Goal: Task Accomplishment & Management: Complete application form

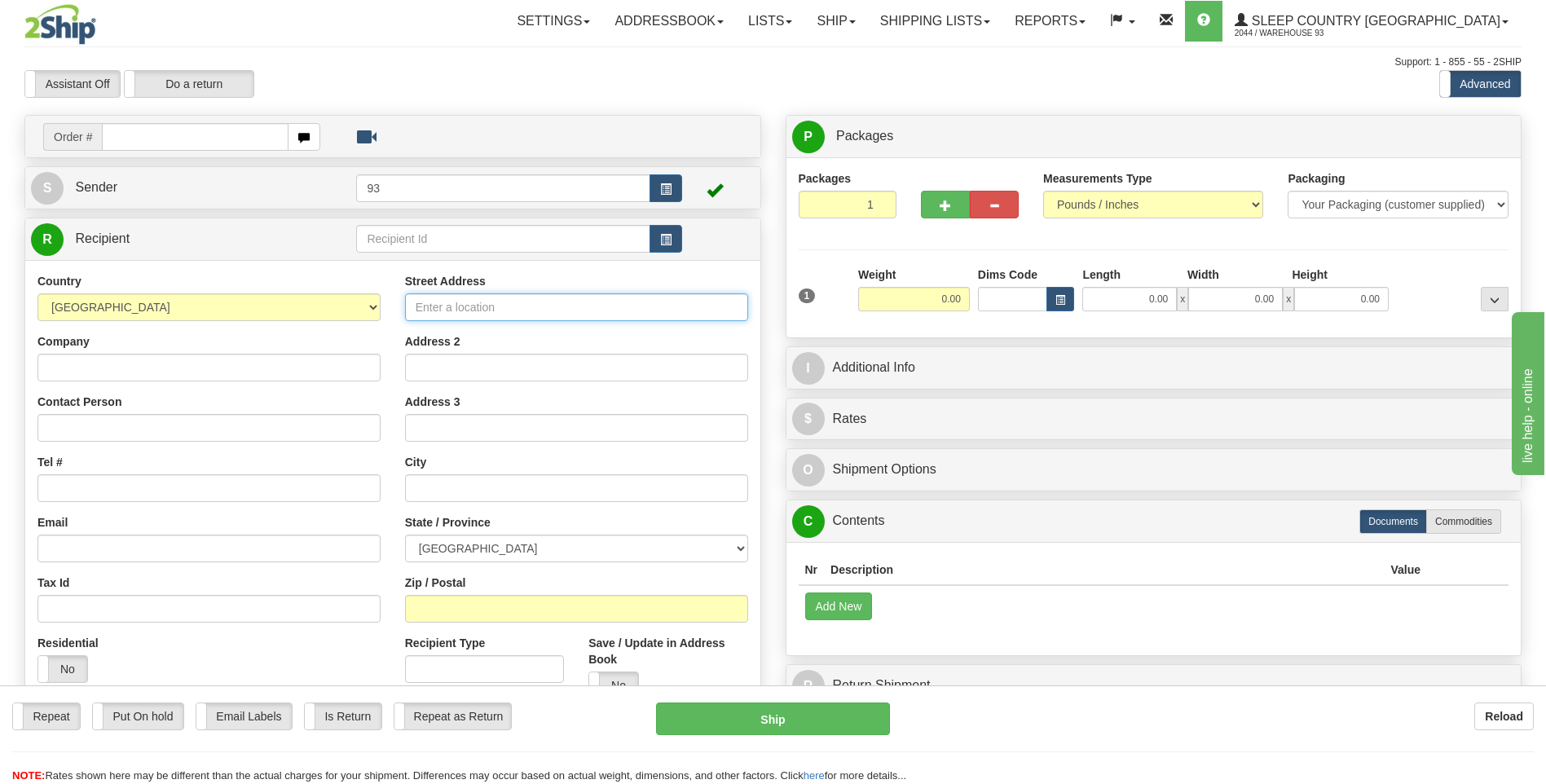
click at [493, 305] on input "Street Address" at bounding box center [577, 307] width 343 height 28
click at [87, 429] on input "Contact Person" at bounding box center [209, 427] width 343 height 28
type input "w"
type input "g"
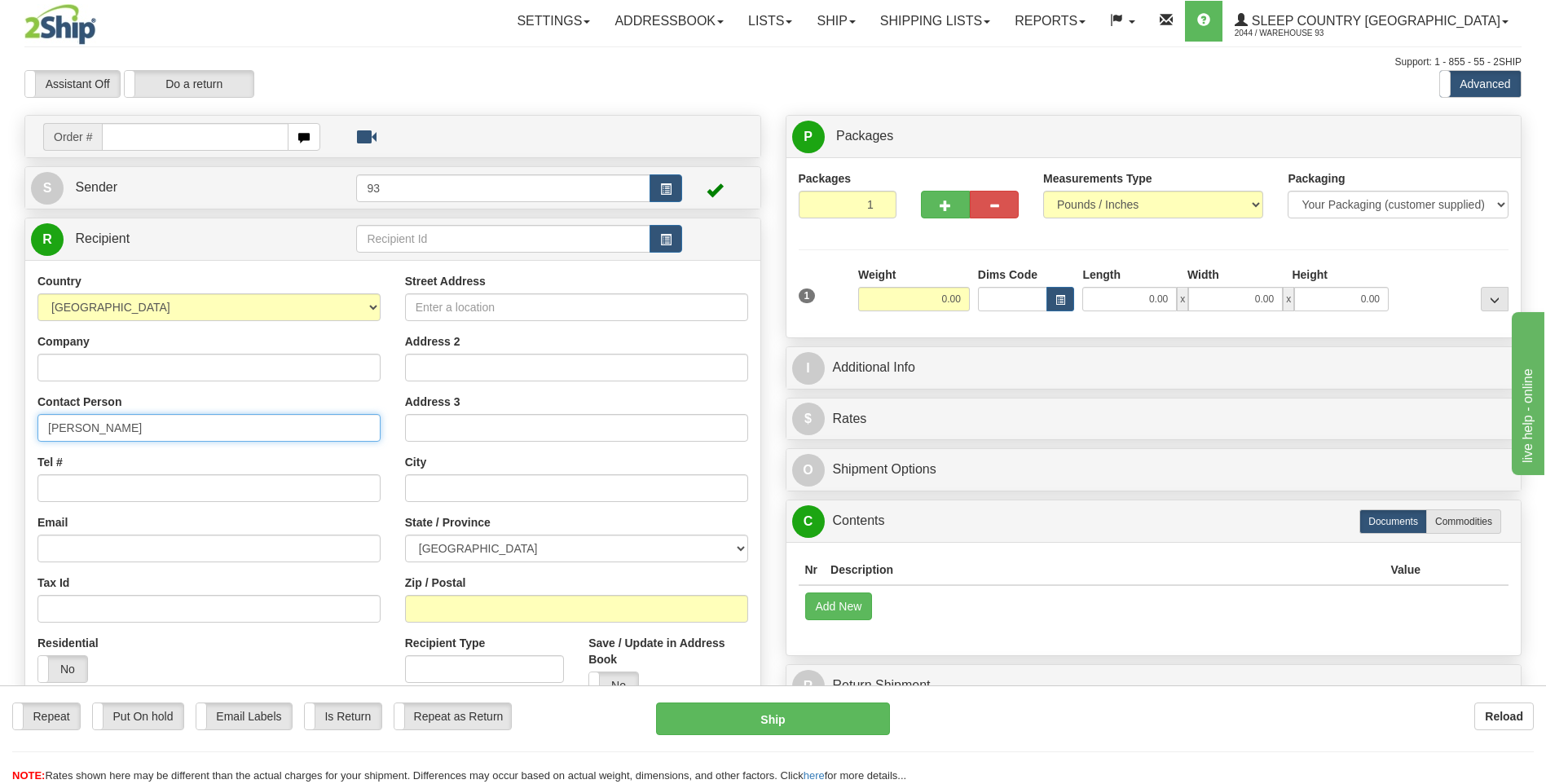
type input "Gwen Maloney"
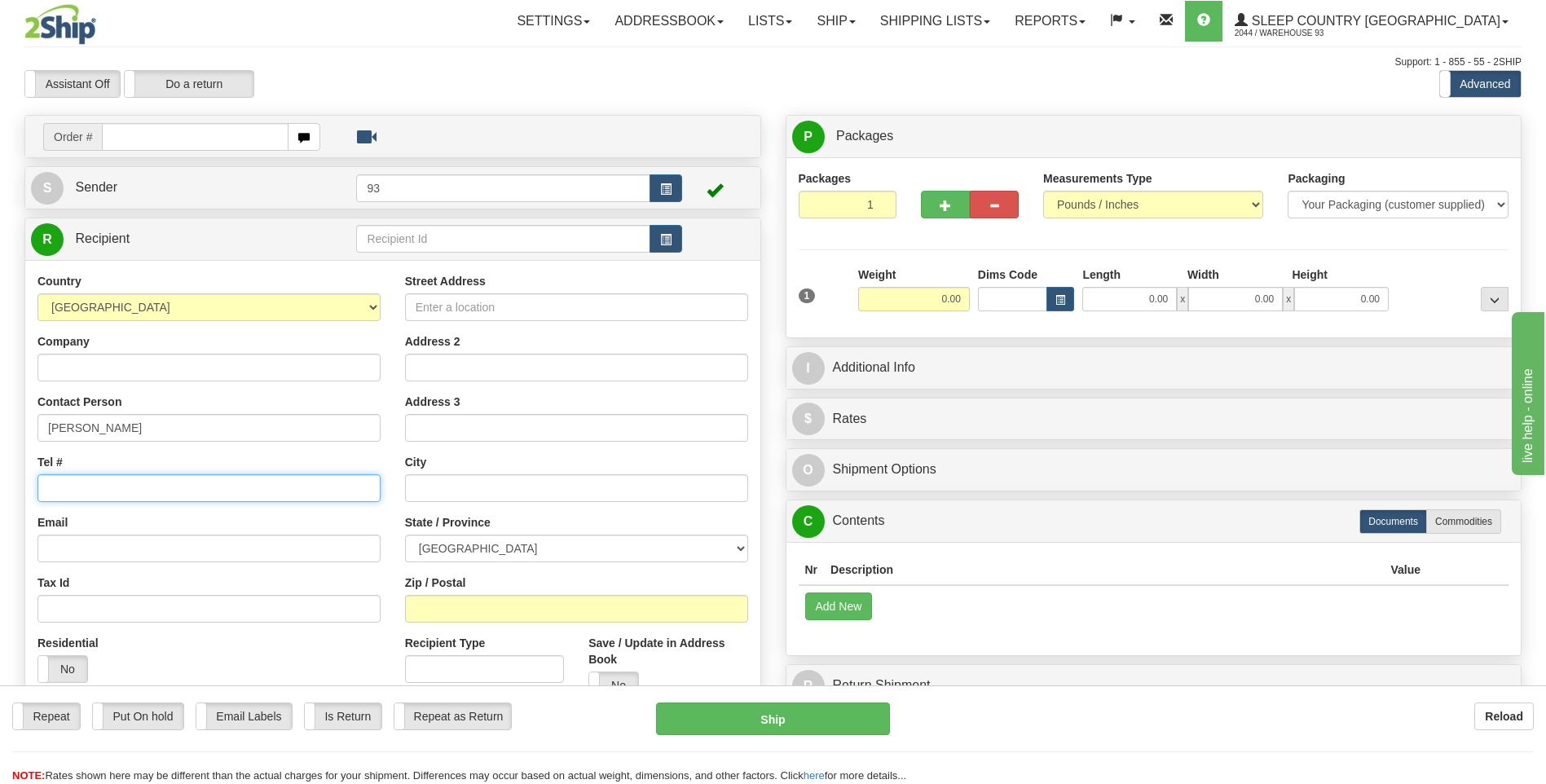
click at [250, 494] on input "Tel #" at bounding box center [209, 487] width 343 height 28
type input "613-809-9366"
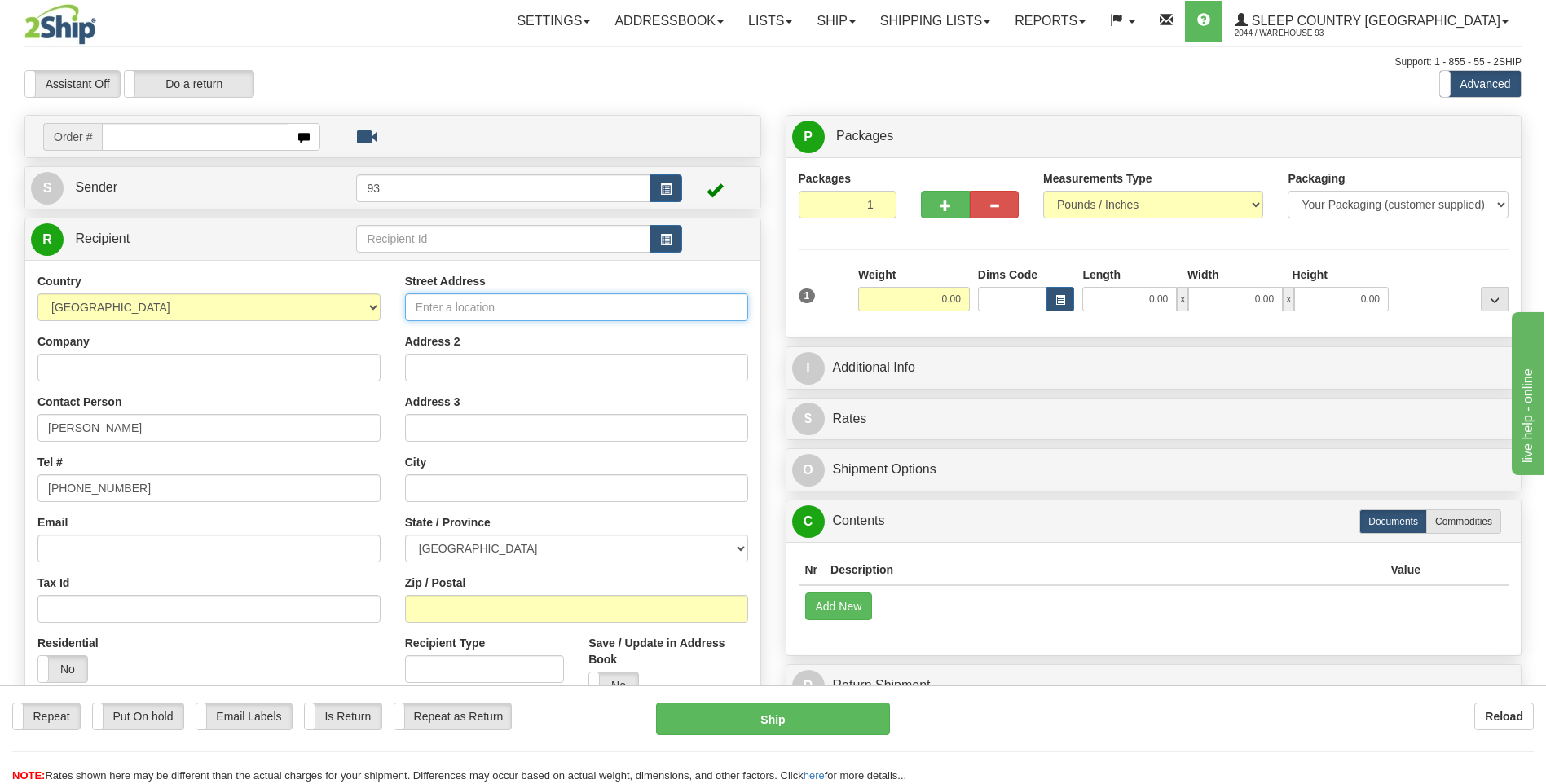
click at [490, 301] on input "Street Address" at bounding box center [577, 307] width 343 height 28
type input "920 Bennett lake rd."
click at [578, 469] on div "City" at bounding box center [577, 477] width 343 height 48
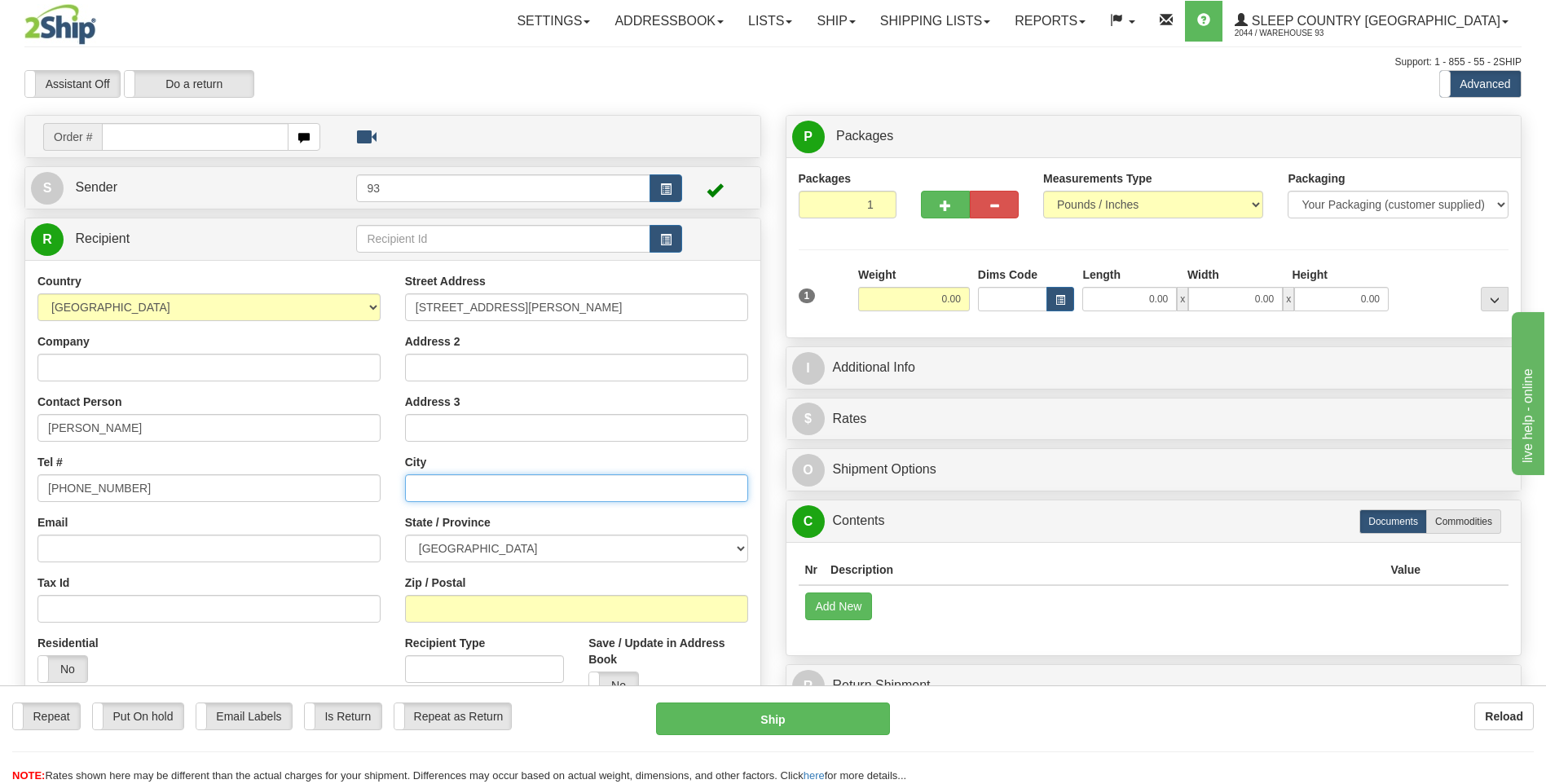
click at [573, 488] on input "text" at bounding box center [577, 487] width 343 height 28
type input "Balderson"
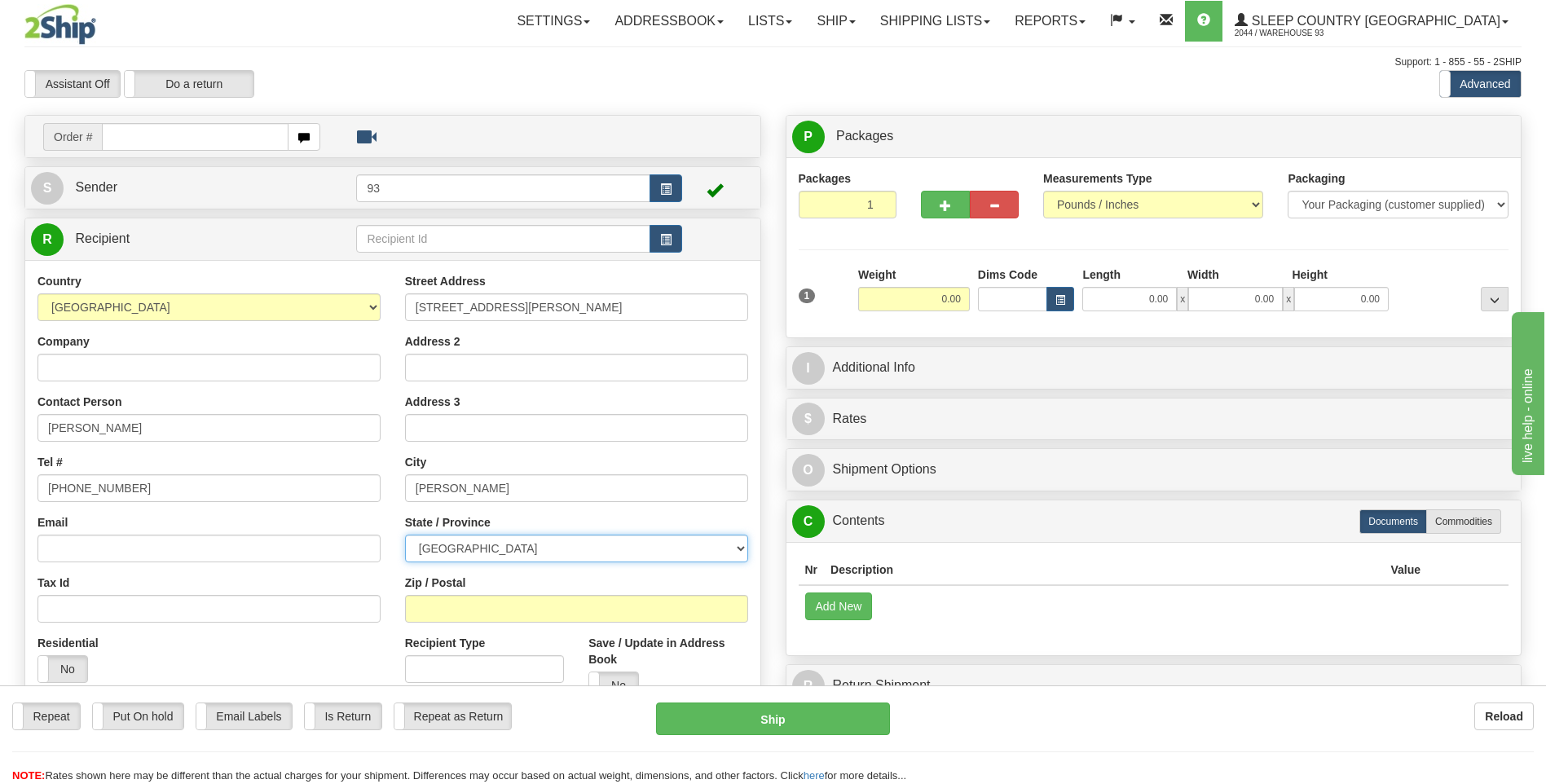
click at [742, 551] on select "ALBERTA BRITISH COLUMBIA MANITOBA NEW BRUNSWICK NEWFOUNDLAND NOVA SCOTIA NUNAVU…" at bounding box center [577, 548] width 343 height 28
select select "ON"
click at [405, 534] on select "ALBERTA BRITISH COLUMBIA MANITOBA NEW BRUNSWICK NEWFOUNDLAND NOVA SCOTIA NUNAVU…" at bounding box center [577, 548] width 343 height 28
click at [536, 595] on input "Zip / Postal" at bounding box center [577, 608] width 343 height 28
click at [417, 609] on input "k0G 1A0" at bounding box center [577, 608] width 343 height 28
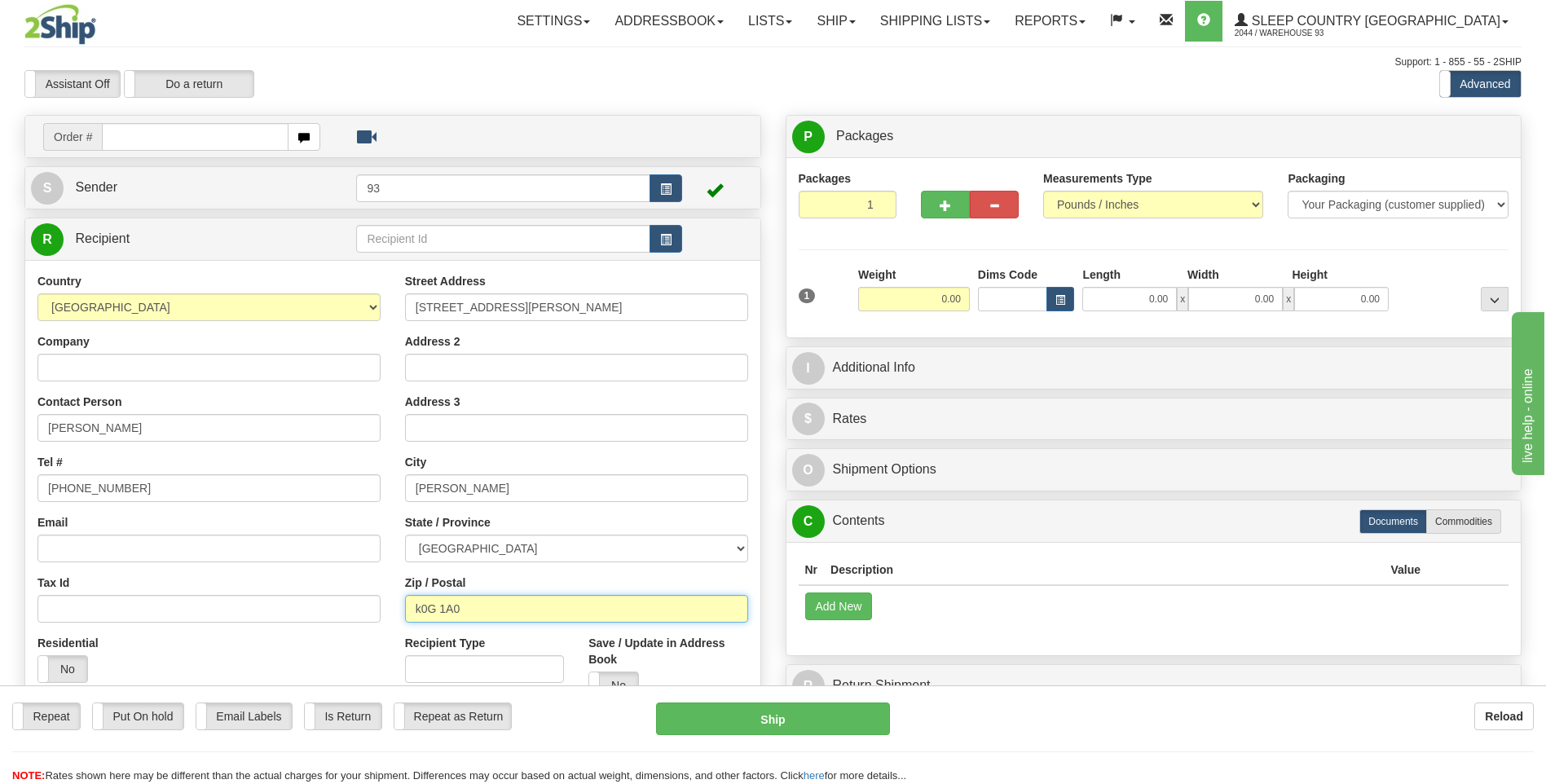
click at [418, 607] on input "k0G 1A0" at bounding box center [577, 608] width 343 height 28
click at [420, 608] on input "k0G 1A0" at bounding box center [577, 608] width 343 height 28
type input "K0G 1A0"
click at [1003, 294] on input "Dims Code" at bounding box center [1012, 298] width 70 height 24
type input "BALDERSON"
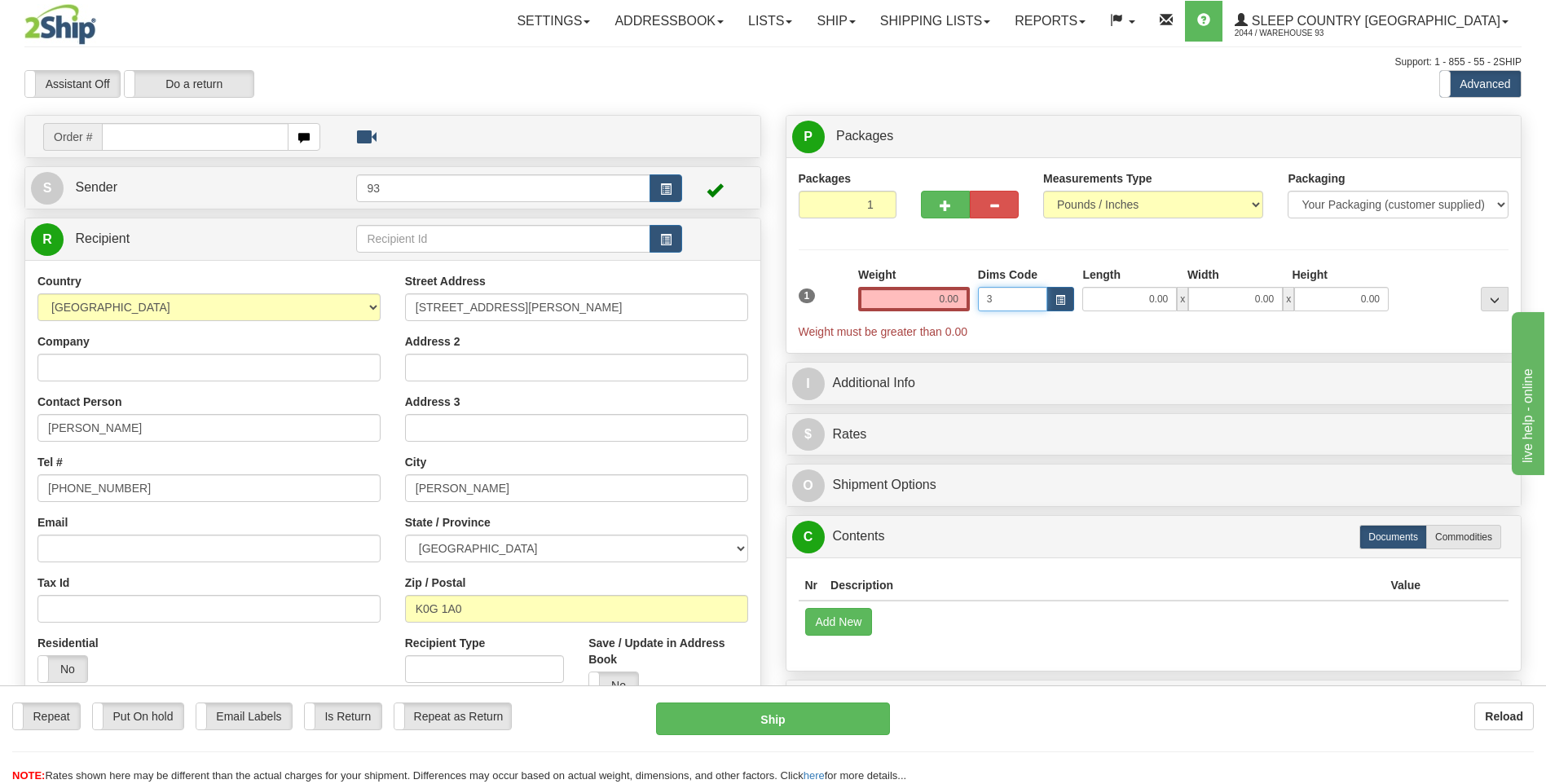
type input "3"
click at [1107, 298] on input "0.00" at bounding box center [1129, 298] width 94 height 24
type input "8.00"
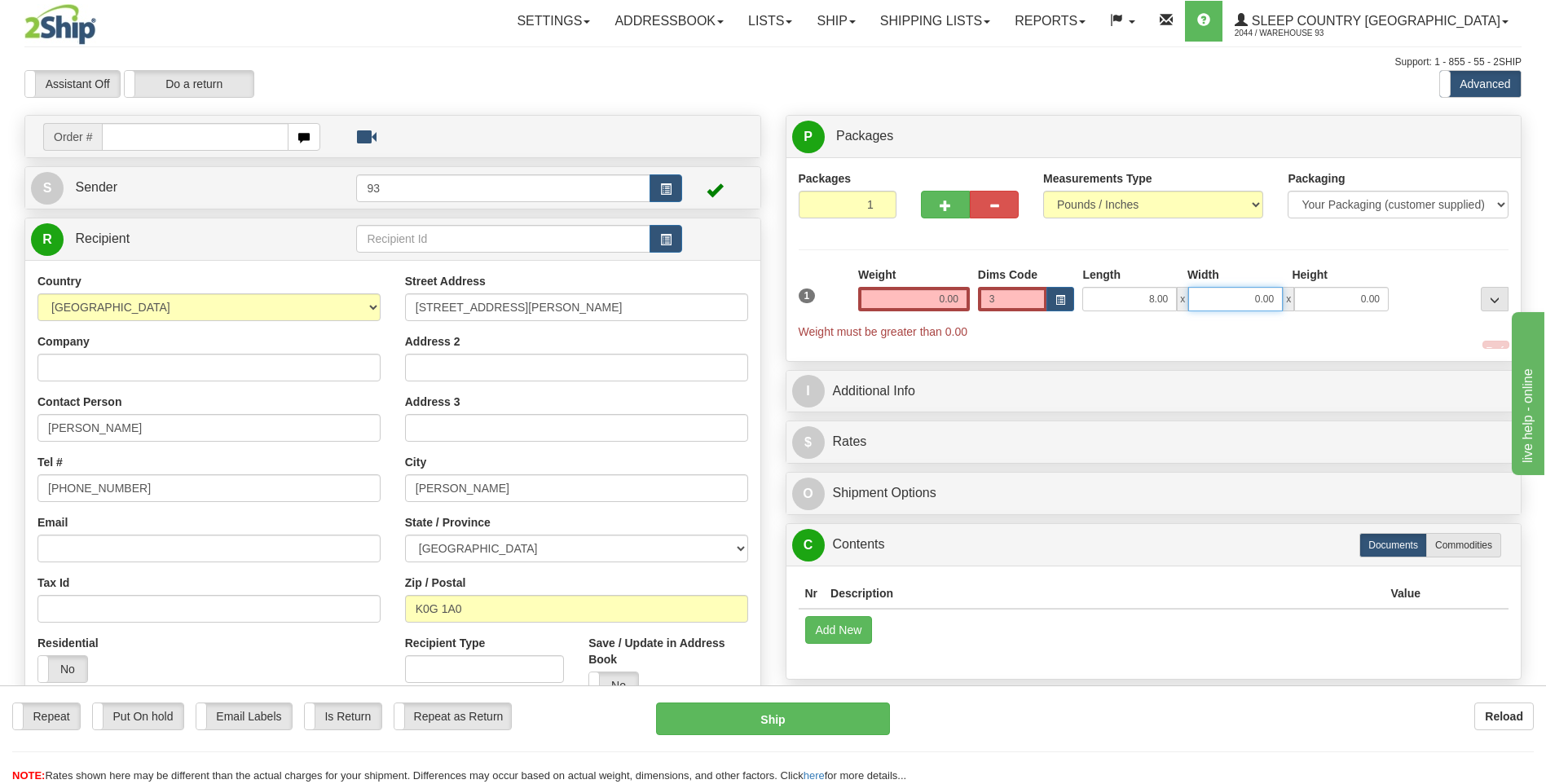
click at [1236, 293] on input "0.00" at bounding box center [1236, 298] width 94 height 24
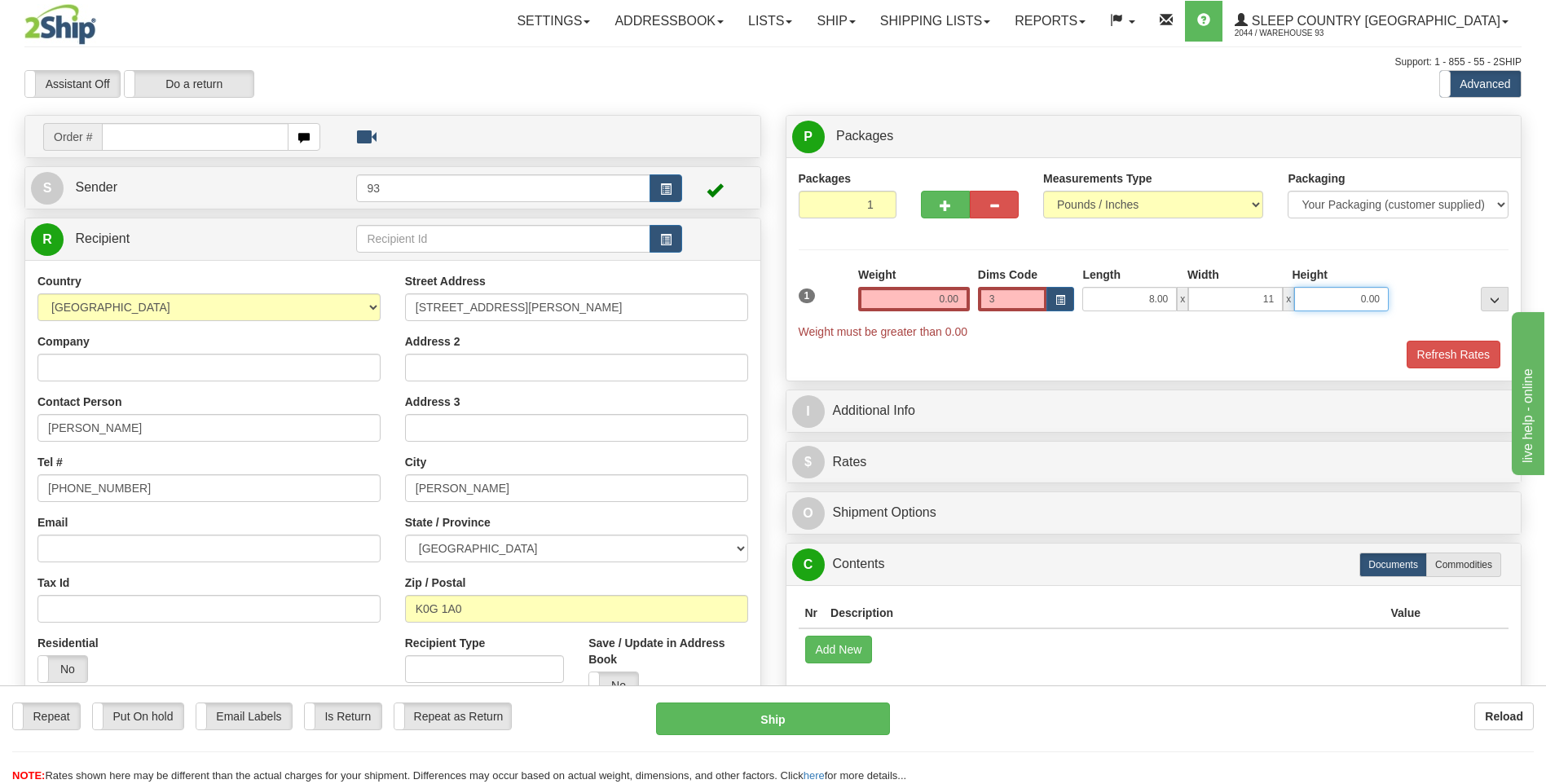
type input "11.00"
click at [1326, 291] on input "0.00" at bounding box center [1342, 298] width 94 height 24
type input "1.00"
click at [1444, 350] on button "Refresh Rates" at bounding box center [1453, 354] width 93 height 28
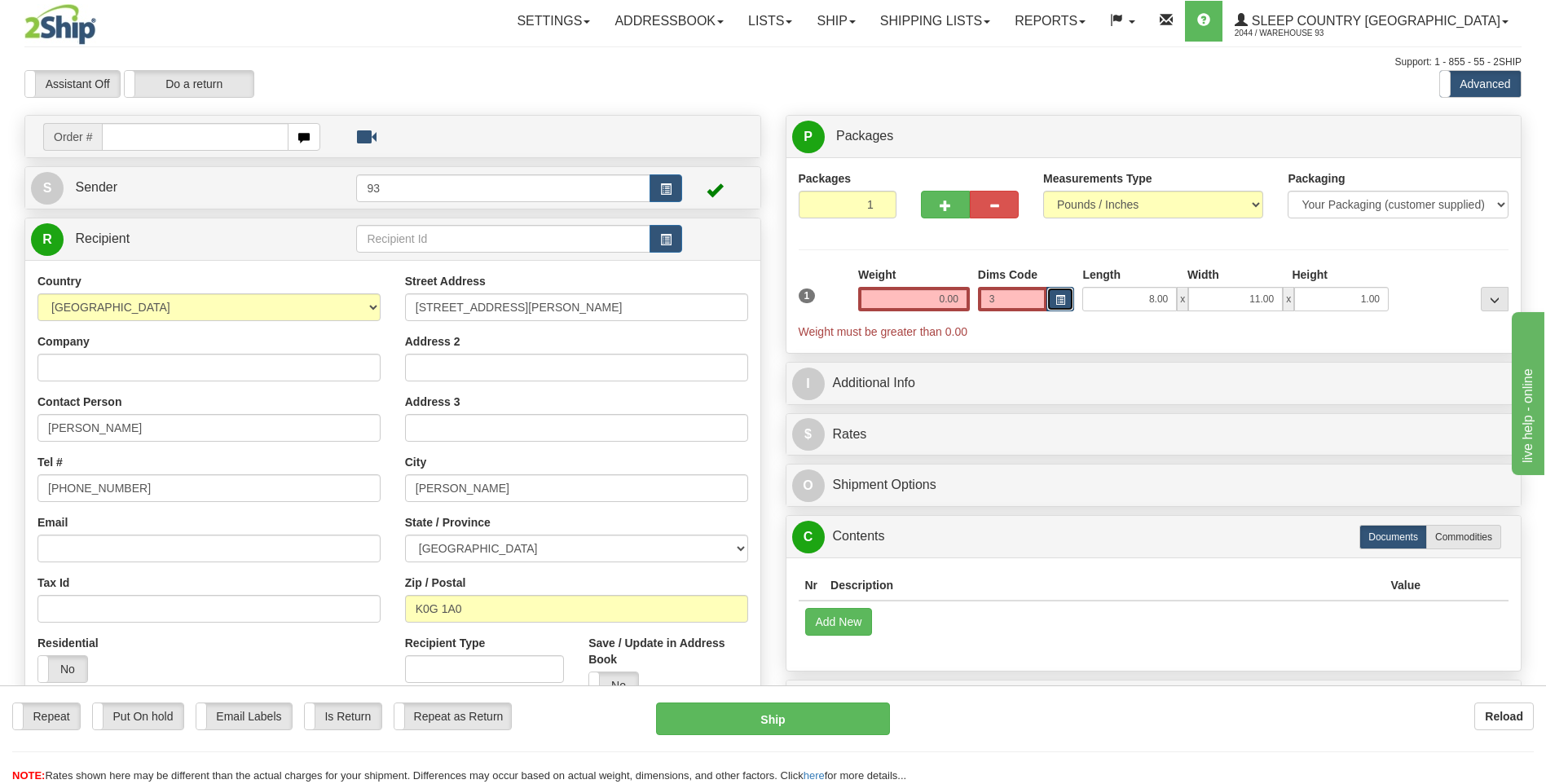
click at [1062, 293] on button "button" at bounding box center [1060, 298] width 28 height 24
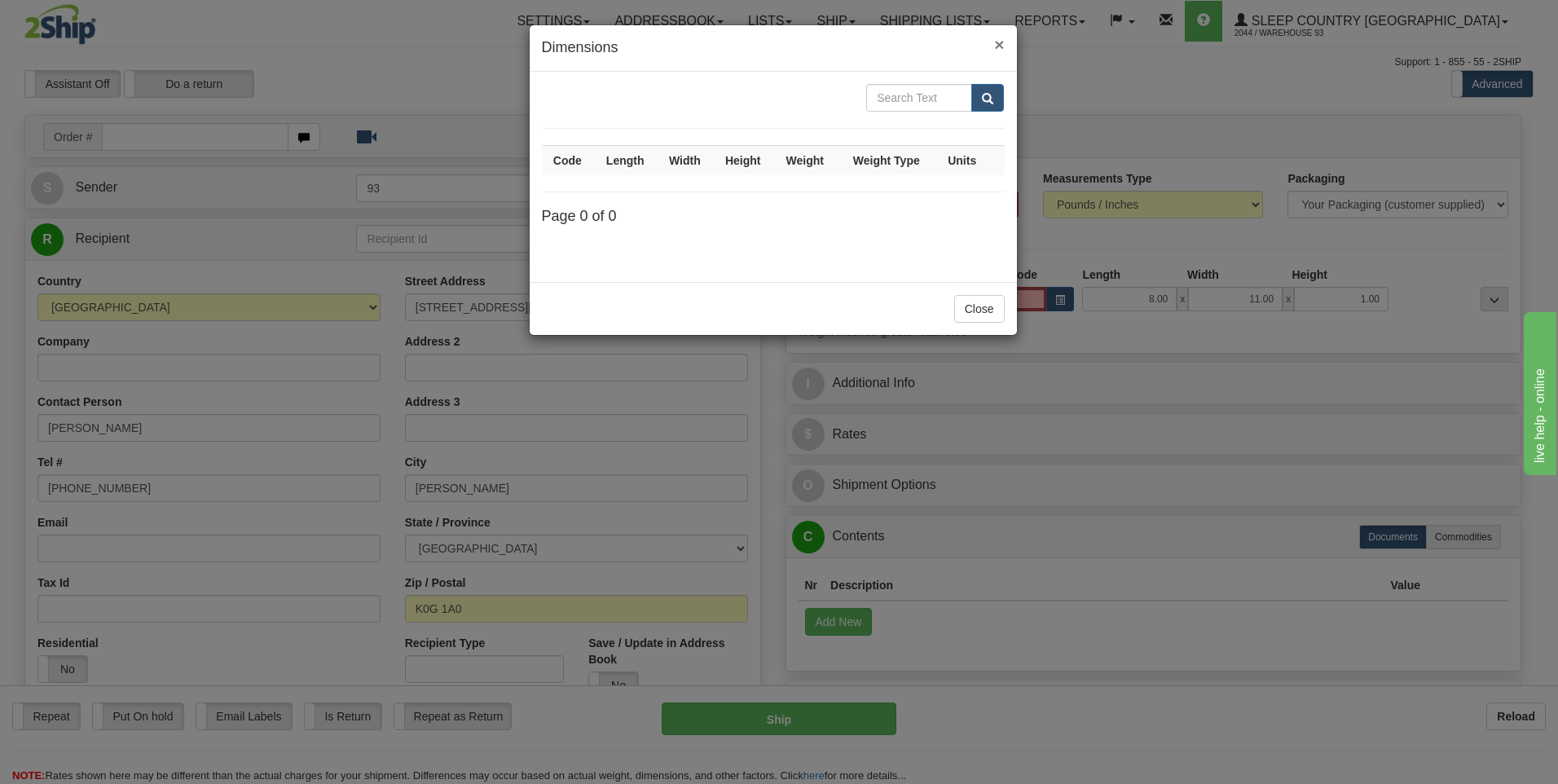
click at [1003, 43] on span "×" at bounding box center [999, 45] width 10 height 18
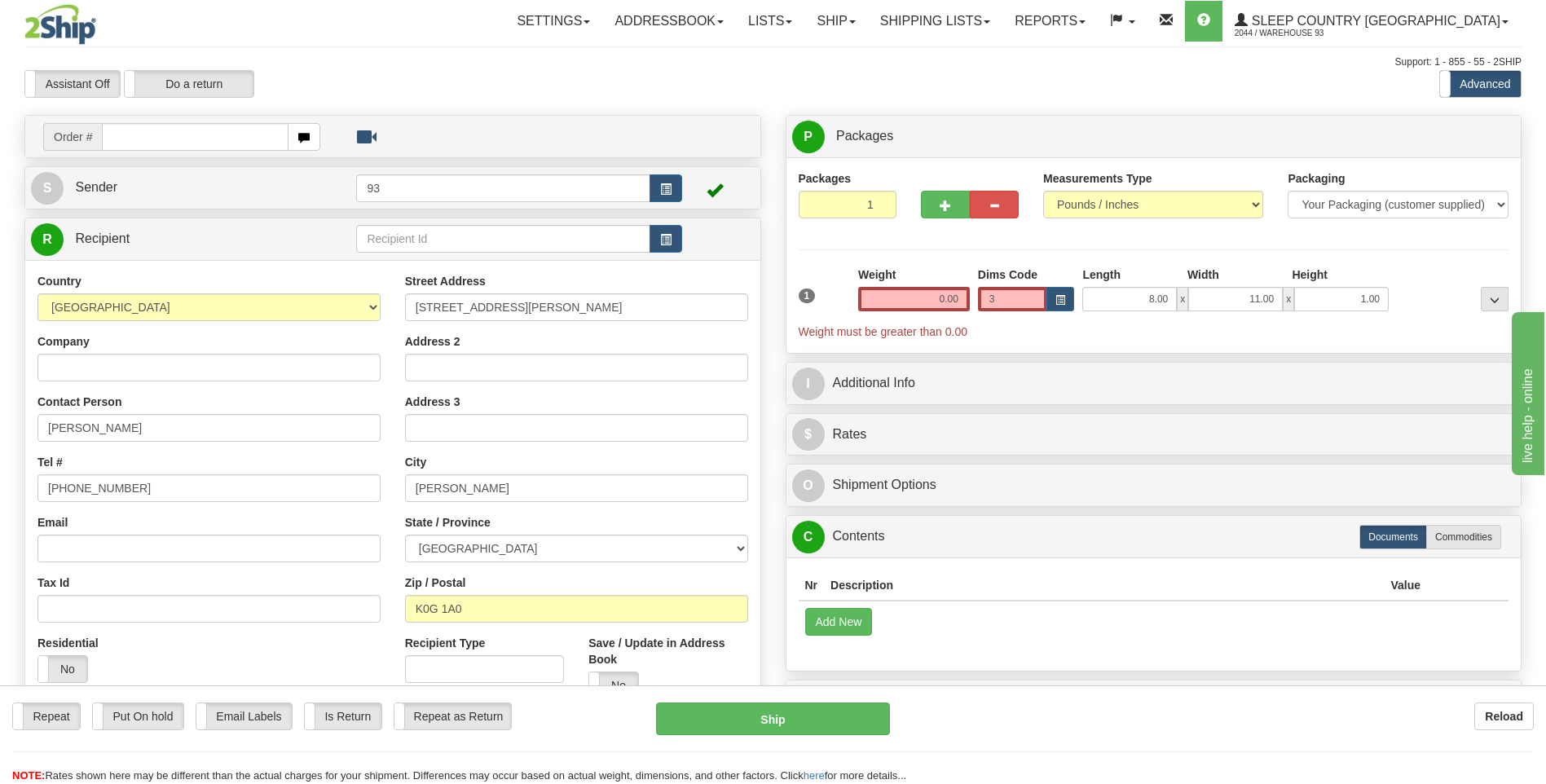
click at [963, 282] on div "Weight 0.00" at bounding box center [914, 288] width 112 height 45
click at [959, 292] on input "0.00" at bounding box center [914, 298] width 112 height 24
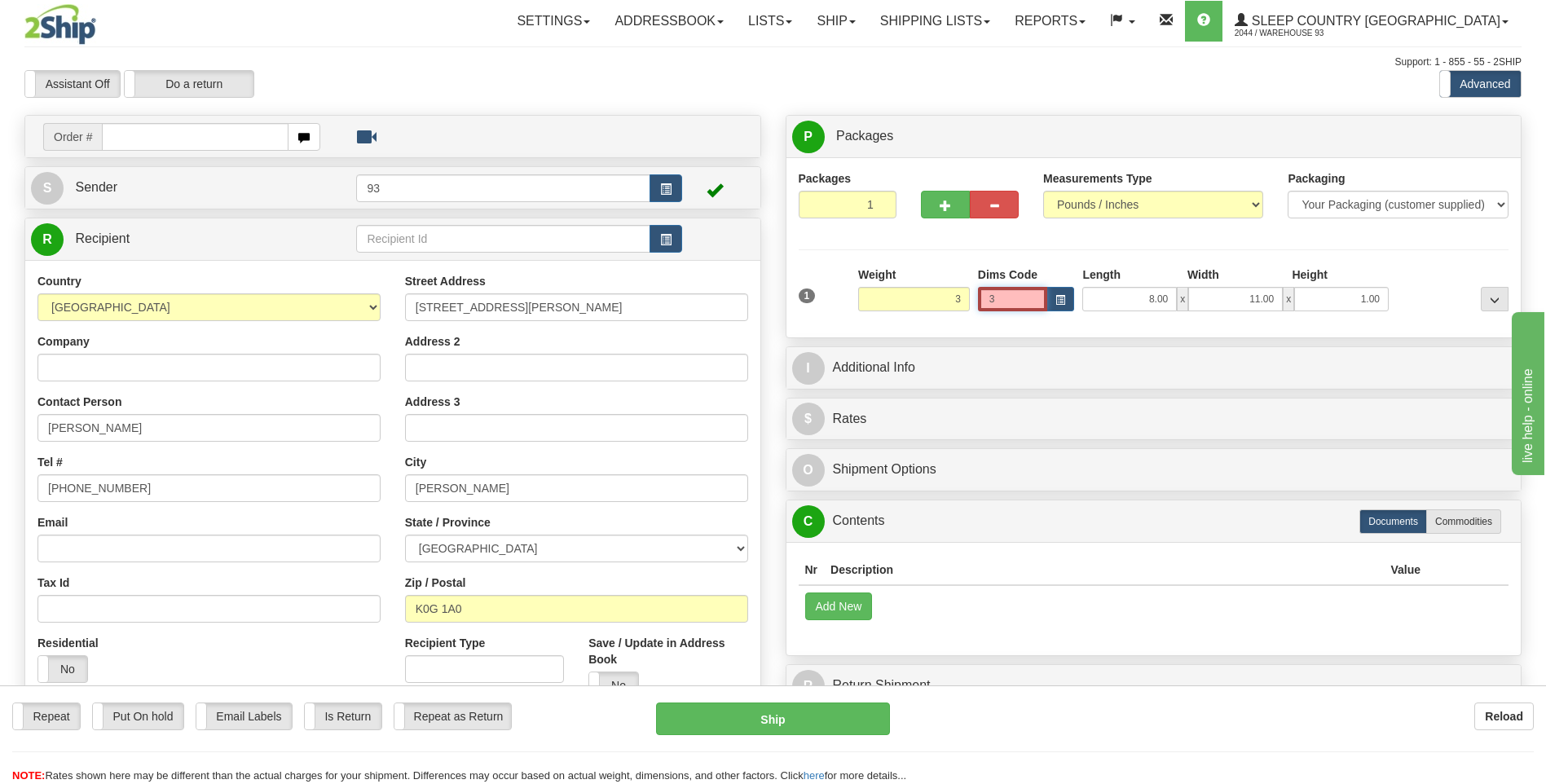
click at [1020, 298] on input "3" at bounding box center [1012, 298] width 70 height 24
type input "3.00"
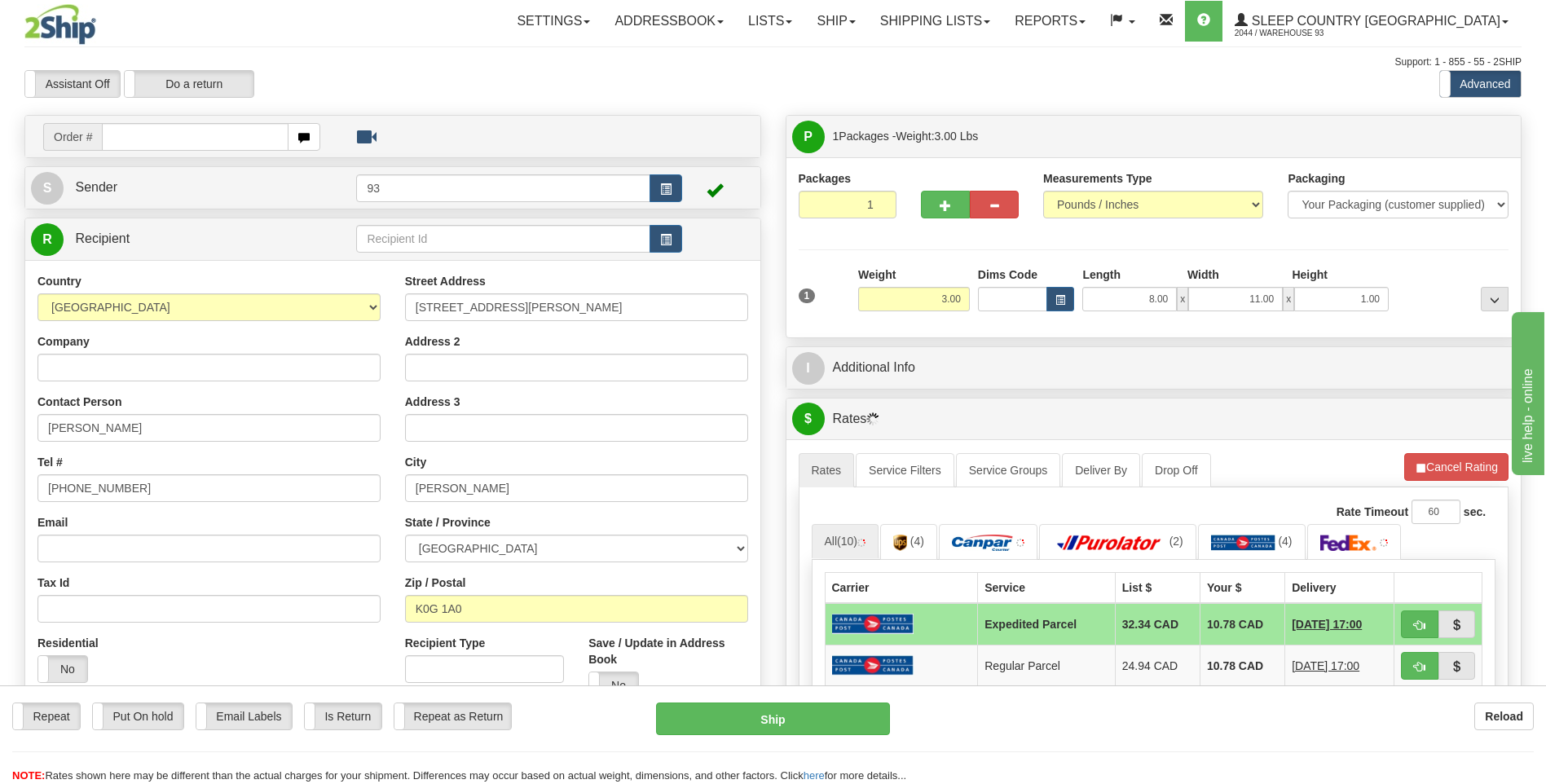
click at [1088, 252] on div "Packages 1 1 Measurements Type" at bounding box center [1153, 248] width 710 height 155
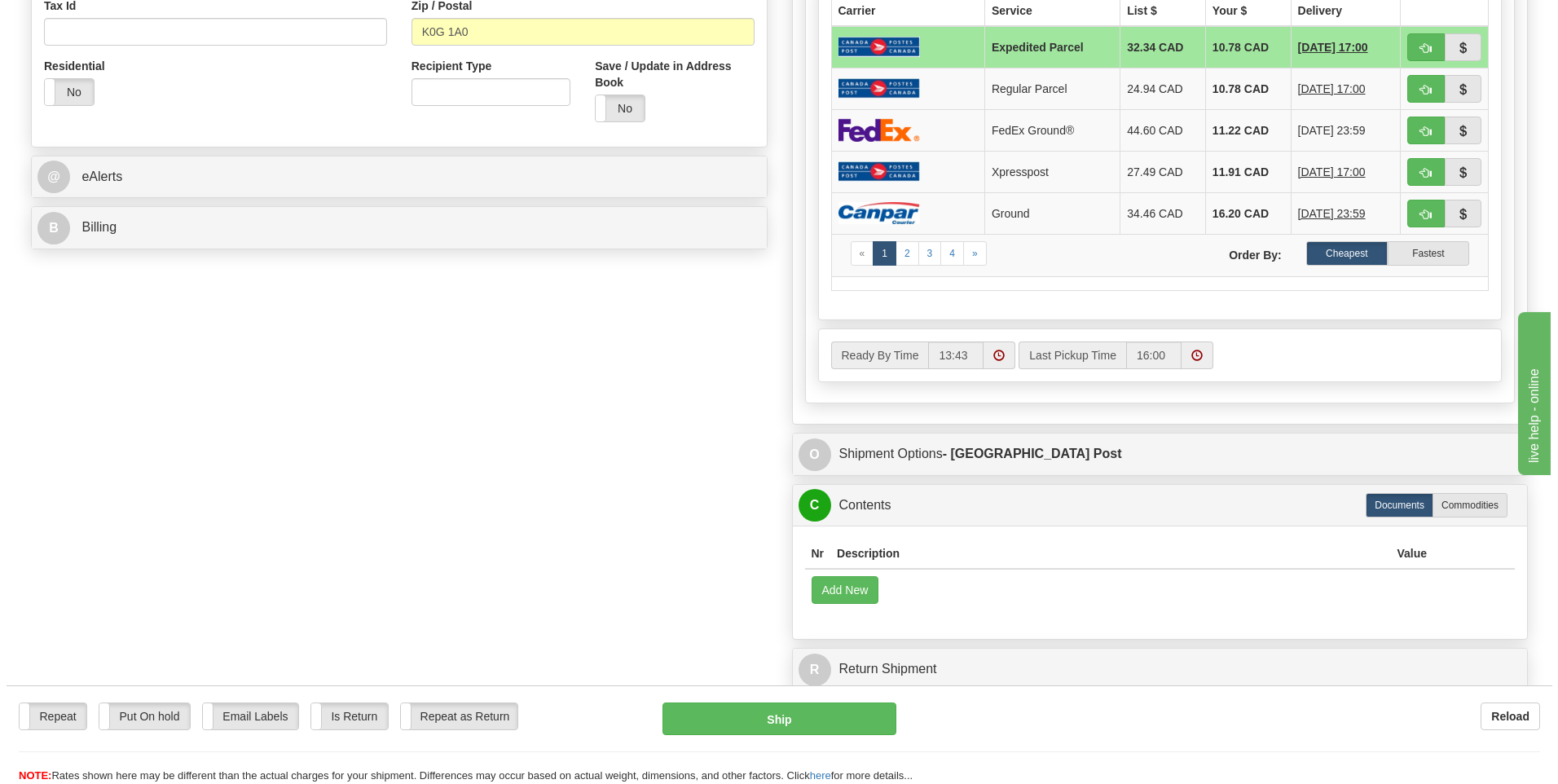
scroll to position [571, 0]
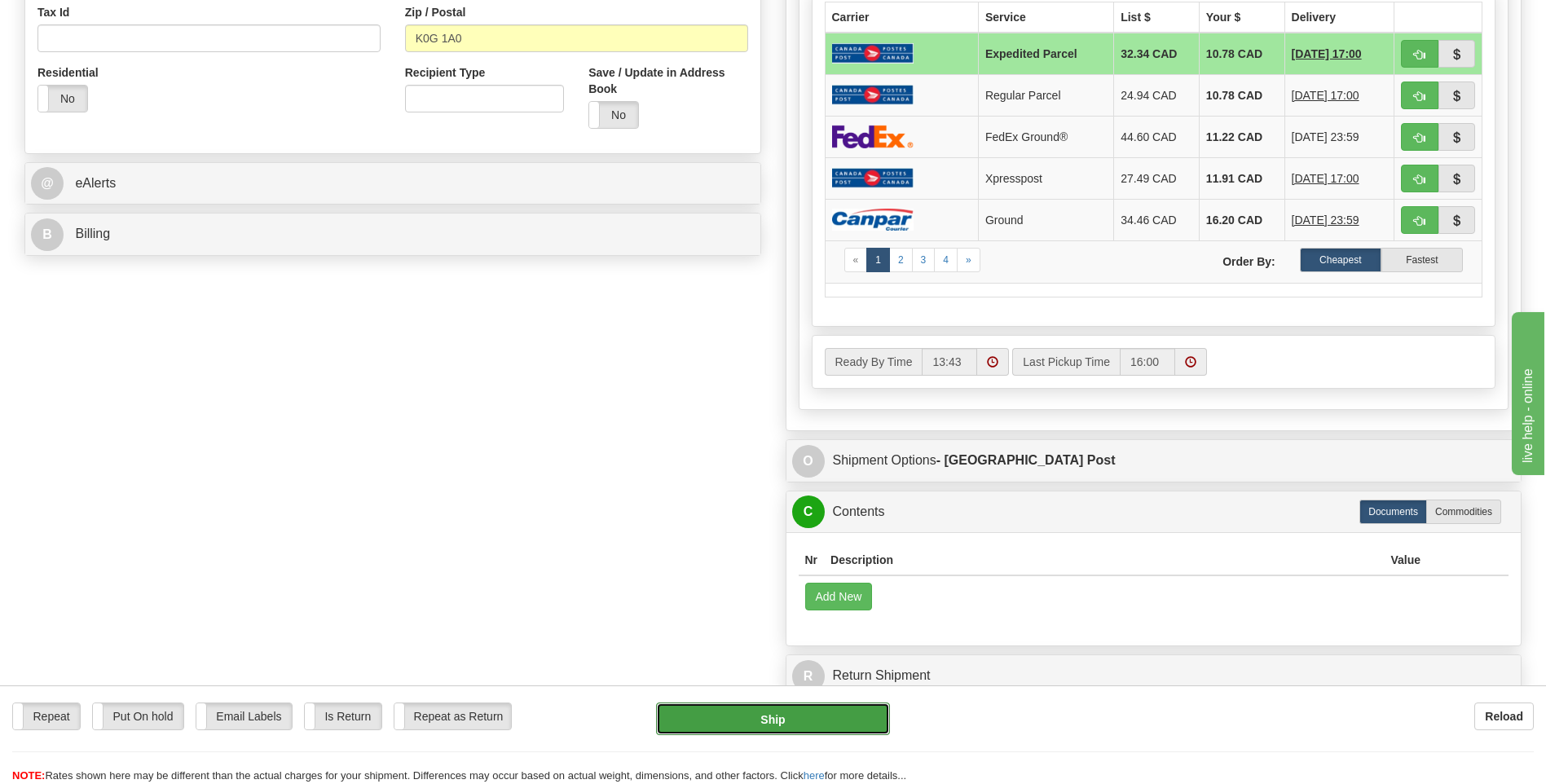
click at [821, 725] on button "Ship" at bounding box center [772, 718] width 233 height 33
type input "DOM.EP"
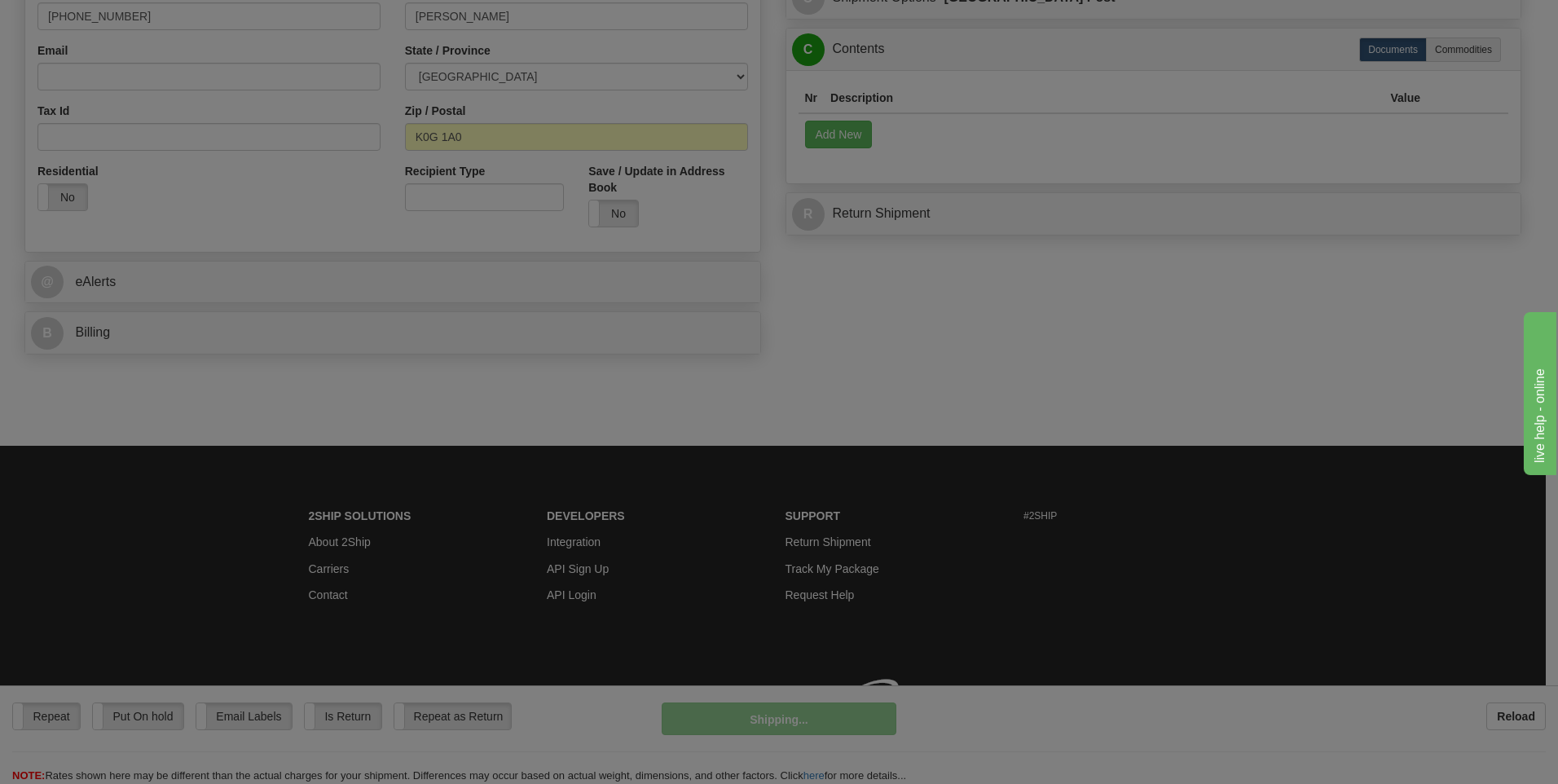
scroll to position [495, 0]
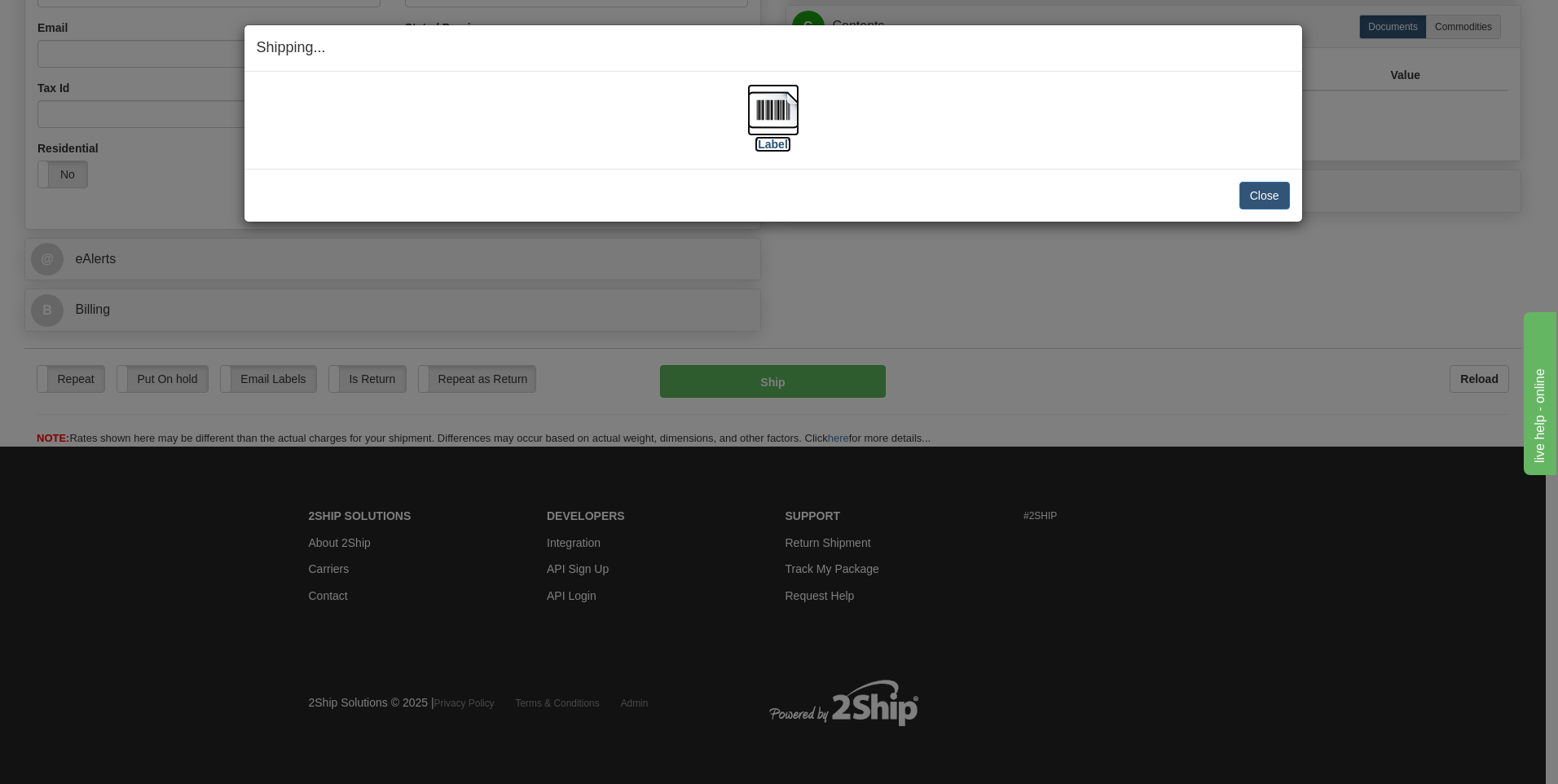
click at [769, 108] on img at bounding box center [773, 110] width 52 height 52
click at [1279, 197] on button "Close" at bounding box center [1265, 195] width 50 height 28
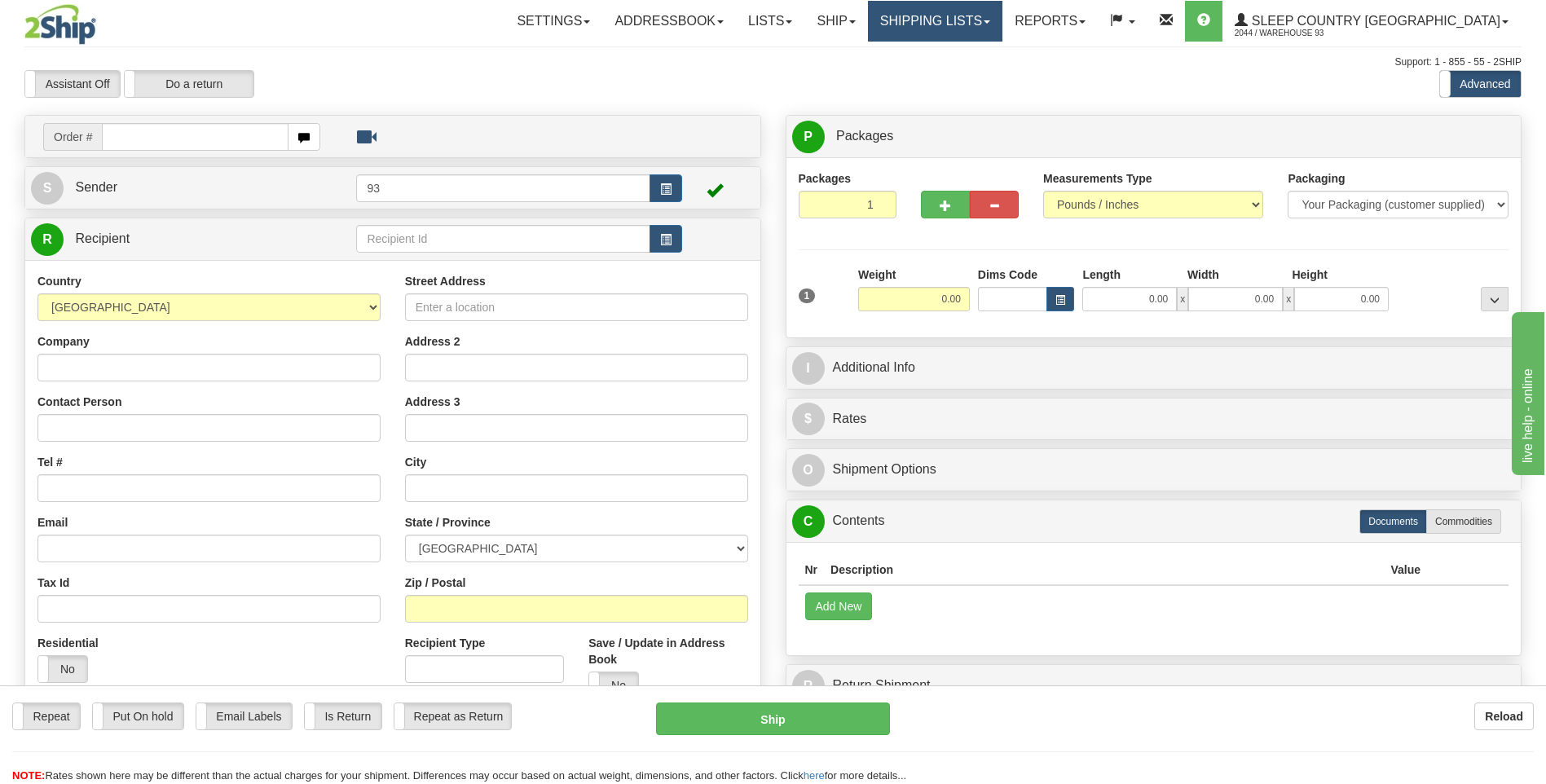
click at [1002, 18] on link "Shipping lists" at bounding box center [935, 21] width 135 height 40
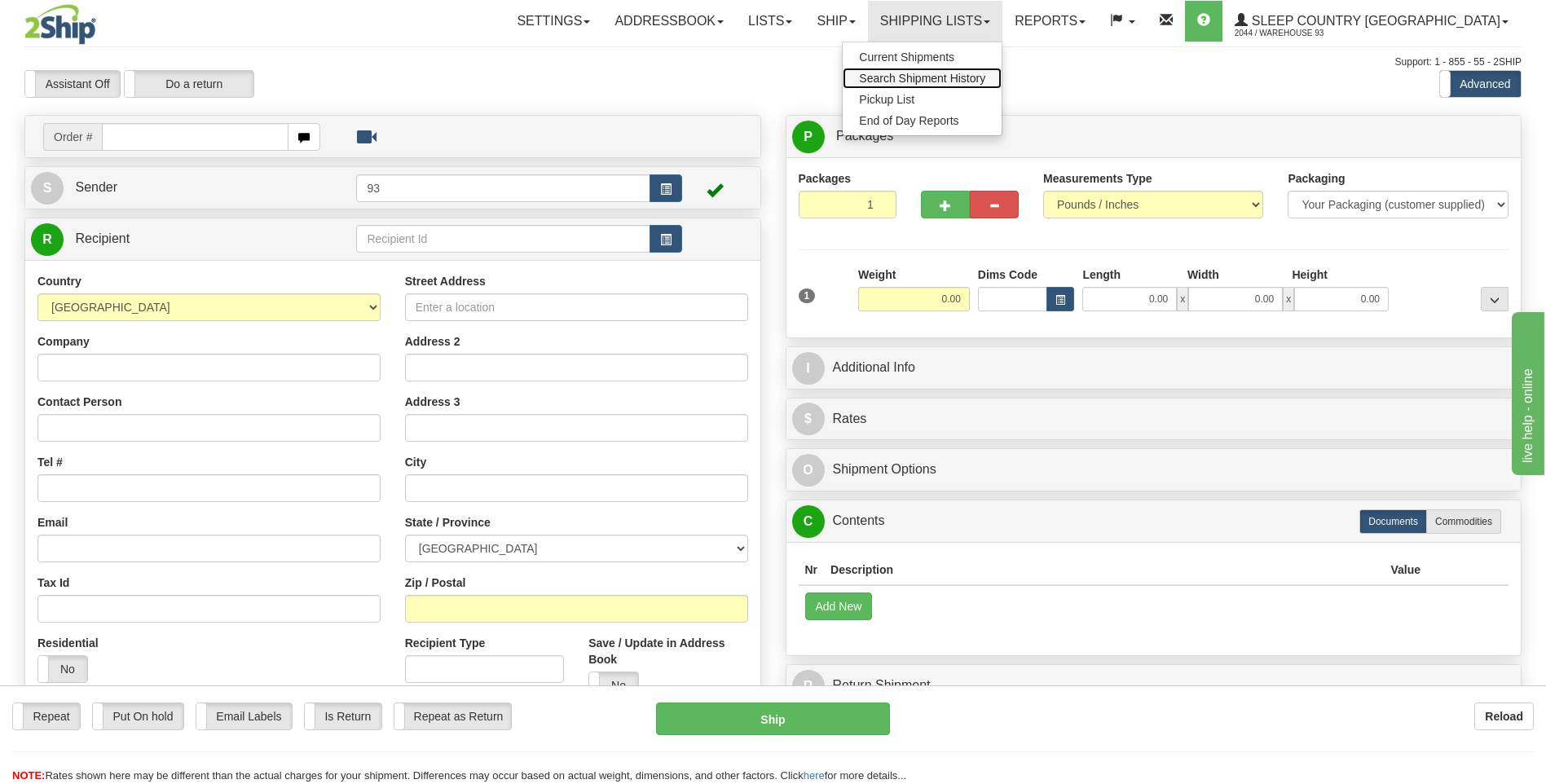
click at [960, 74] on span "Search Shipment History" at bounding box center [922, 78] width 126 height 13
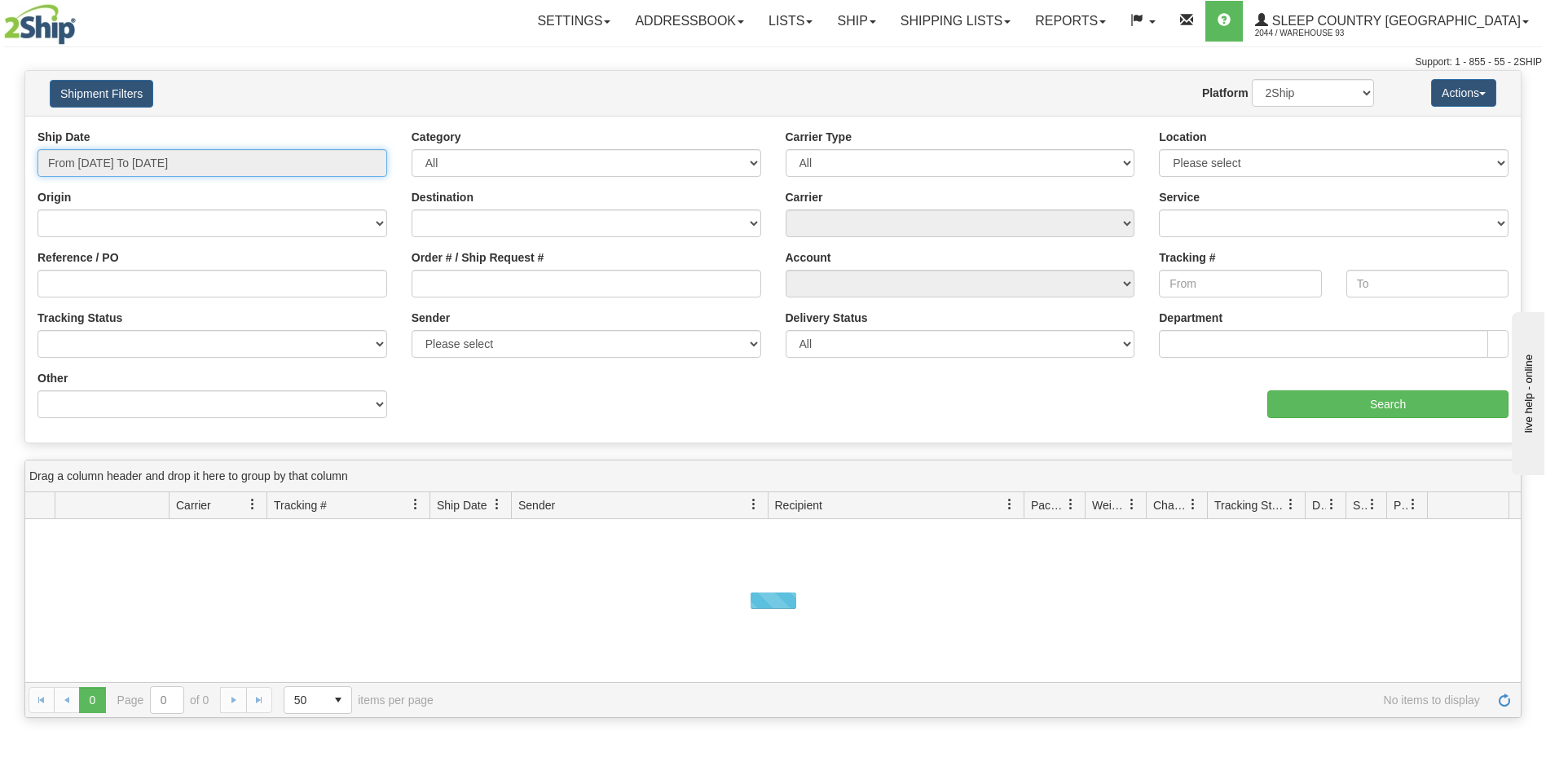
click at [147, 157] on input "From 09/24/2025 To 09/25/2025" at bounding box center [213, 162] width 350 height 28
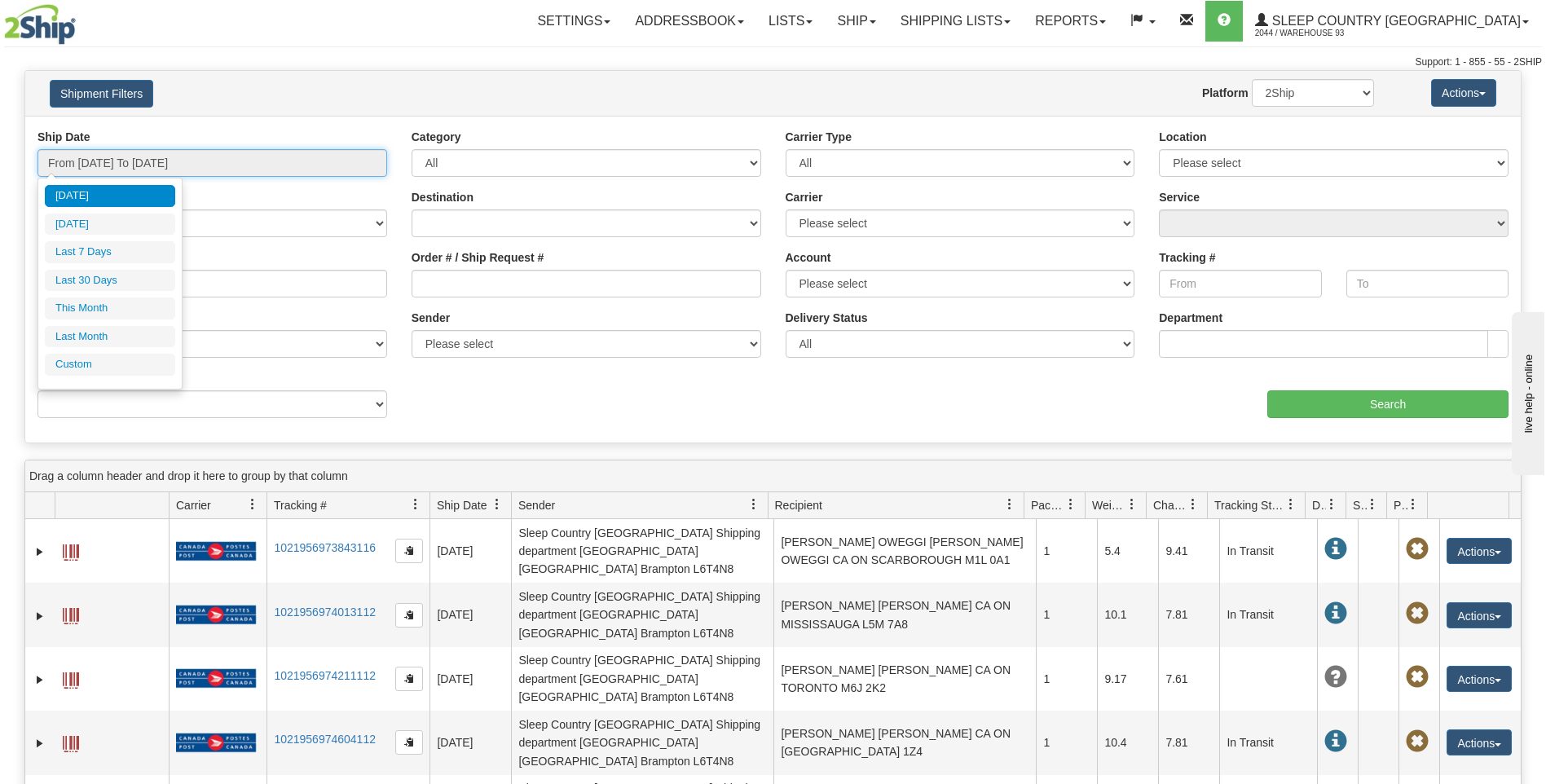
type input "[DATE]"
type input "09/25/2025"
click at [96, 365] on li "Custom" at bounding box center [109, 365] width 130 height 22
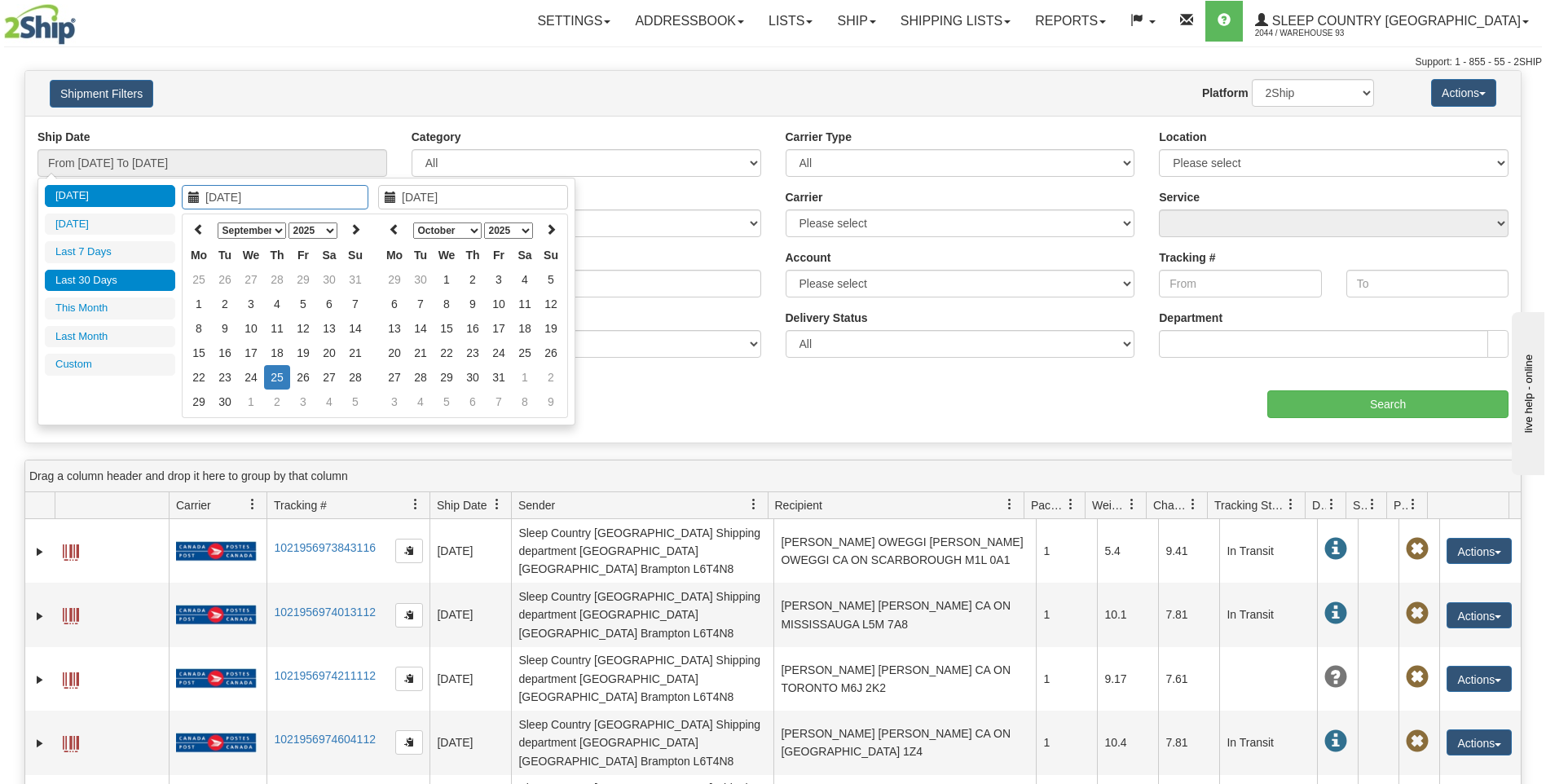
type input "08/01/2025"
type input "08/31/2025"
type input "09/01/2025"
type input "09/30/2025"
type input "[DATE]"
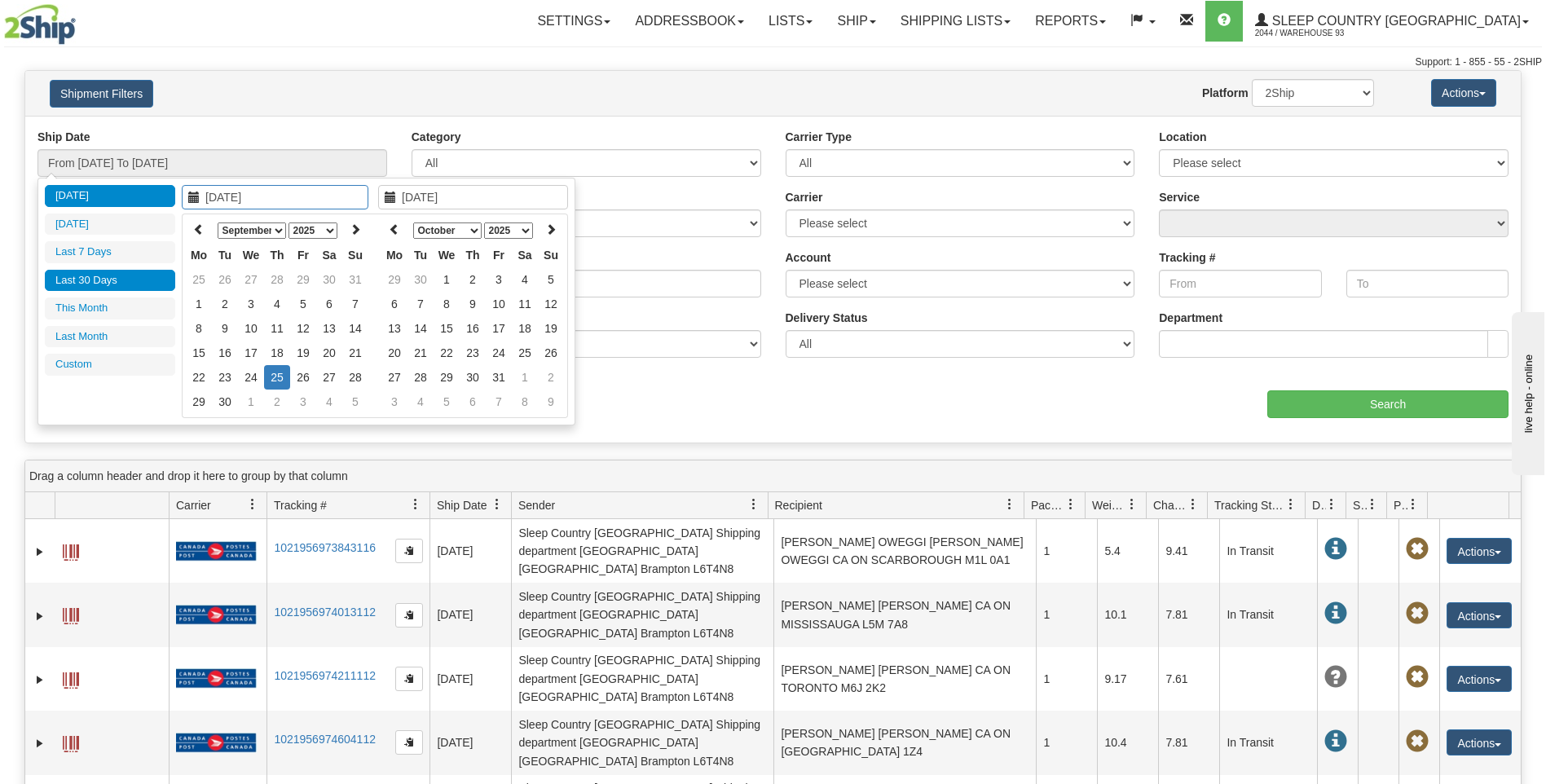
type input "[DATE]"
click at [198, 232] on icon at bounding box center [199, 229] width 12 height 12
click at [399, 227] on icon at bounding box center [394, 229] width 12 height 12
type input "09/01/2025"
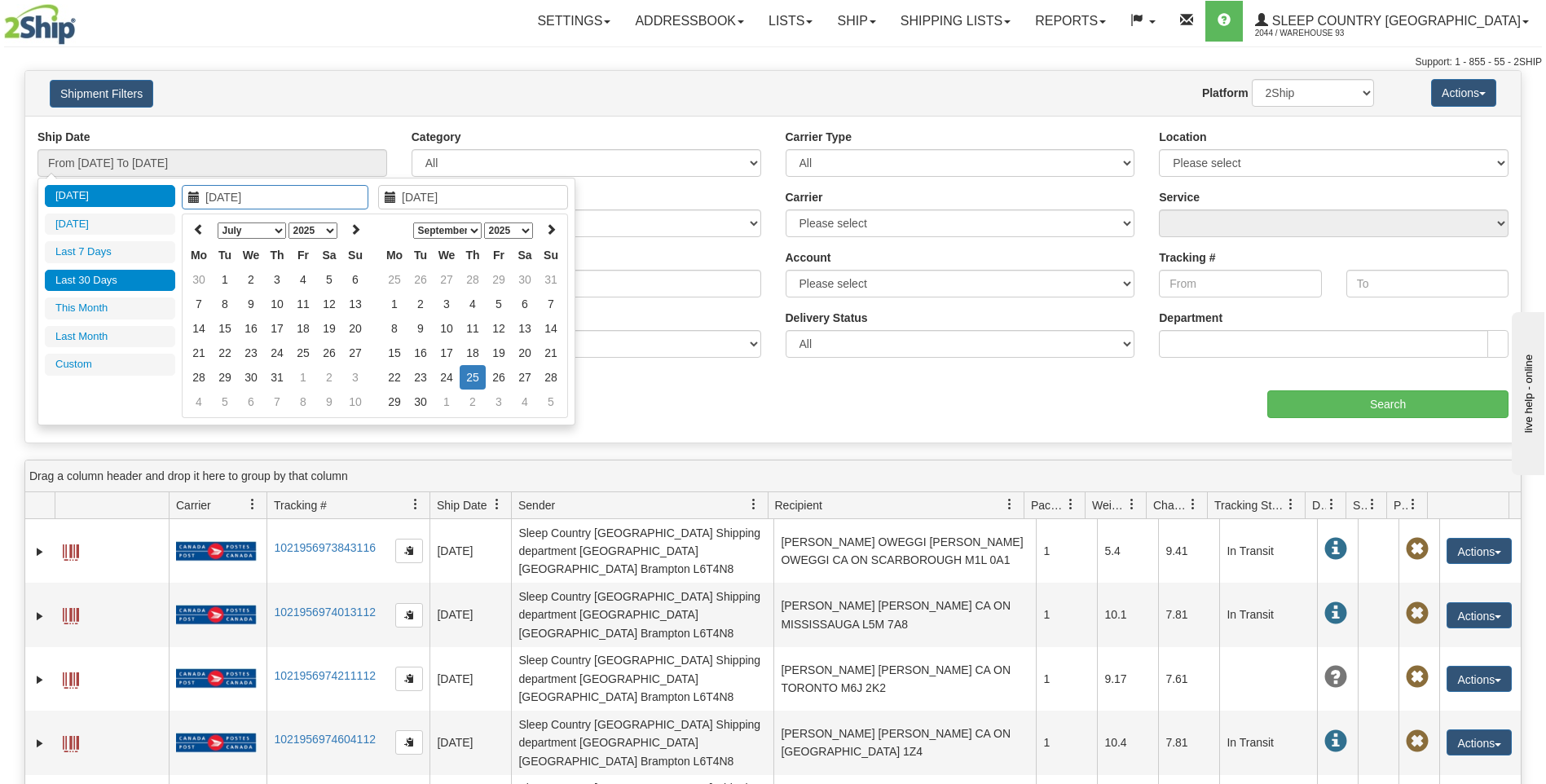
type input "09/30/2025"
type input "[DATE]"
click at [472, 376] on td "25" at bounding box center [472, 376] width 26 height 24
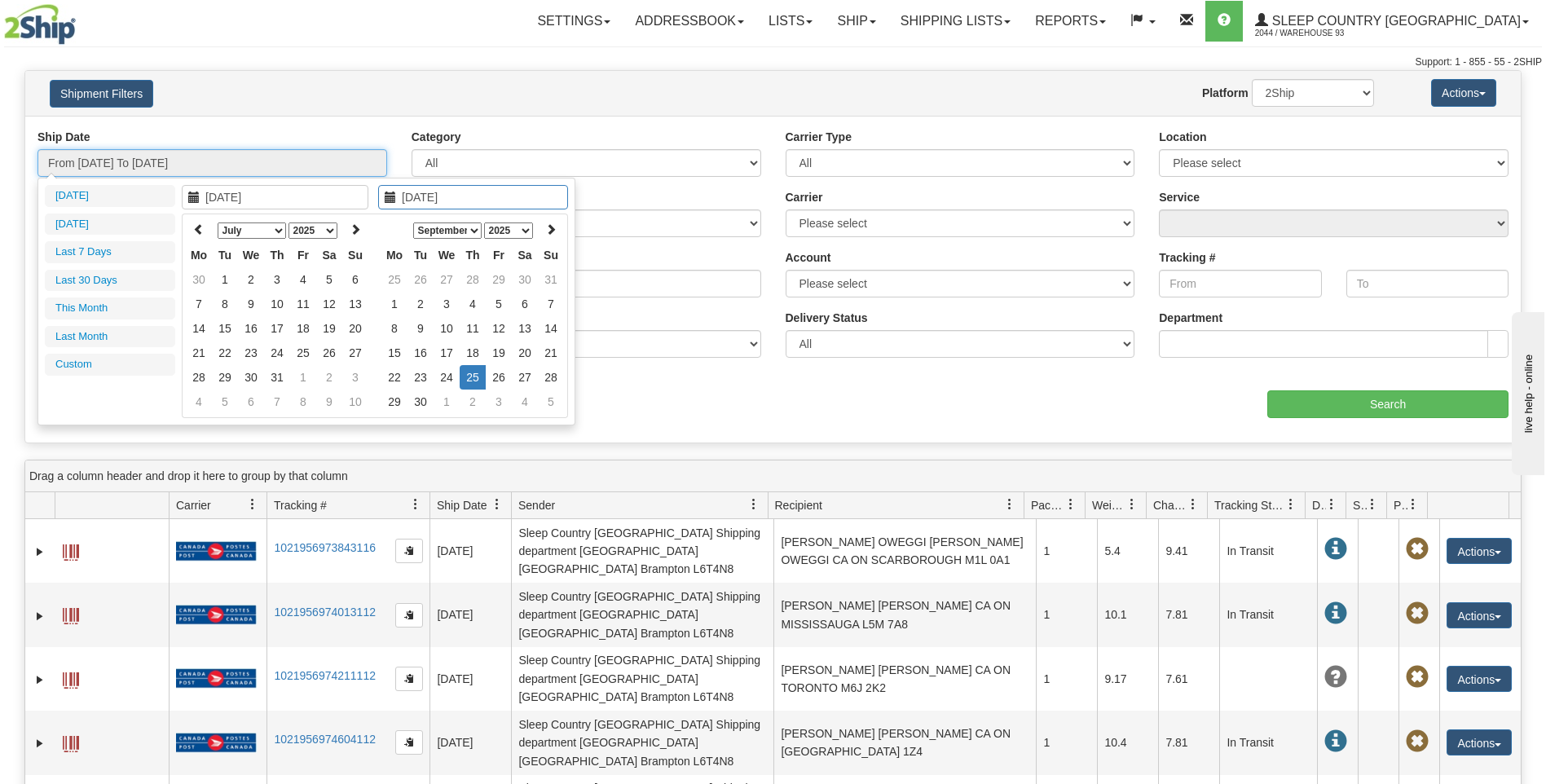
click at [335, 160] on input "From 09/24/2025 To 09/25/2025" at bounding box center [213, 162] width 350 height 28
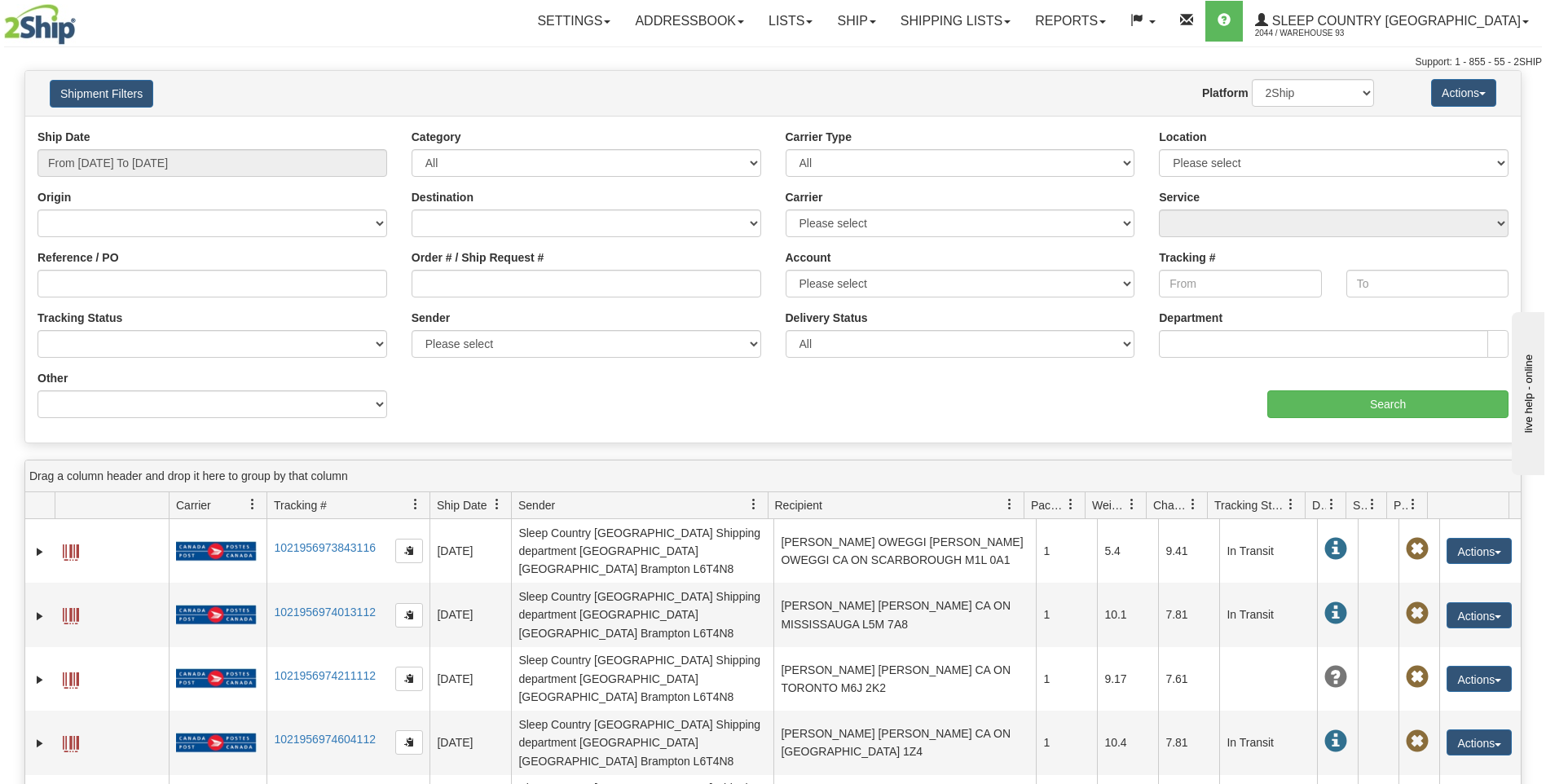
click at [737, 400] on div "Ship Date From 09/24/2025 To 09/25/2025 Category All Inbound Outbound Carrier T…" at bounding box center [773, 279] width 1496 height 302
type input "[DATE]"
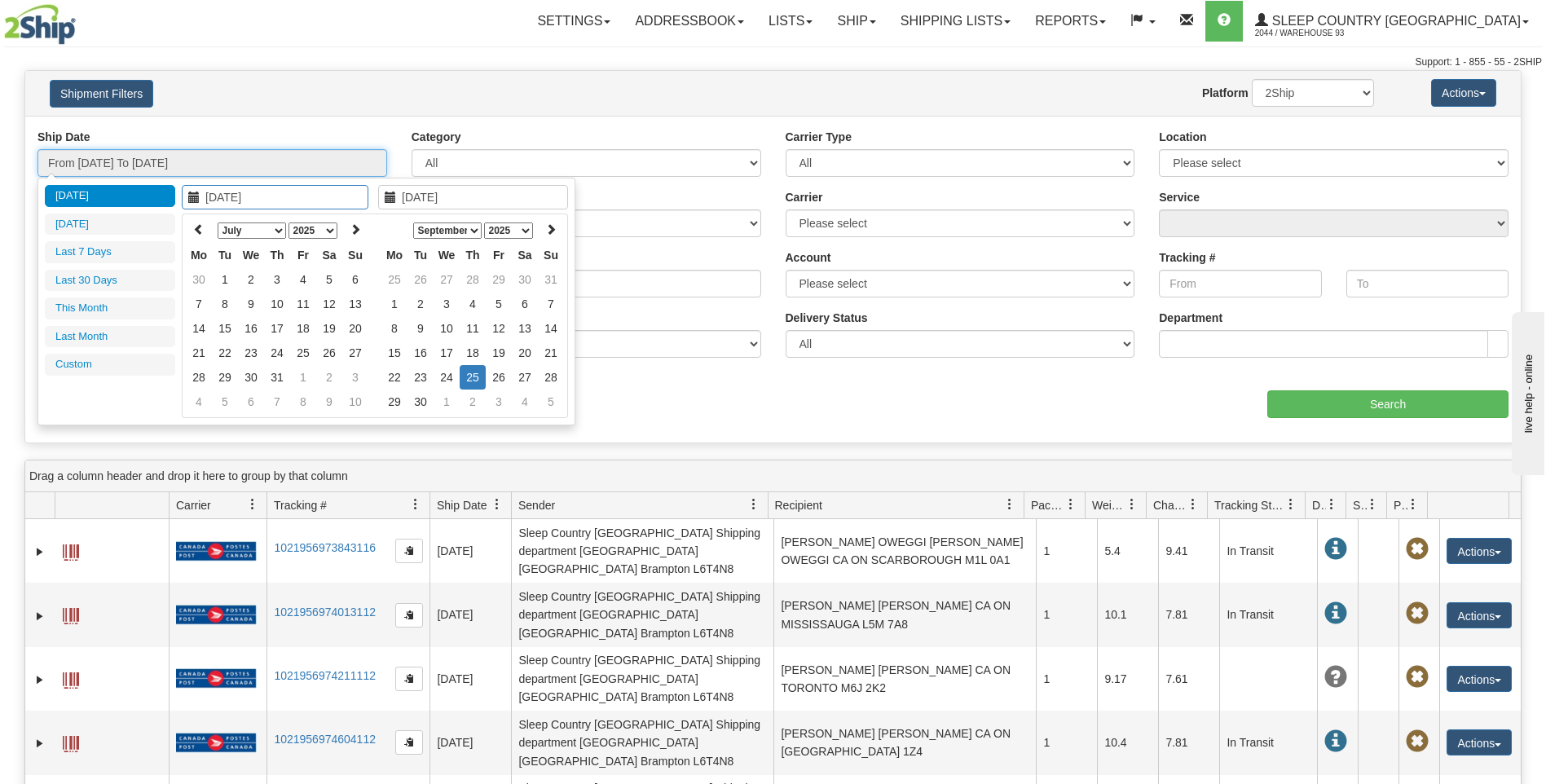
click at [133, 157] on input "From 09/24/2025 To 09/25/2025" at bounding box center [213, 162] width 350 height 28
type input "09/24/2025"
type input "[DATE]"
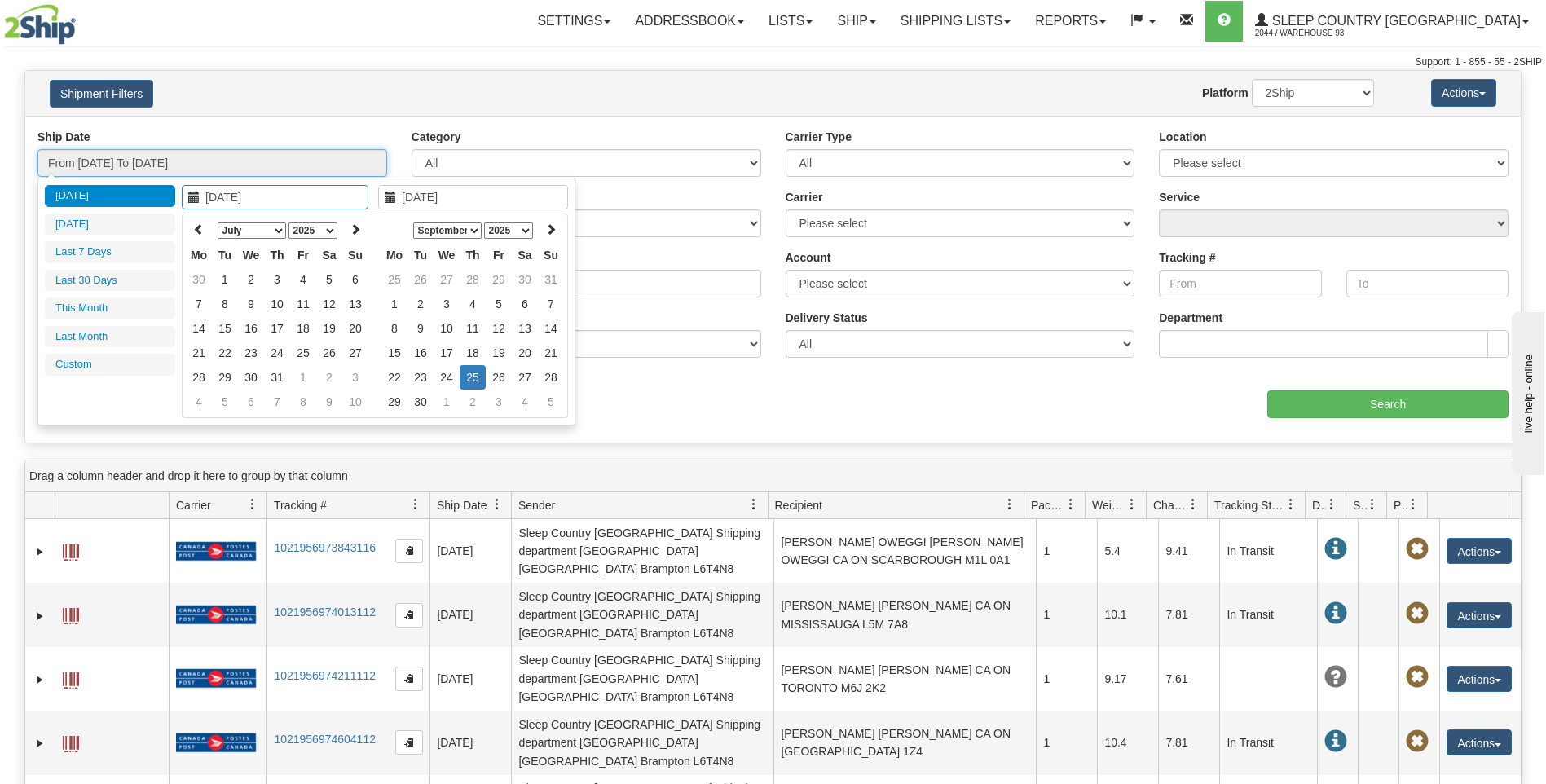
type input "09/01/2025"
type input "09/30/2025"
type input "[DATE]"
type input "08/01/2025"
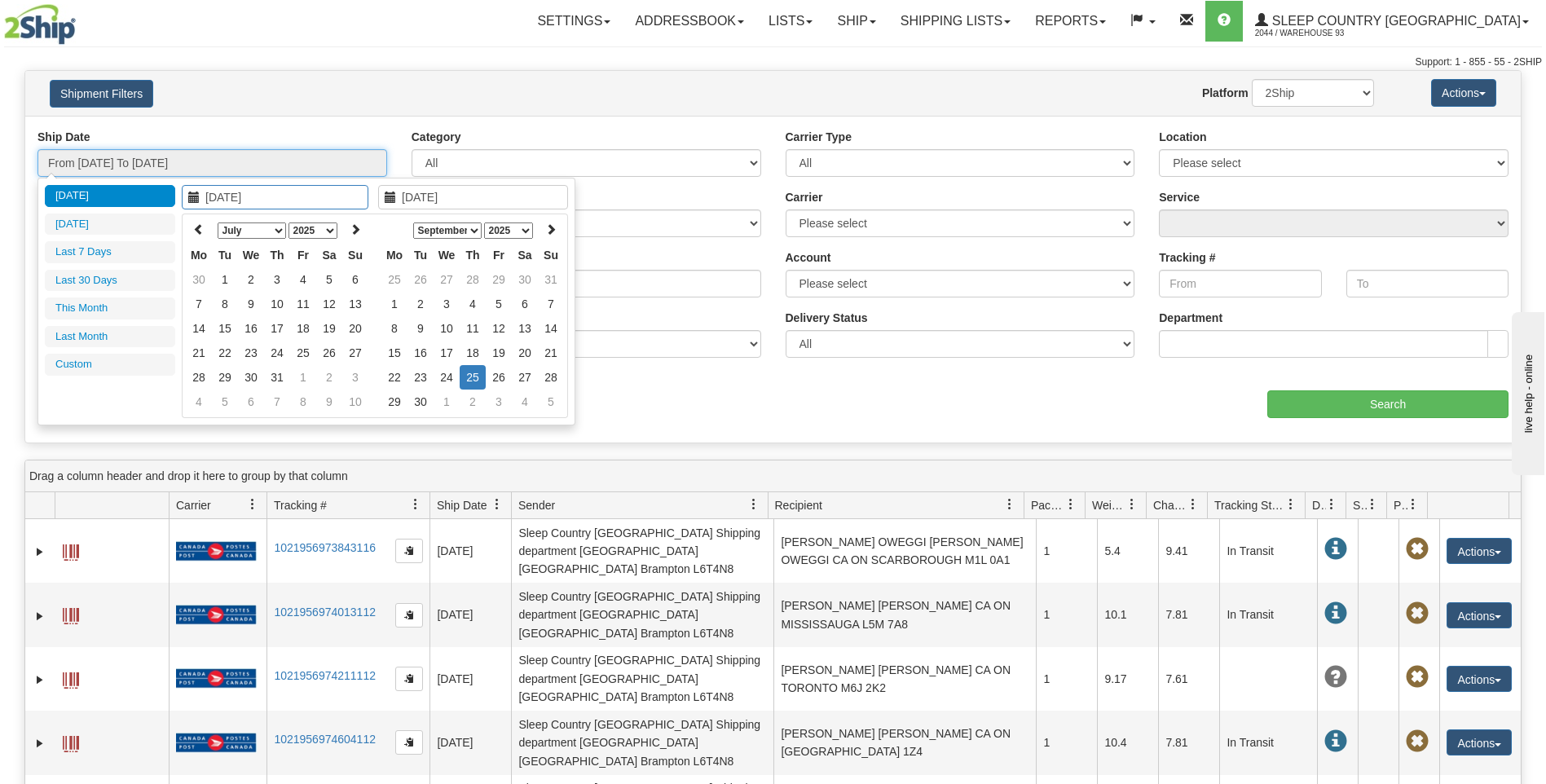
type input "08/31/2025"
type input "[DATE]"
click at [107, 360] on li "Custom" at bounding box center [109, 365] width 130 height 22
type input "08/01/2025"
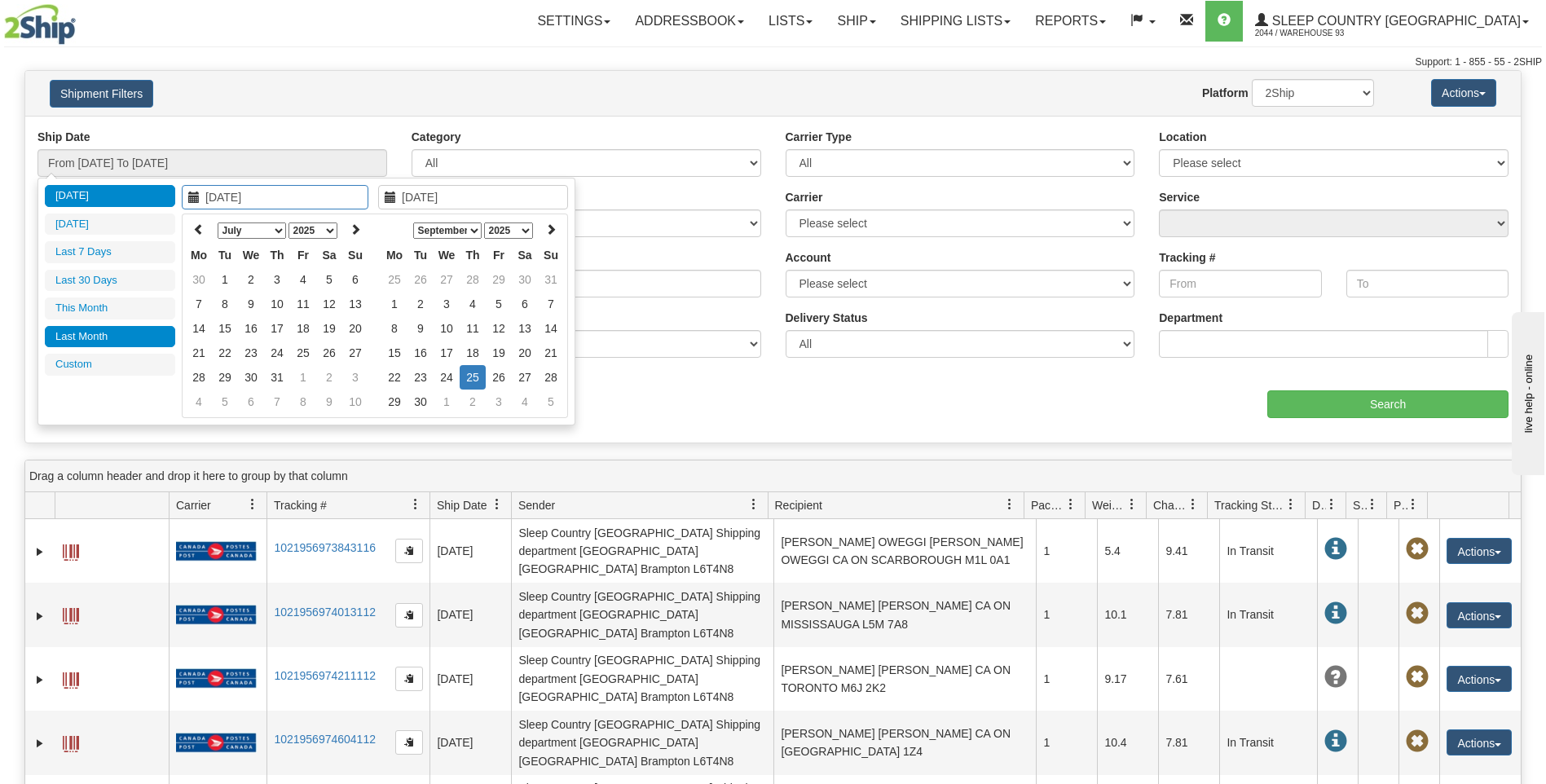
type input "08/31/2025"
type input "07/14/2025"
type input "[DATE]"
type input "07/01/2025"
click at [222, 281] on td "1" at bounding box center [224, 279] width 26 height 24
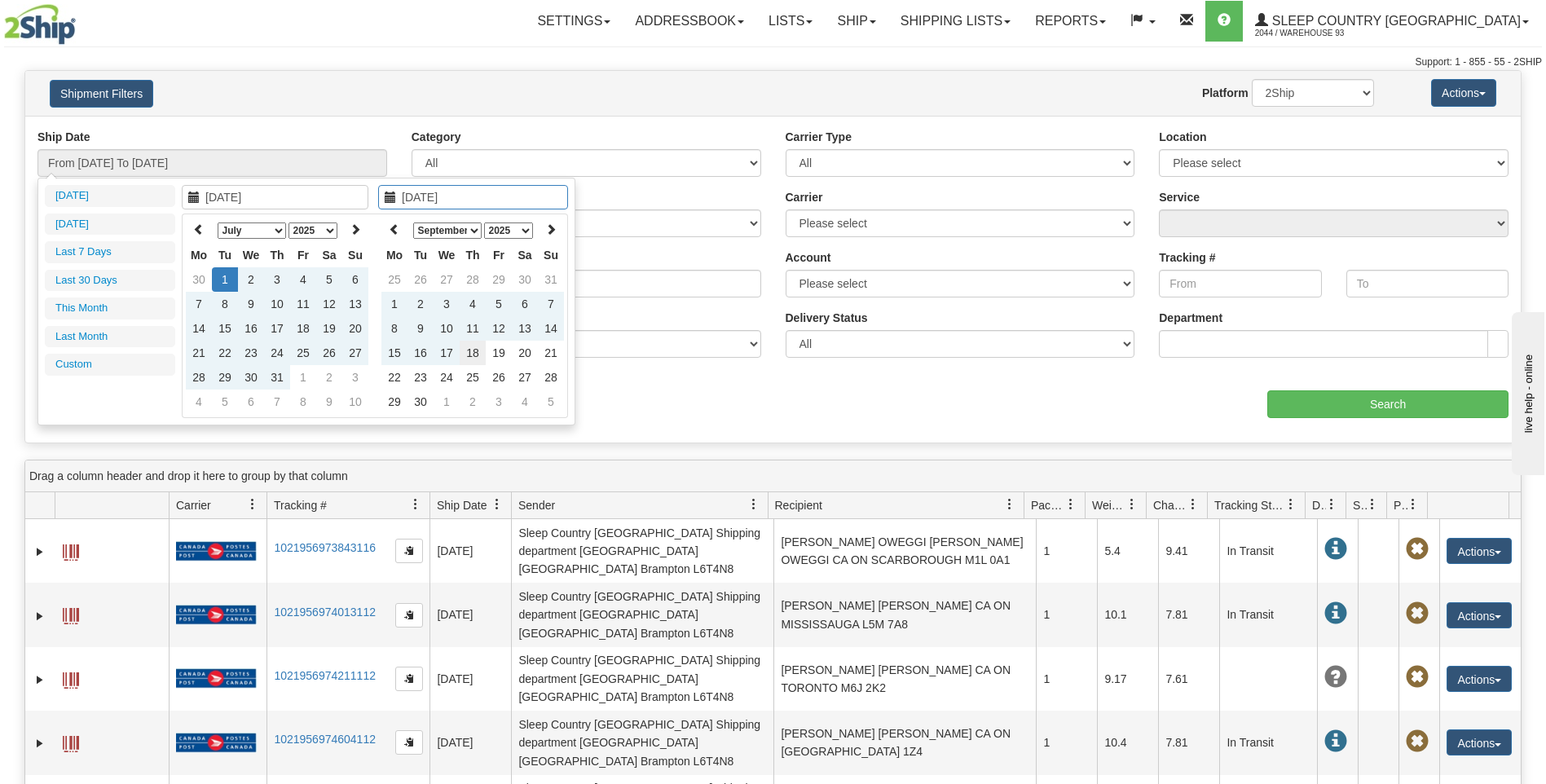
type input "09/18/2025"
click at [478, 352] on td "18" at bounding box center [472, 352] width 26 height 24
type input "From 07/01/2025 To 09/18/2025"
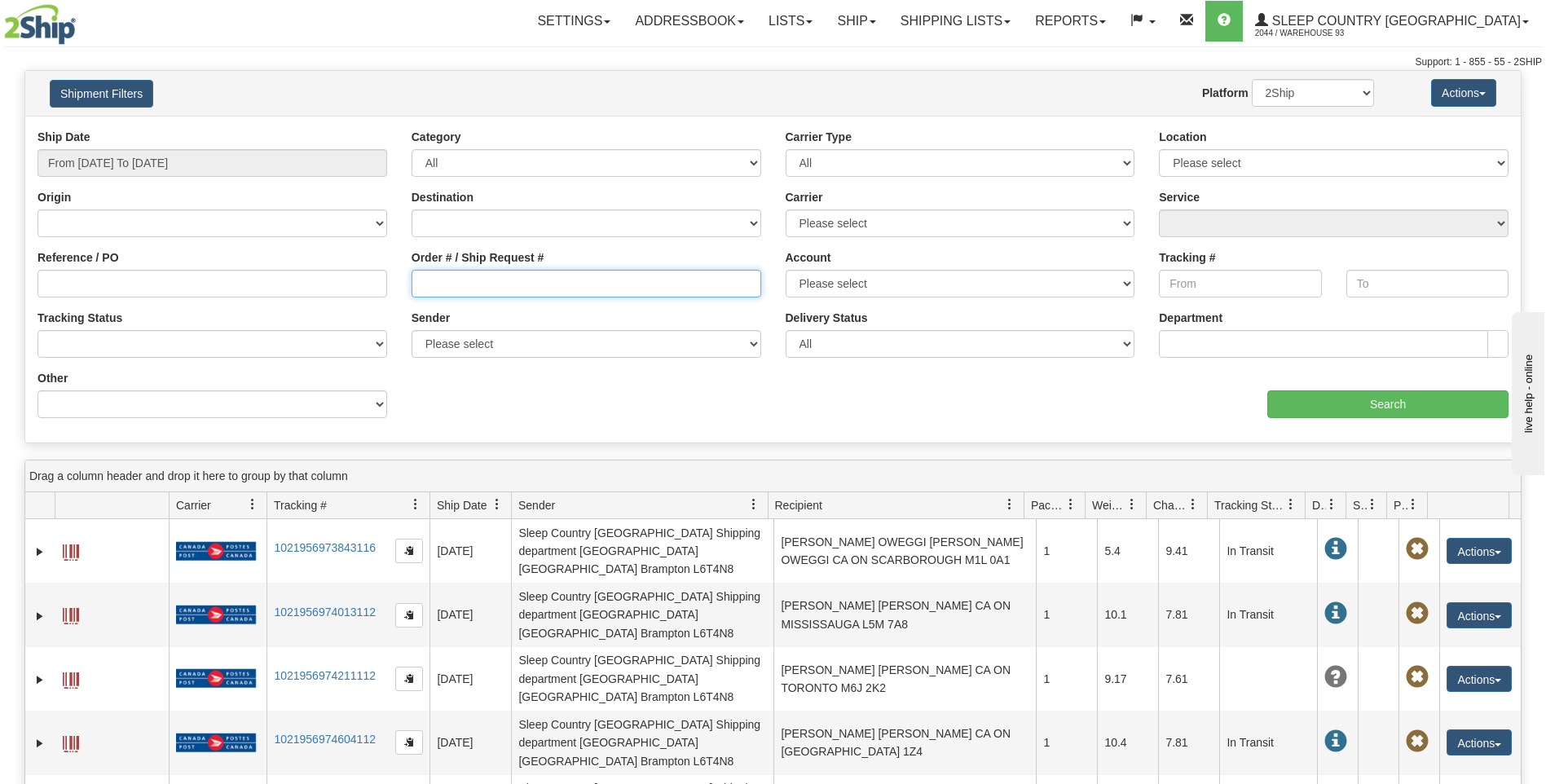
click at [506, 281] on input "Order # / Ship Request #" at bounding box center [587, 283] width 350 height 28
type input "9000H885763"
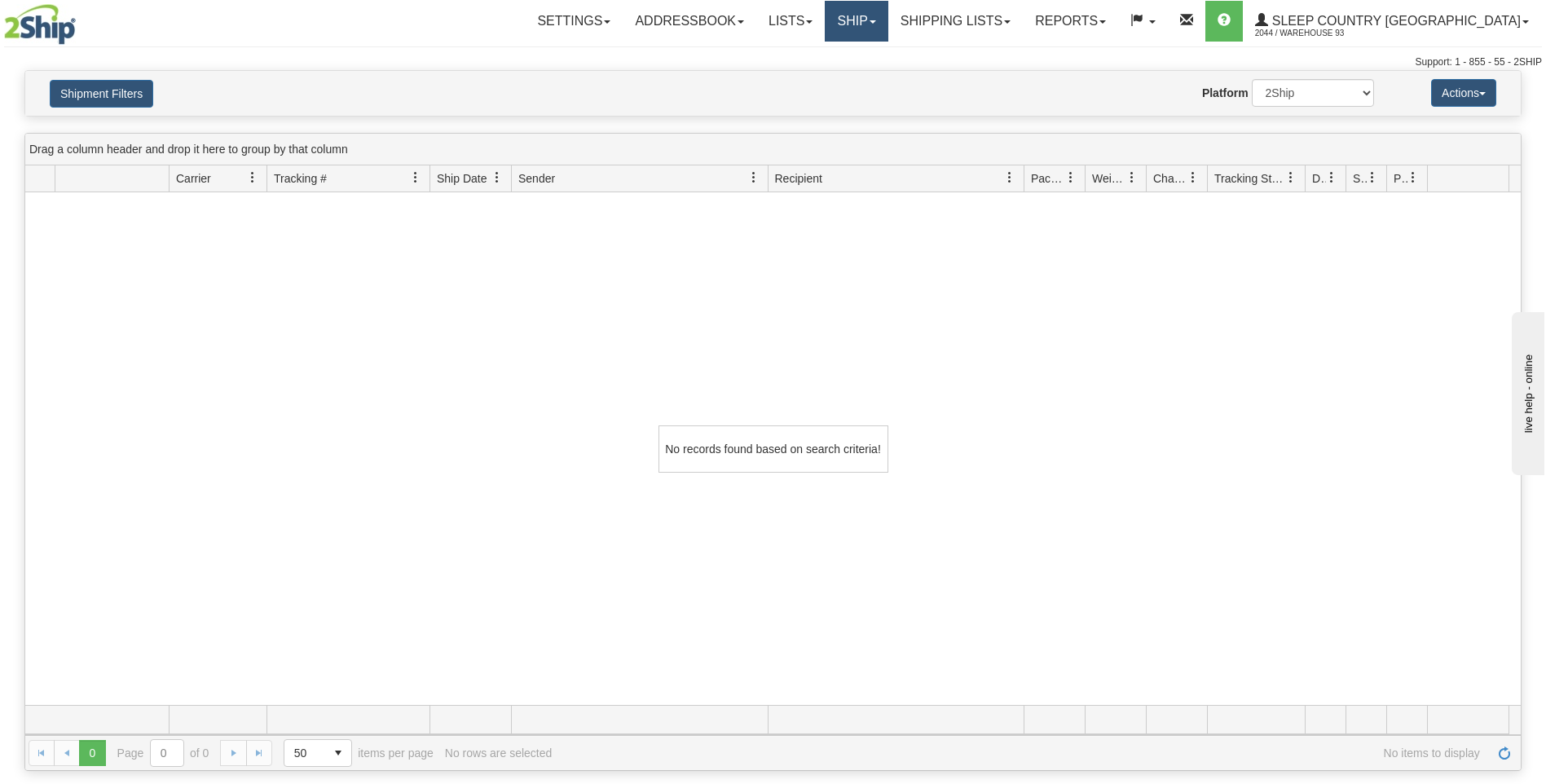
click at [888, 13] on link "Ship" at bounding box center [856, 21] width 63 height 40
click at [888, 52] on link "Ship Screen" at bounding box center [813, 56] width 147 height 21
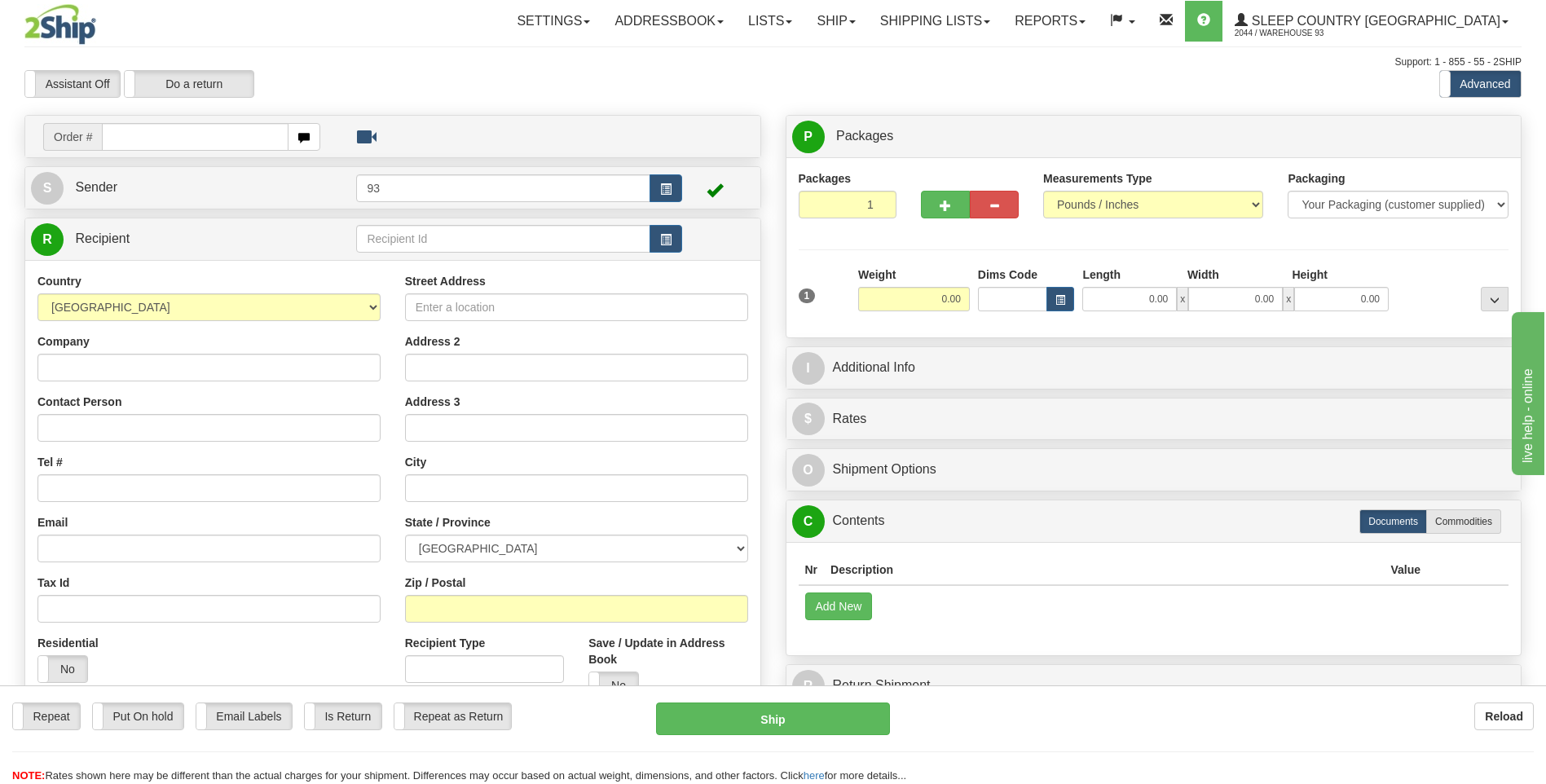
click at [171, 134] on input "text" at bounding box center [194, 136] width 186 height 28
type input "9000H885763"
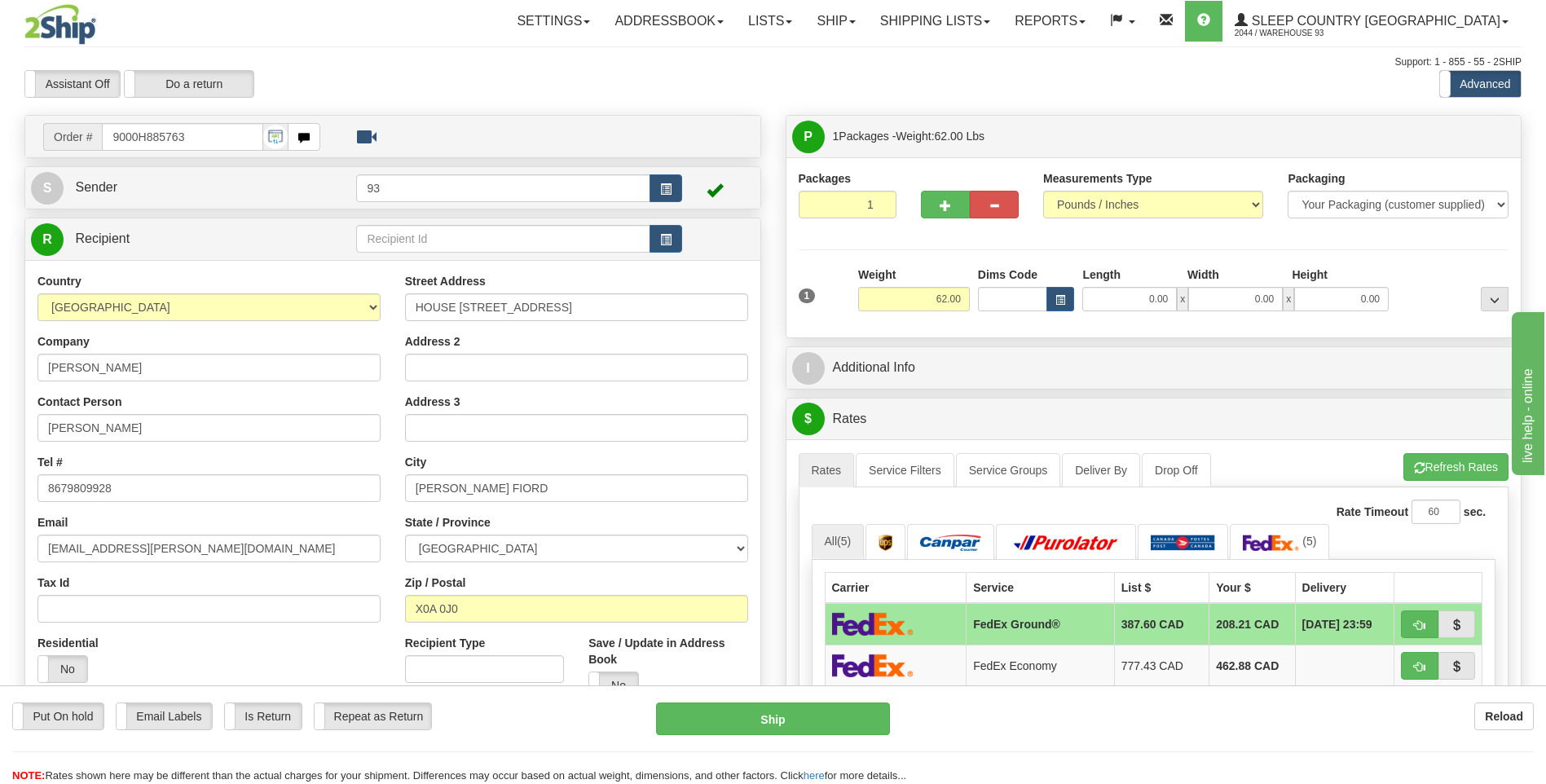
click at [1121, 311] on div "1 Weight 62.00 Dims Code x x" at bounding box center [1153, 295] width 719 height 58
click at [1126, 298] on input "0.00" at bounding box center [1129, 298] width 94 height 24
type input "40.00"
click at [1278, 305] on input "0.00" at bounding box center [1236, 298] width 94 height 24
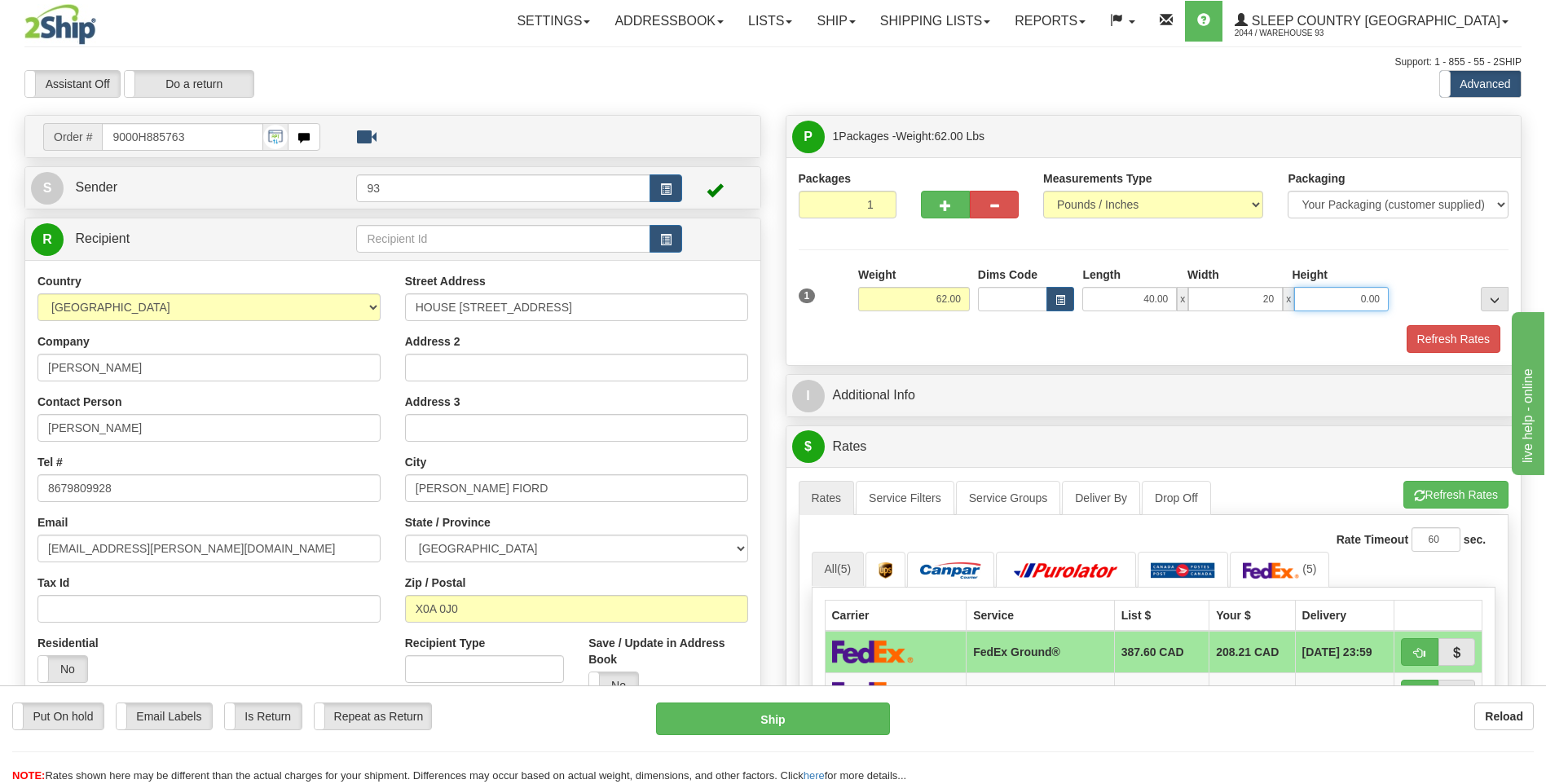
type input "20.00"
click at [1347, 305] on input "0.00" at bounding box center [1342, 298] width 94 height 24
type input "20.00"
click at [1445, 335] on button "Refresh Rates" at bounding box center [1453, 339] width 93 height 28
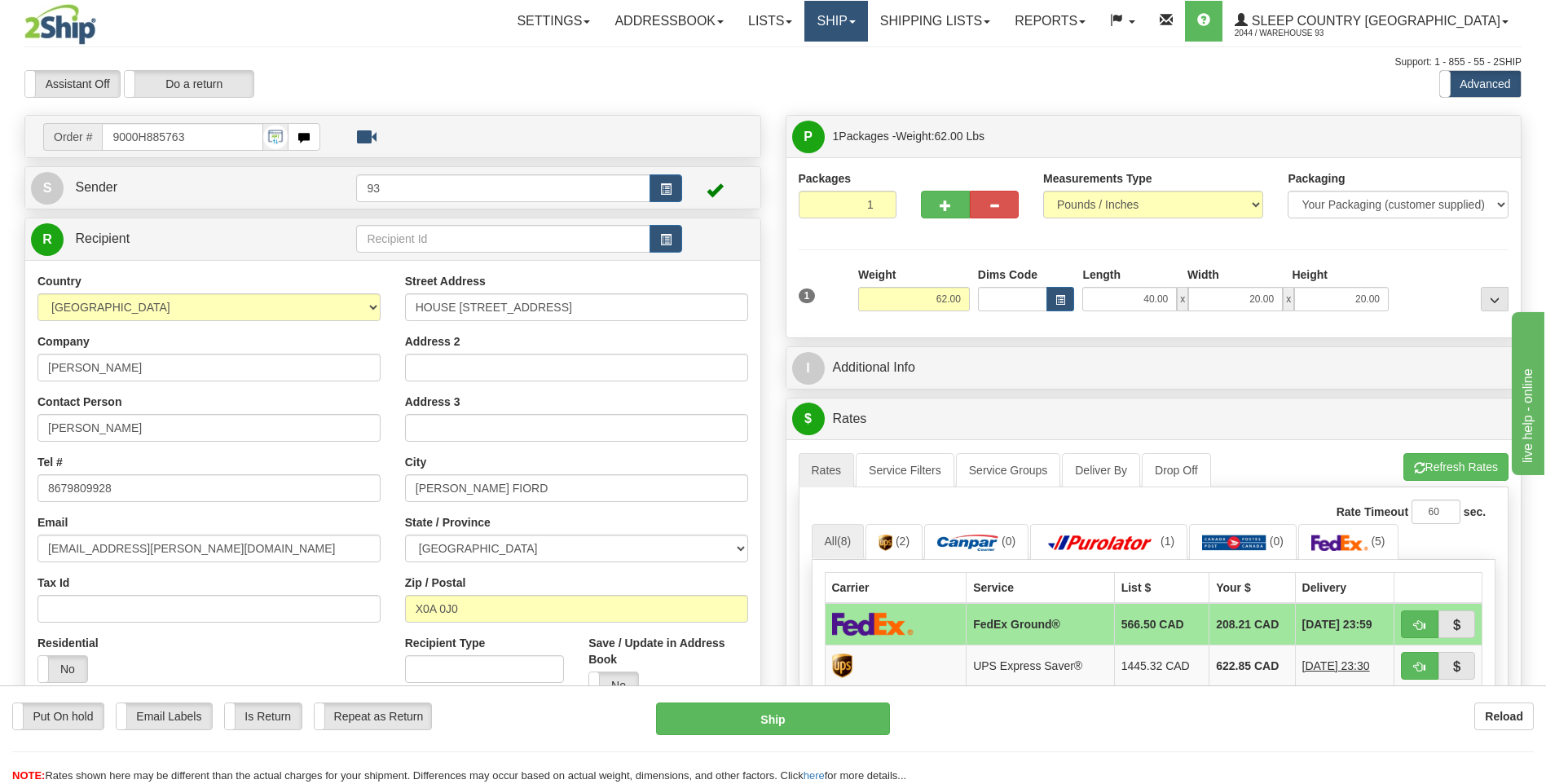
click at [868, 18] on link "Ship" at bounding box center [836, 21] width 63 height 40
click at [868, 58] on link "Ship Screen" at bounding box center [793, 56] width 147 height 21
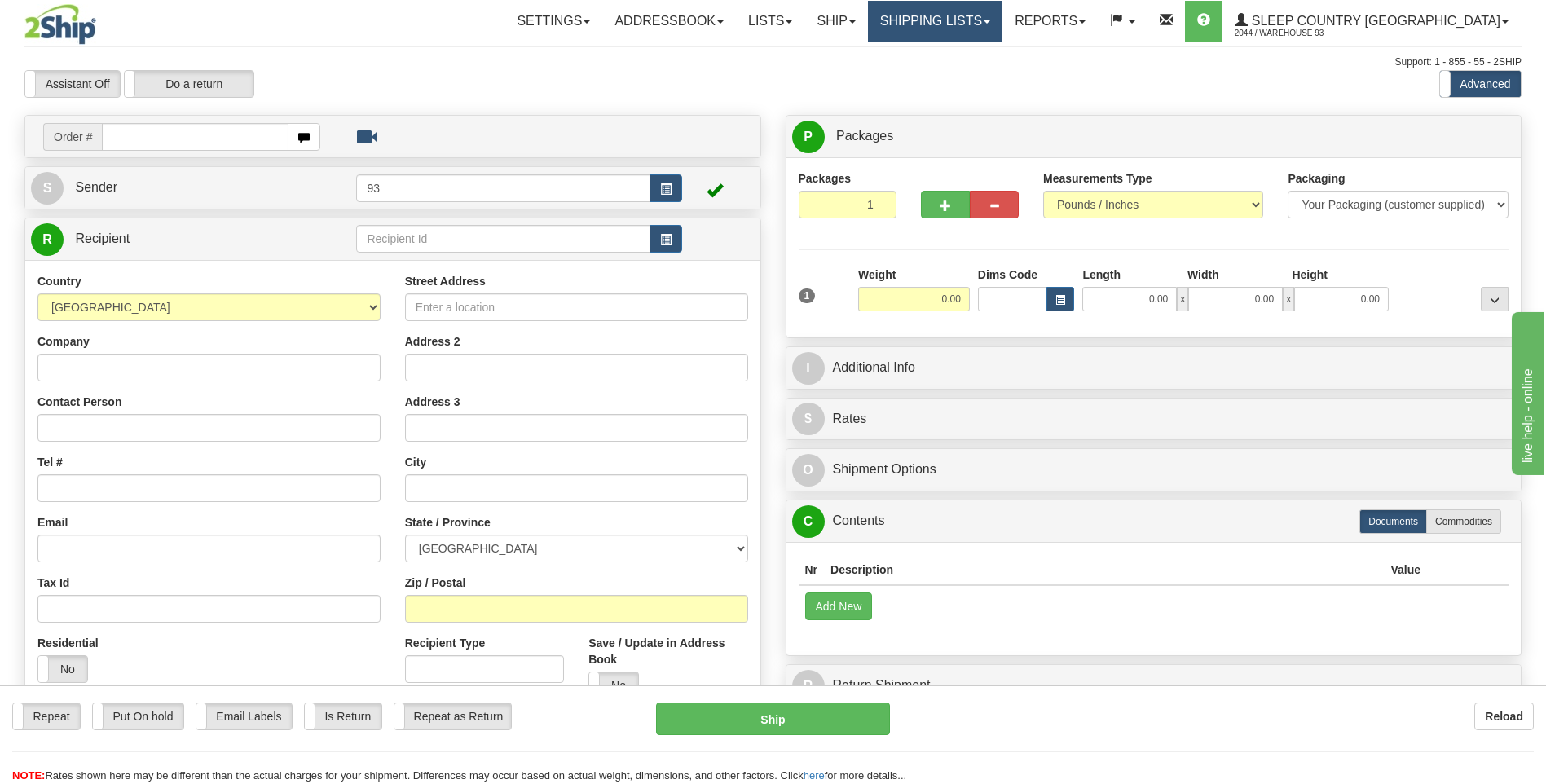
click at [984, 37] on link "Shipping lists" at bounding box center [935, 21] width 135 height 40
click at [801, 61] on div "Support: 1 - 855 - 55 - 2SHIP" at bounding box center [773, 62] width 1497 height 13
click at [999, 24] on link "Shipping lists" at bounding box center [935, 21] width 135 height 40
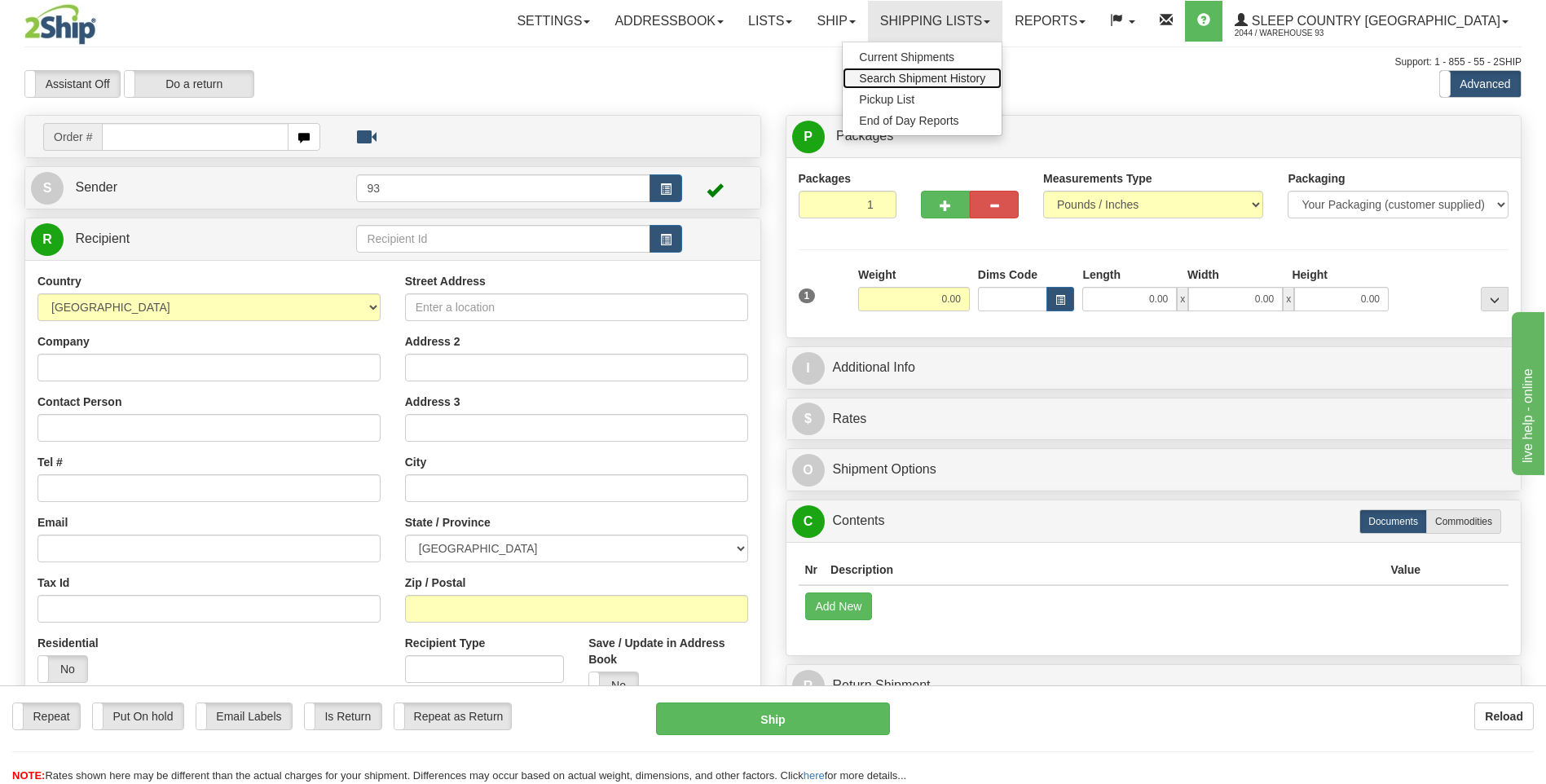
click at [959, 78] on span "Search Shipment History" at bounding box center [922, 78] width 126 height 13
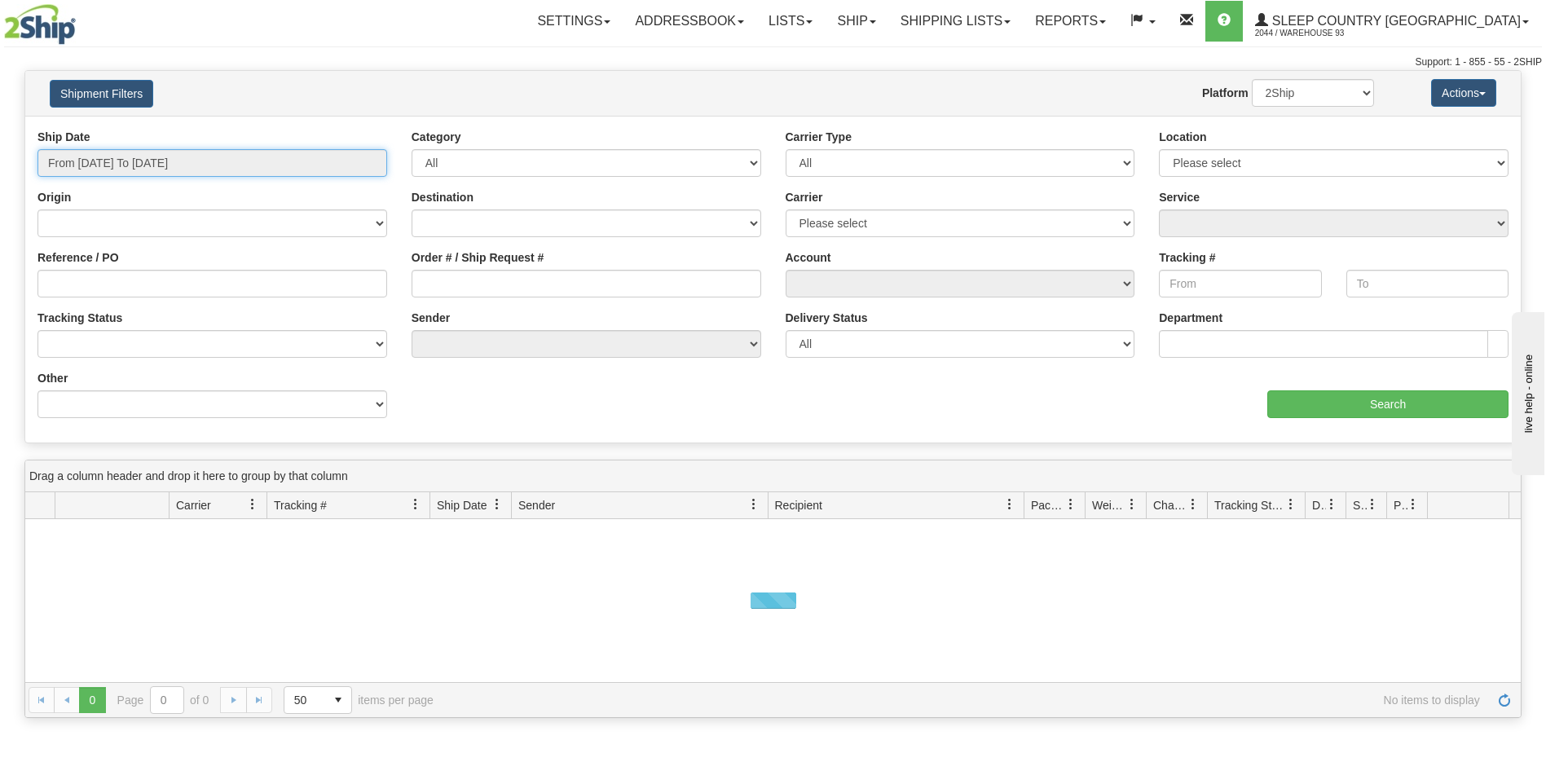
click at [176, 158] on input "From [DATE] To [DATE]" at bounding box center [213, 162] width 350 height 28
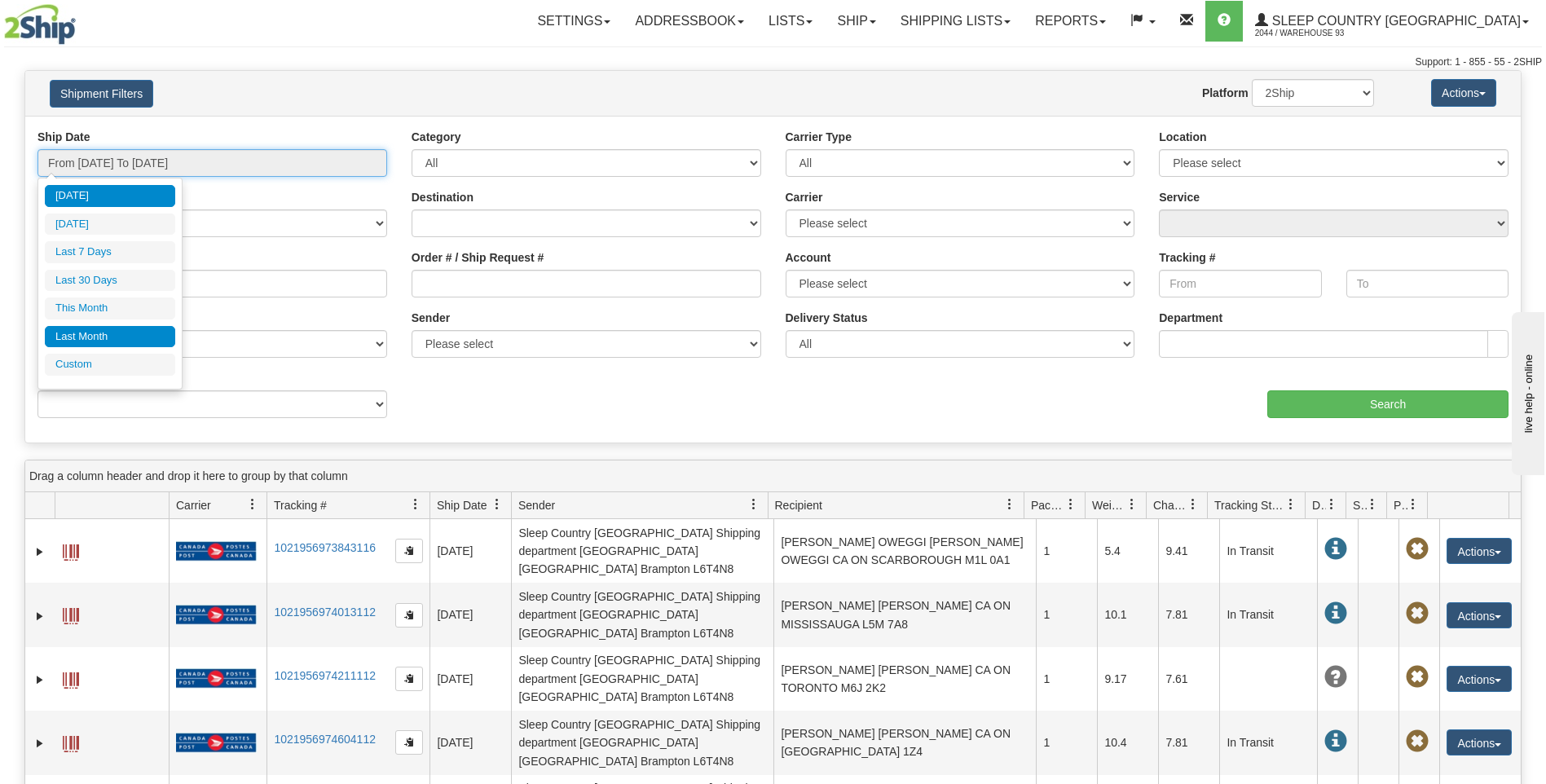
type input "[DATE]"
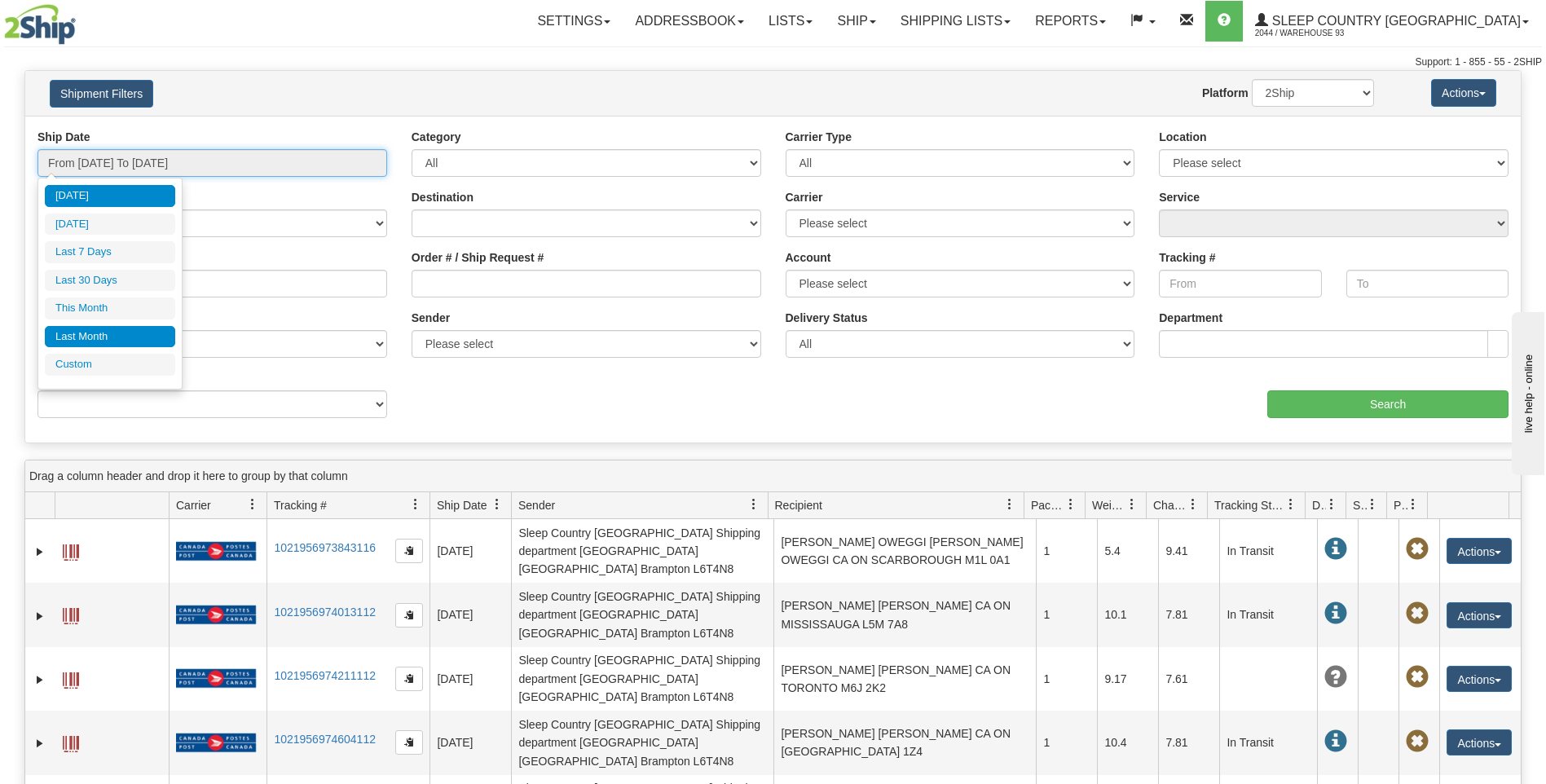
type input "[DATE]"
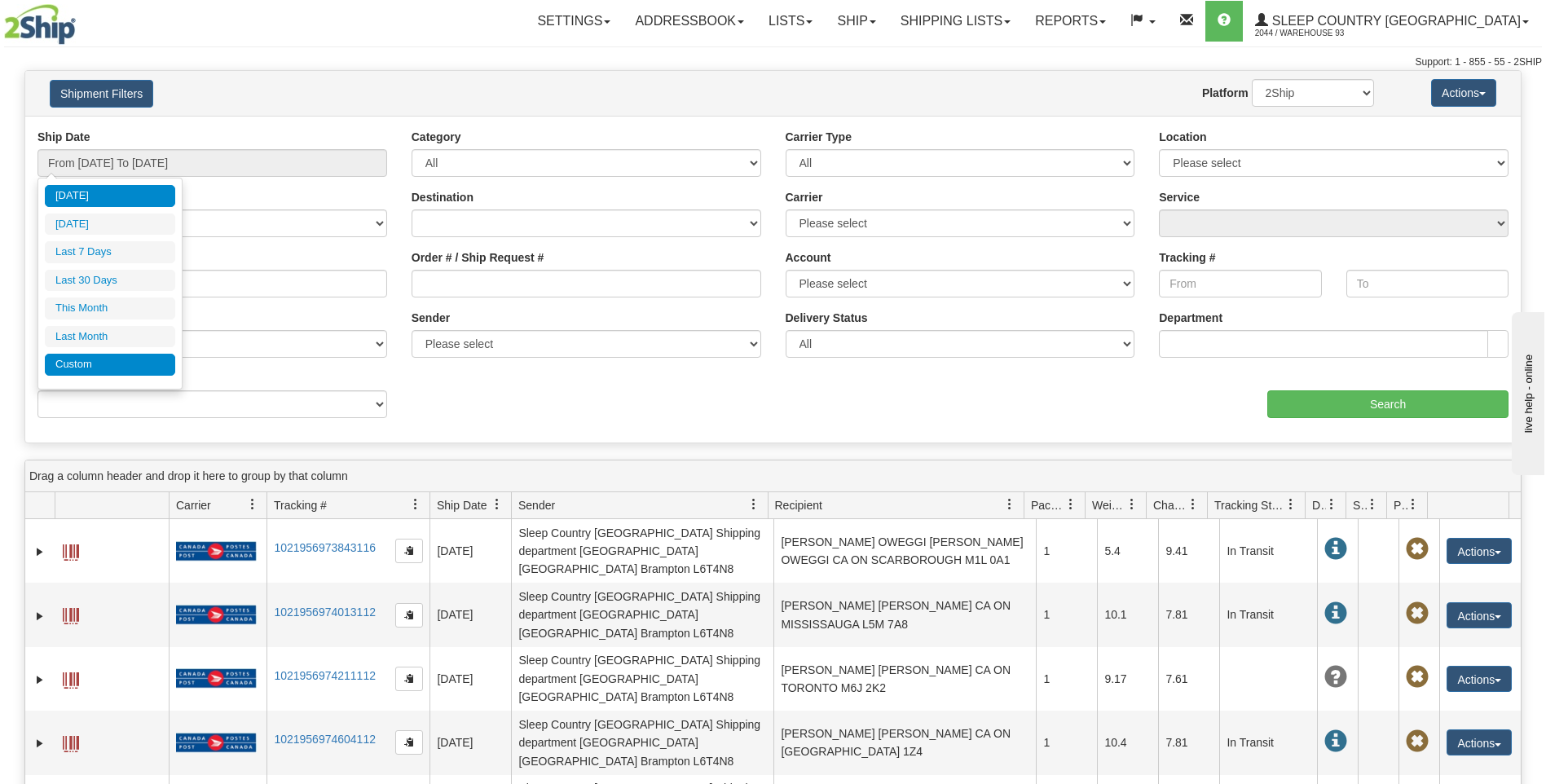
click at [73, 359] on li "Custom" at bounding box center [109, 365] width 130 height 22
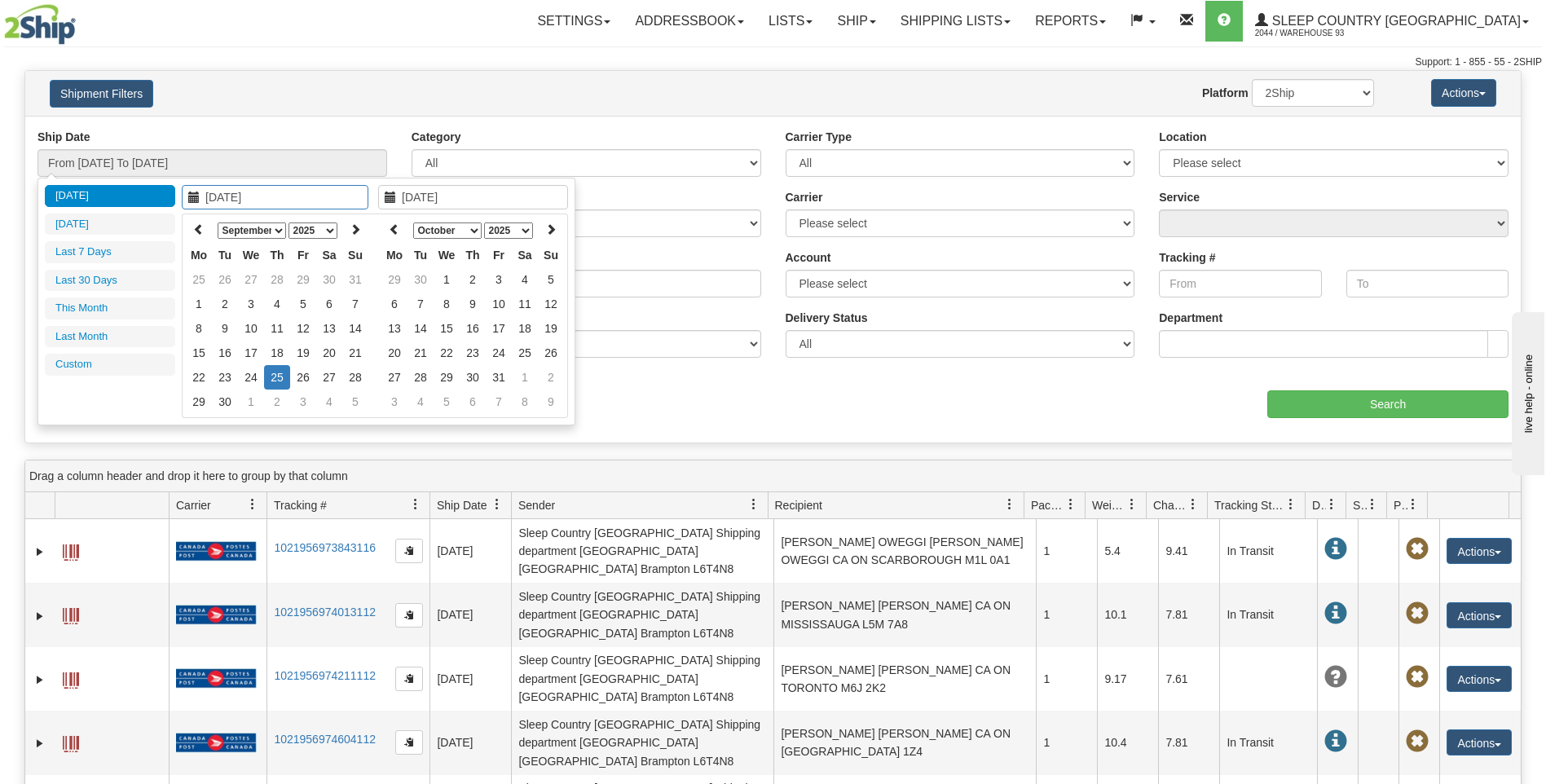
type input "[DATE]"
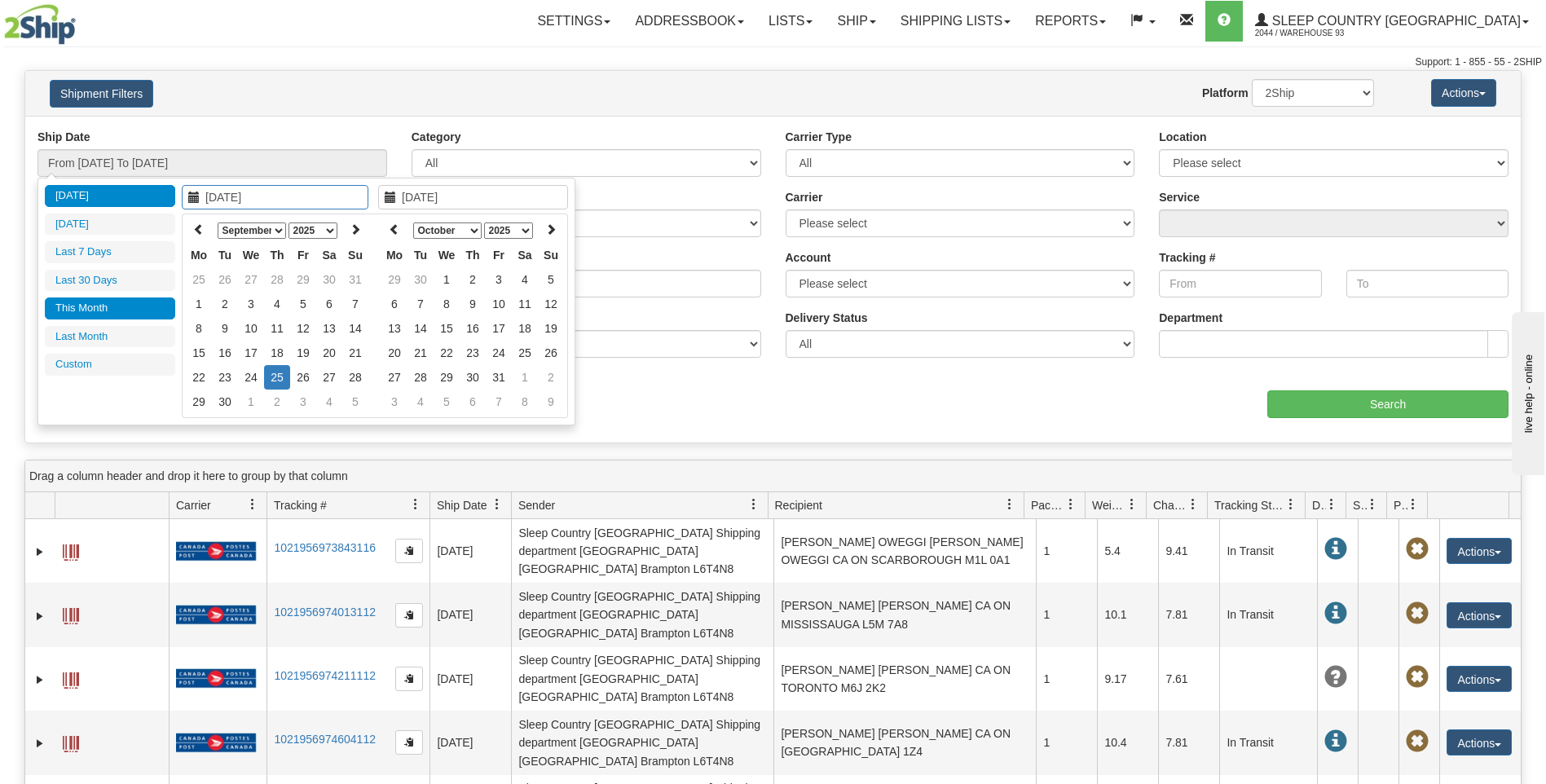
type input "[DATE]"
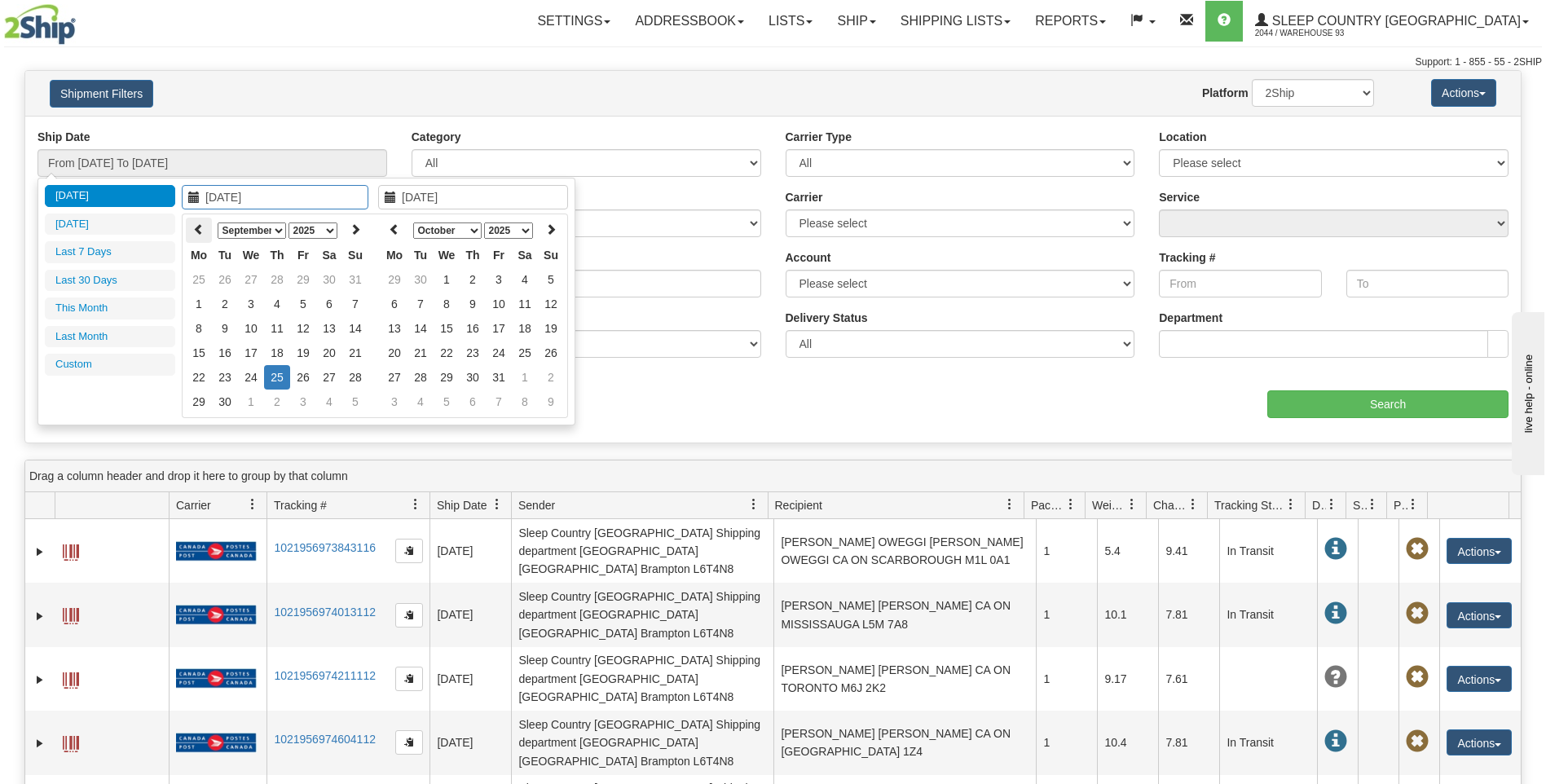
type input "[DATE]"
click at [200, 227] on icon at bounding box center [199, 229] width 12 height 12
type input "[DATE]"
click at [275, 303] on td "7" at bounding box center [277, 303] width 26 height 24
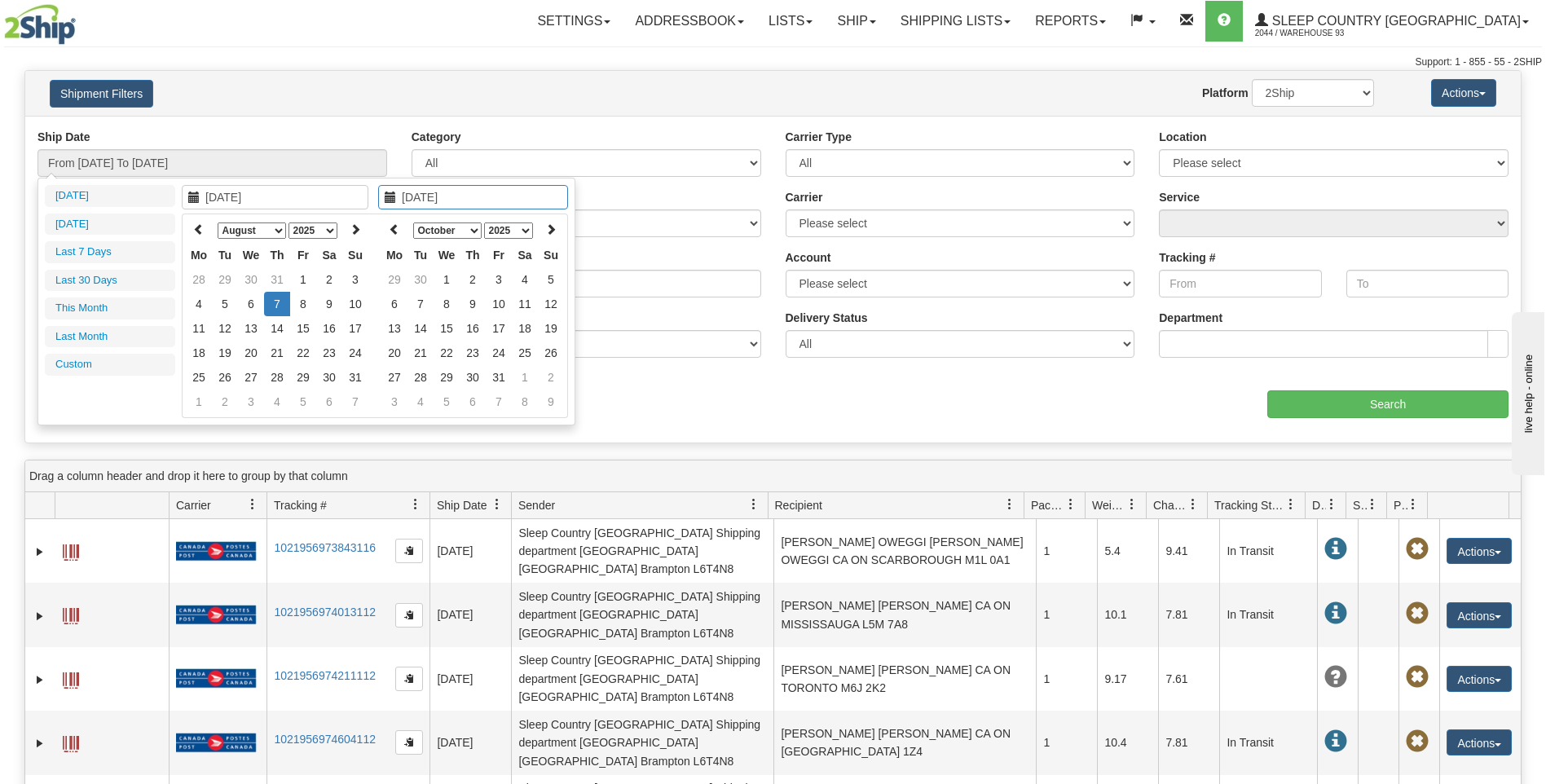
click at [393, 197] on icon at bounding box center [391, 197] width 12 height 12
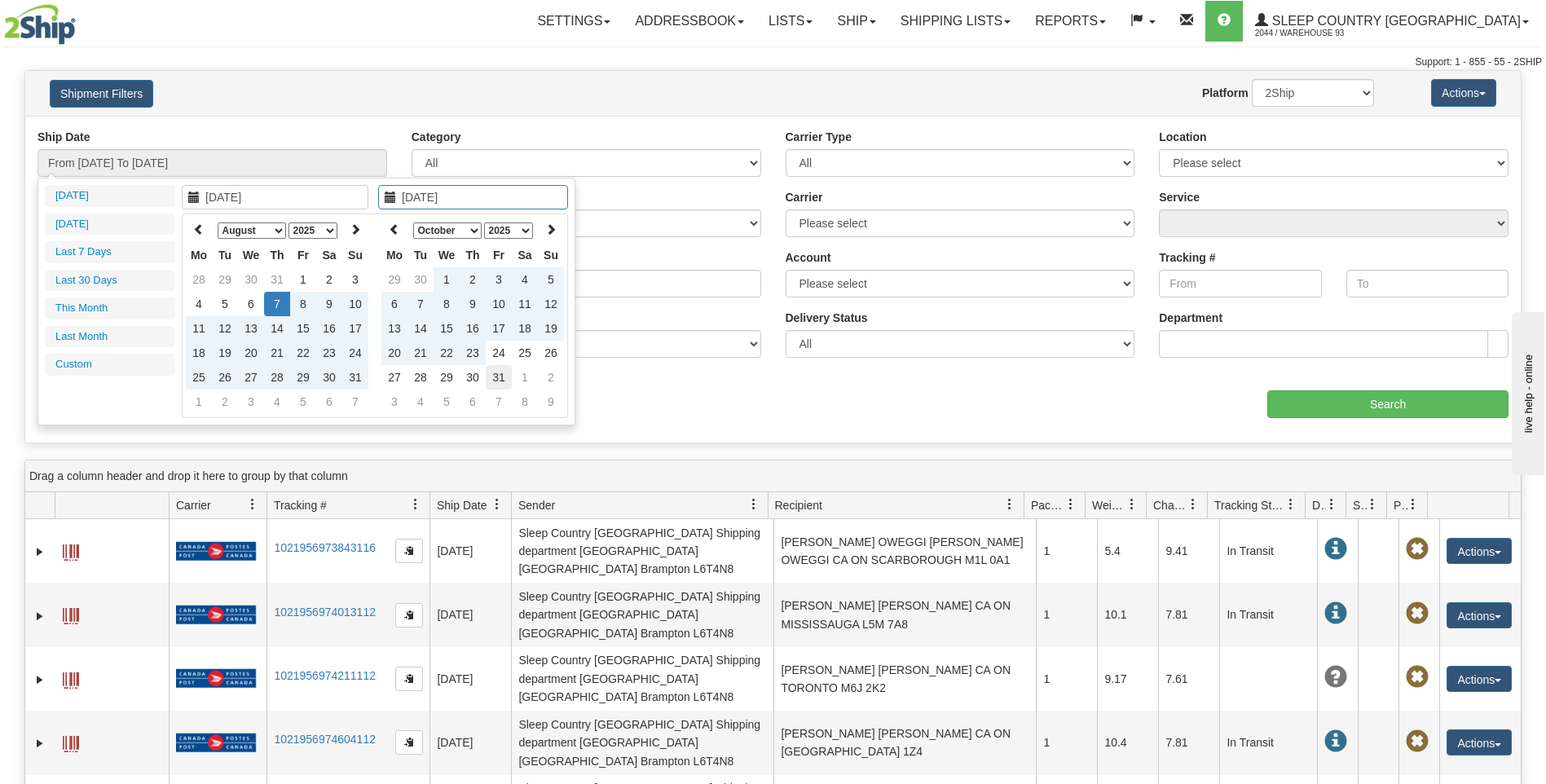
type input "[DATE]"
click at [504, 378] on td "31" at bounding box center [499, 376] width 26 height 24
type input "From [DATE] To [DATE]"
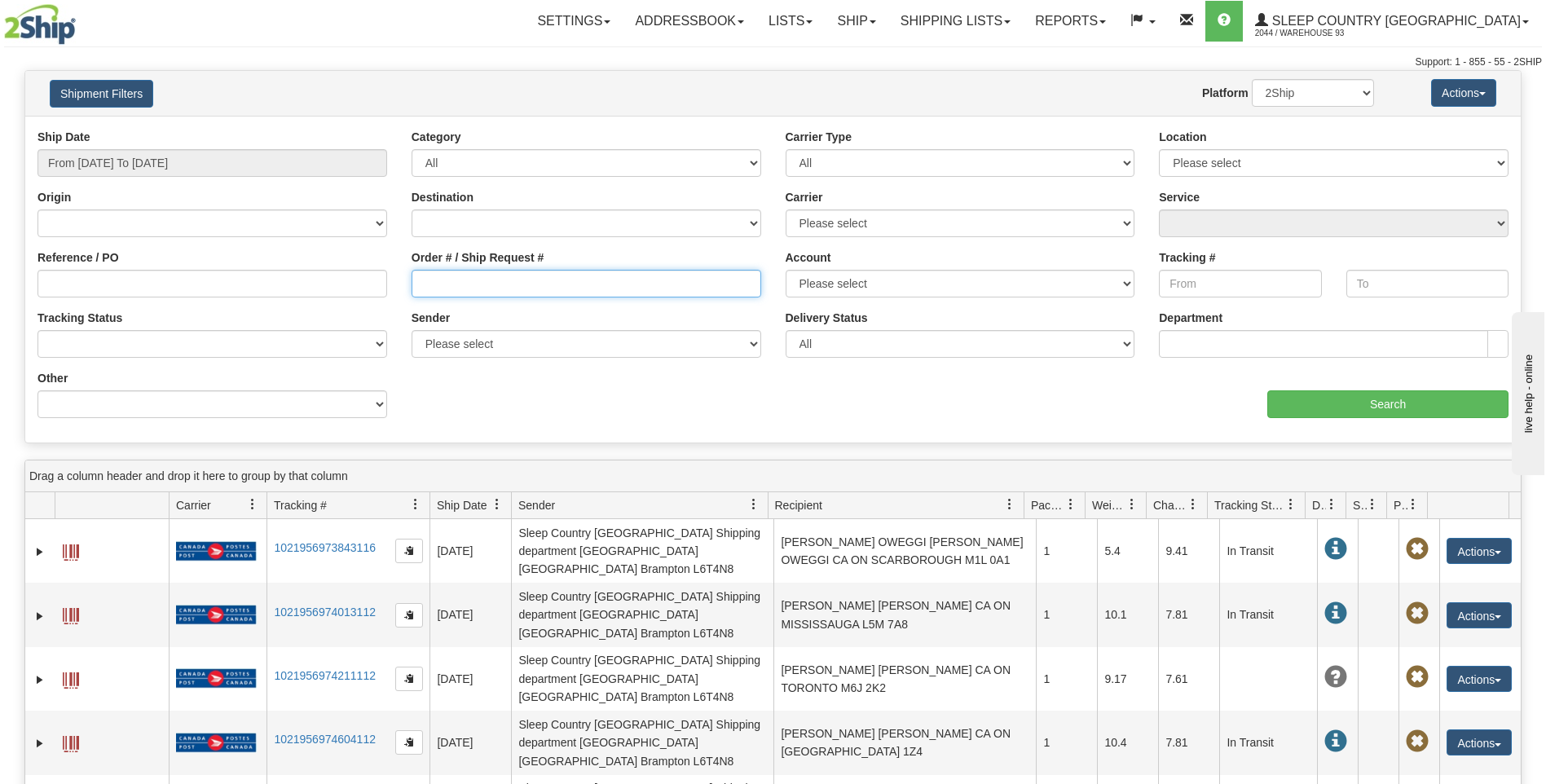
click at [562, 285] on input "Order # / Ship Request #" at bounding box center [587, 283] width 350 height 28
type input "9000I017191"
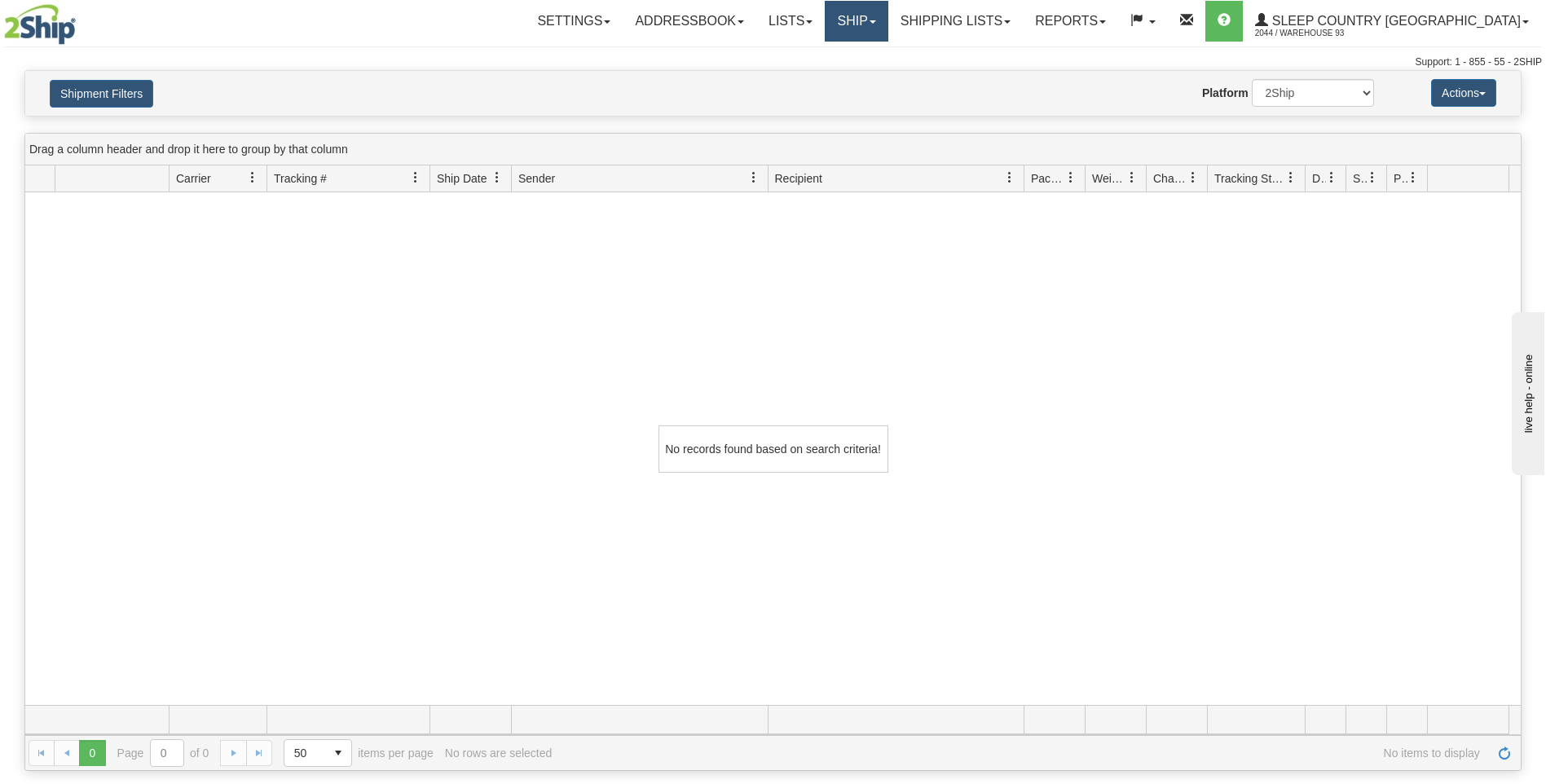
click at [888, 25] on link "Ship" at bounding box center [856, 21] width 63 height 40
click at [888, 61] on link "Ship Screen" at bounding box center [813, 56] width 147 height 21
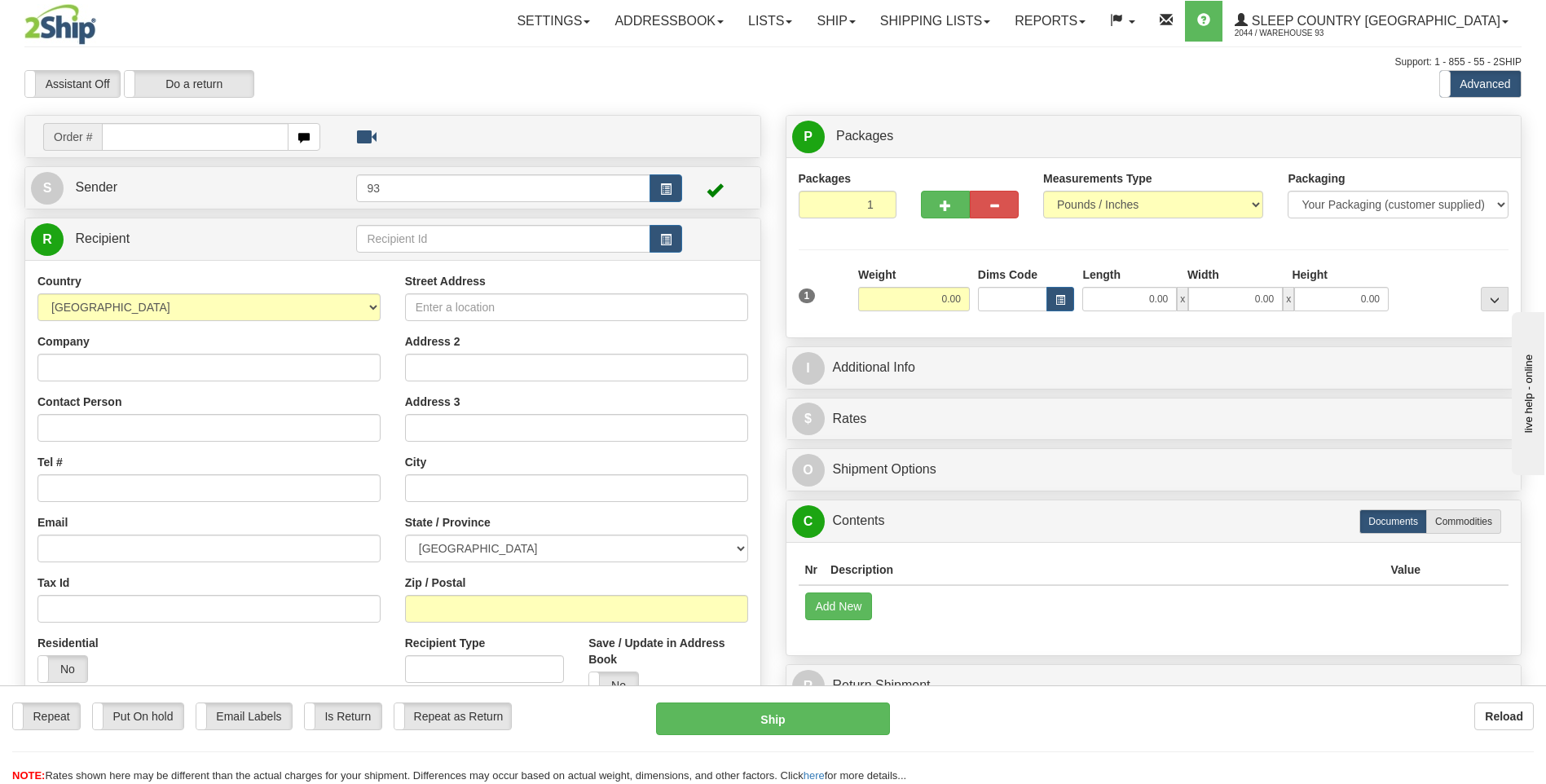
click at [144, 139] on input "text" at bounding box center [194, 136] width 186 height 28
type input "9000I017191"
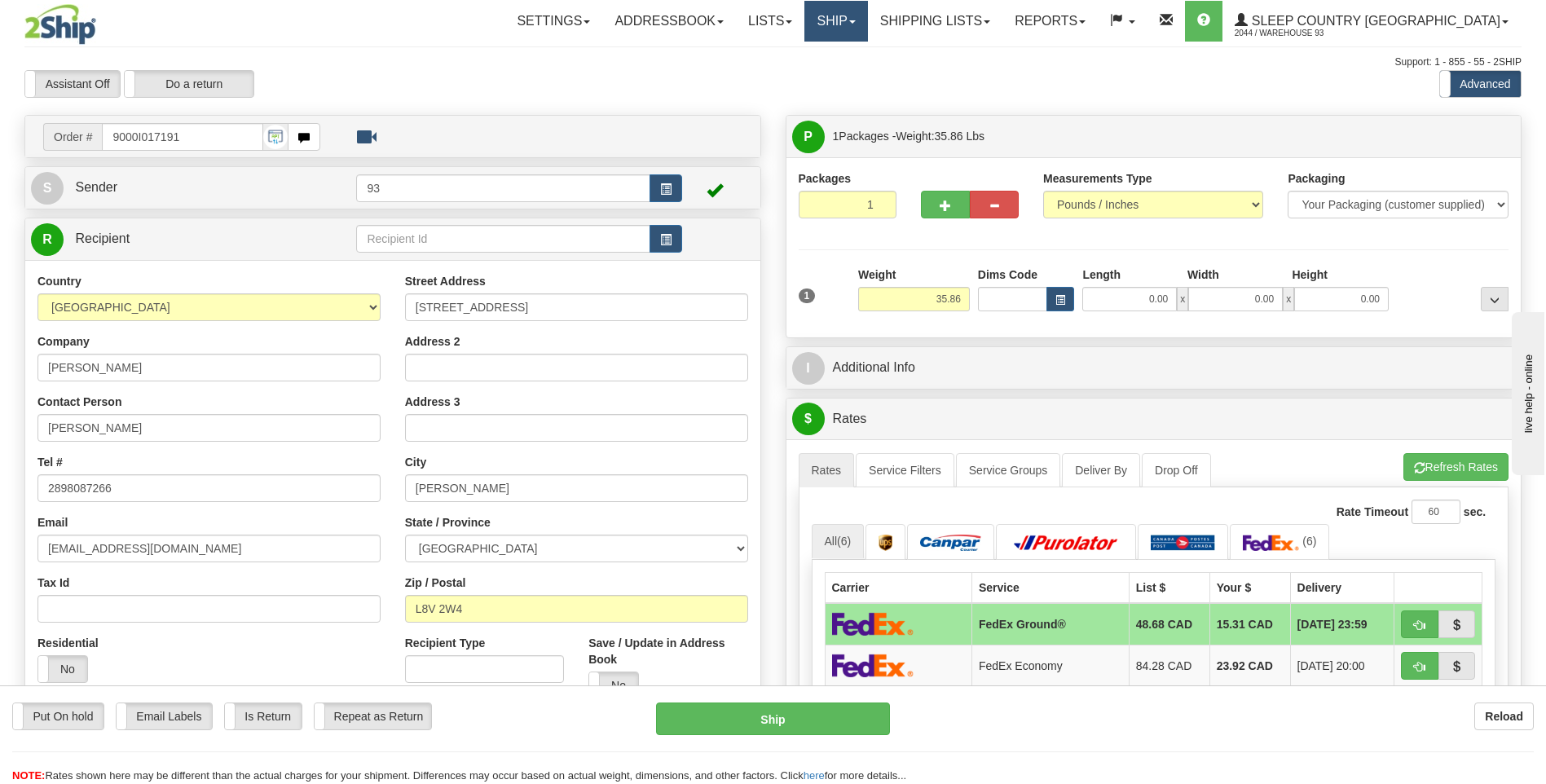
click at [868, 29] on link "Ship" at bounding box center [836, 21] width 63 height 40
click at [798, 61] on span "Ship Screen" at bounding box center [767, 57] width 62 height 13
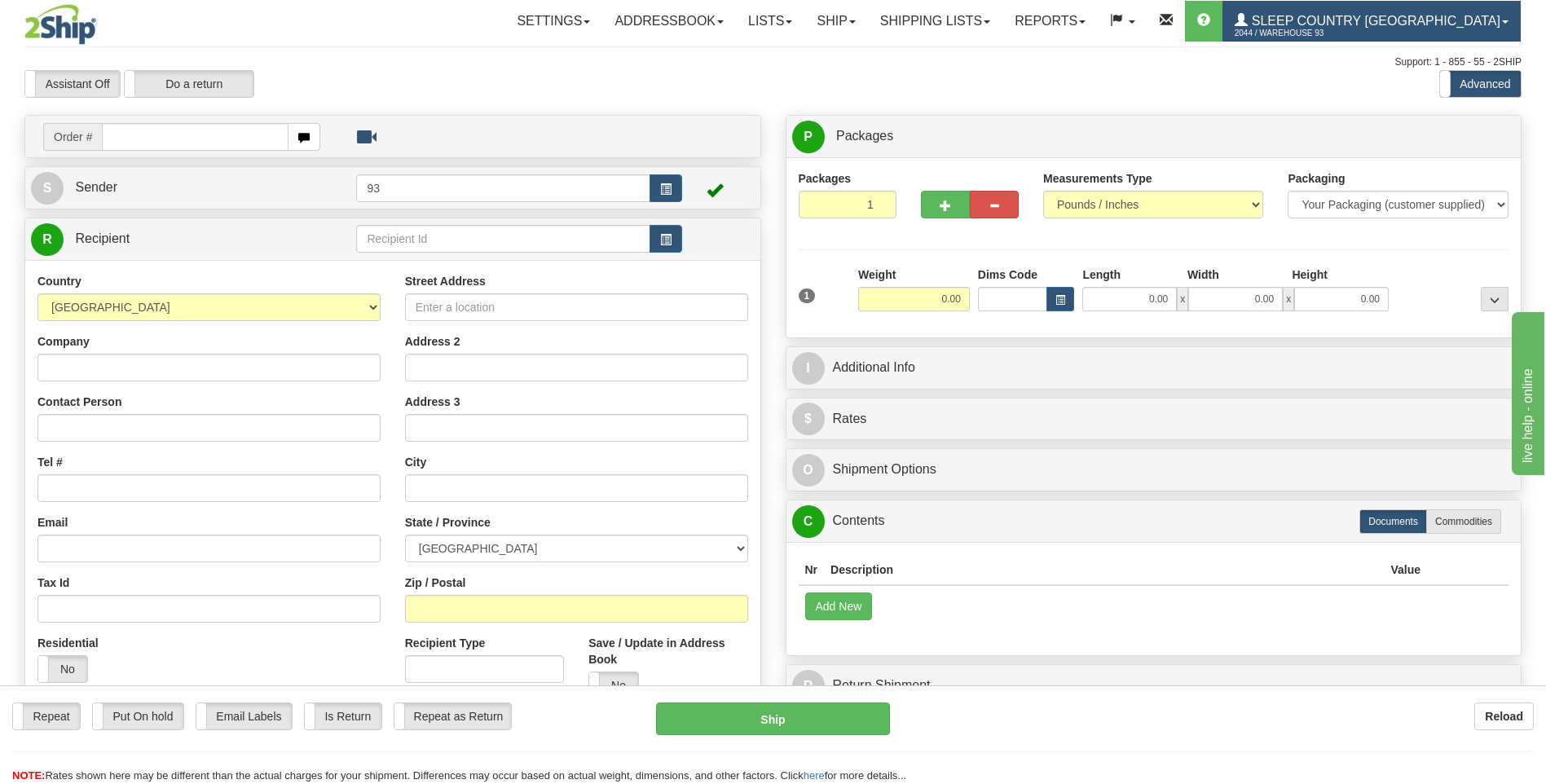
click at [1419, 22] on span "Sleep Country [GEOGRAPHIC_DATA]" at bounding box center [1374, 20] width 253 height 13
click at [1368, 14] on span "Sleep Country [GEOGRAPHIC_DATA]" at bounding box center [1374, 20] width 253 height 13
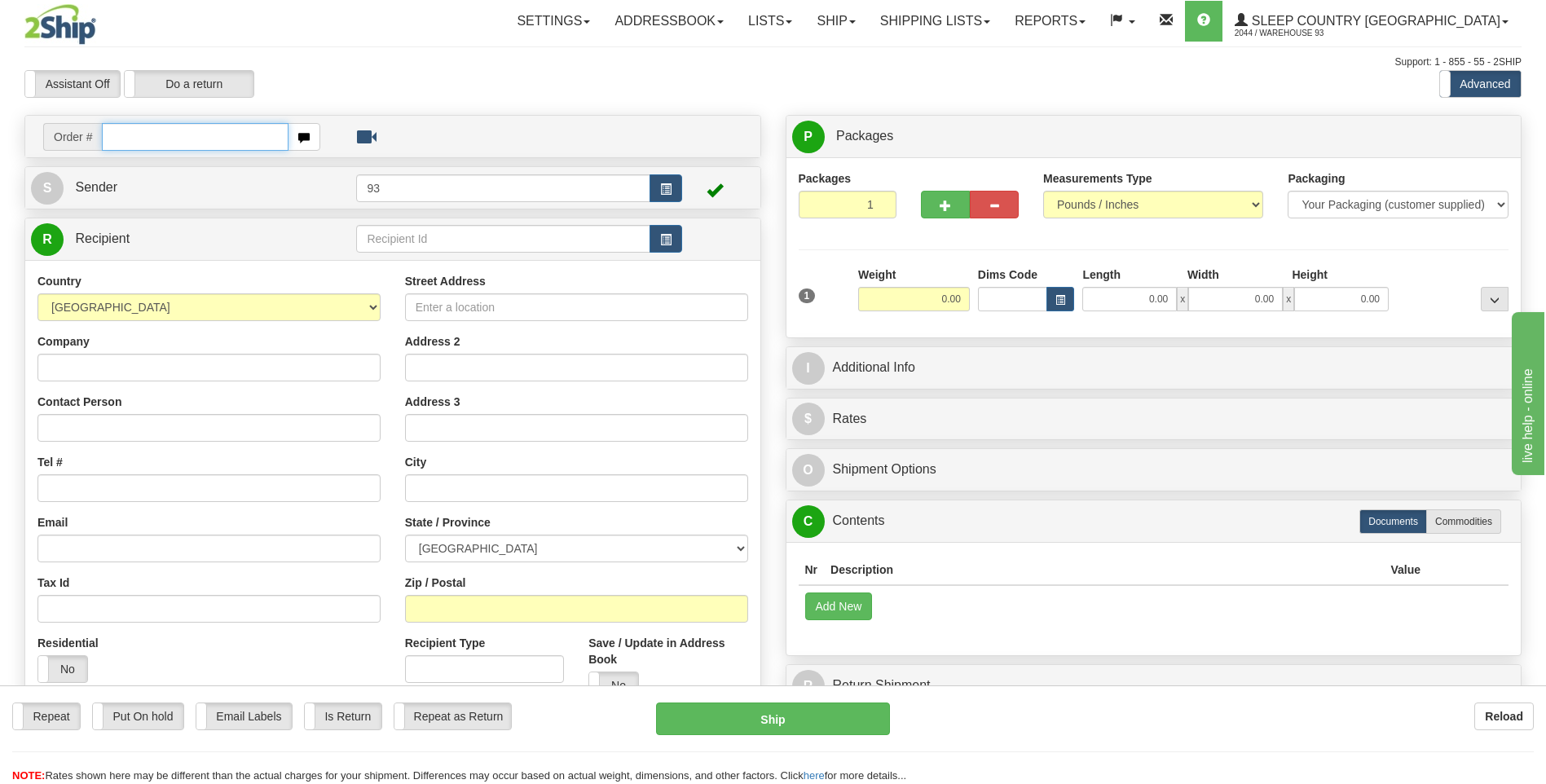
click at [145, 138] on input "text" at bounding box center [194, 136] width 186 height 28
type input "9000I017191"
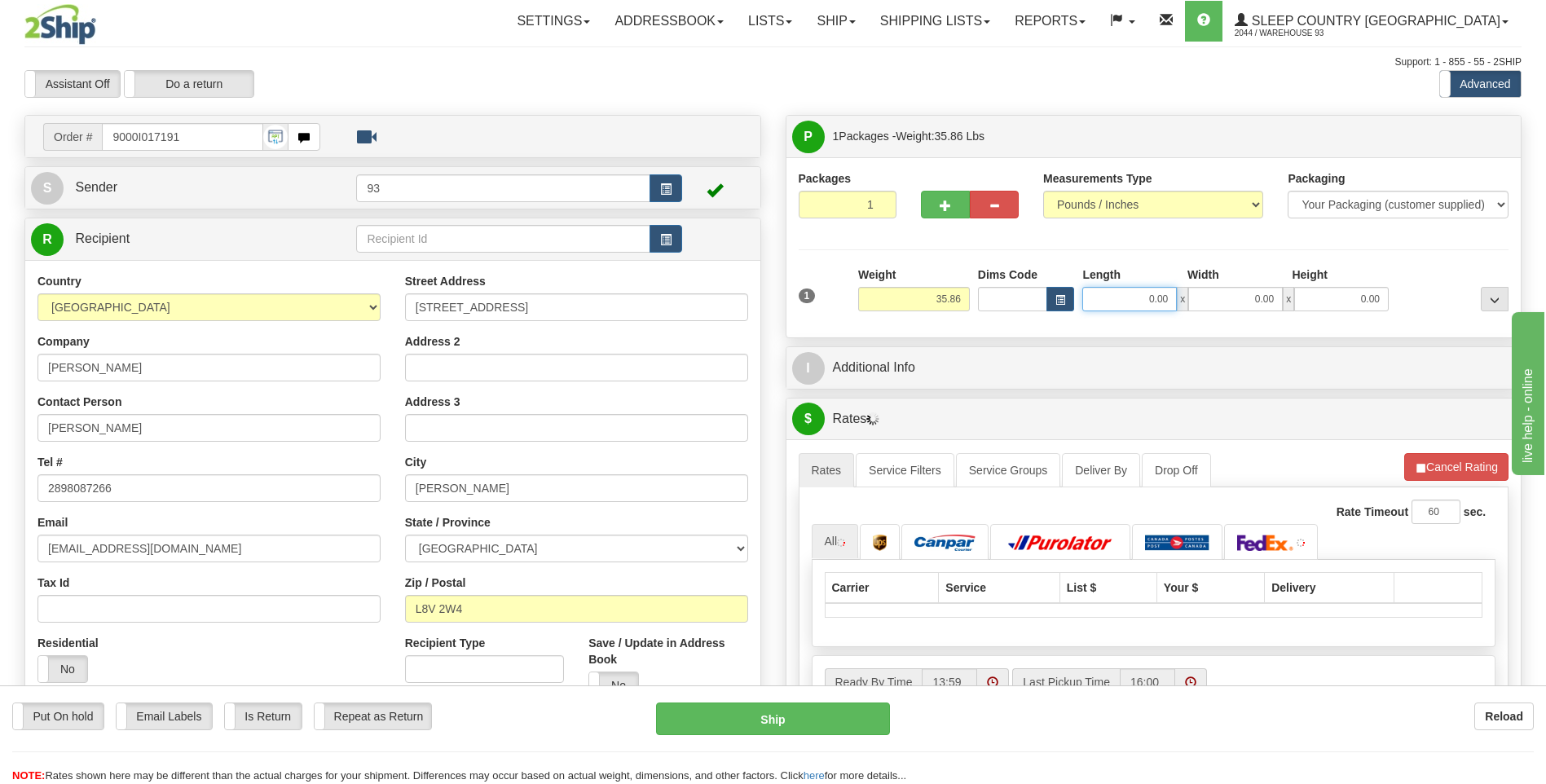
click at [1135, 297] on input "0.00" at bounding box center [1129, 298] width 94 height 24
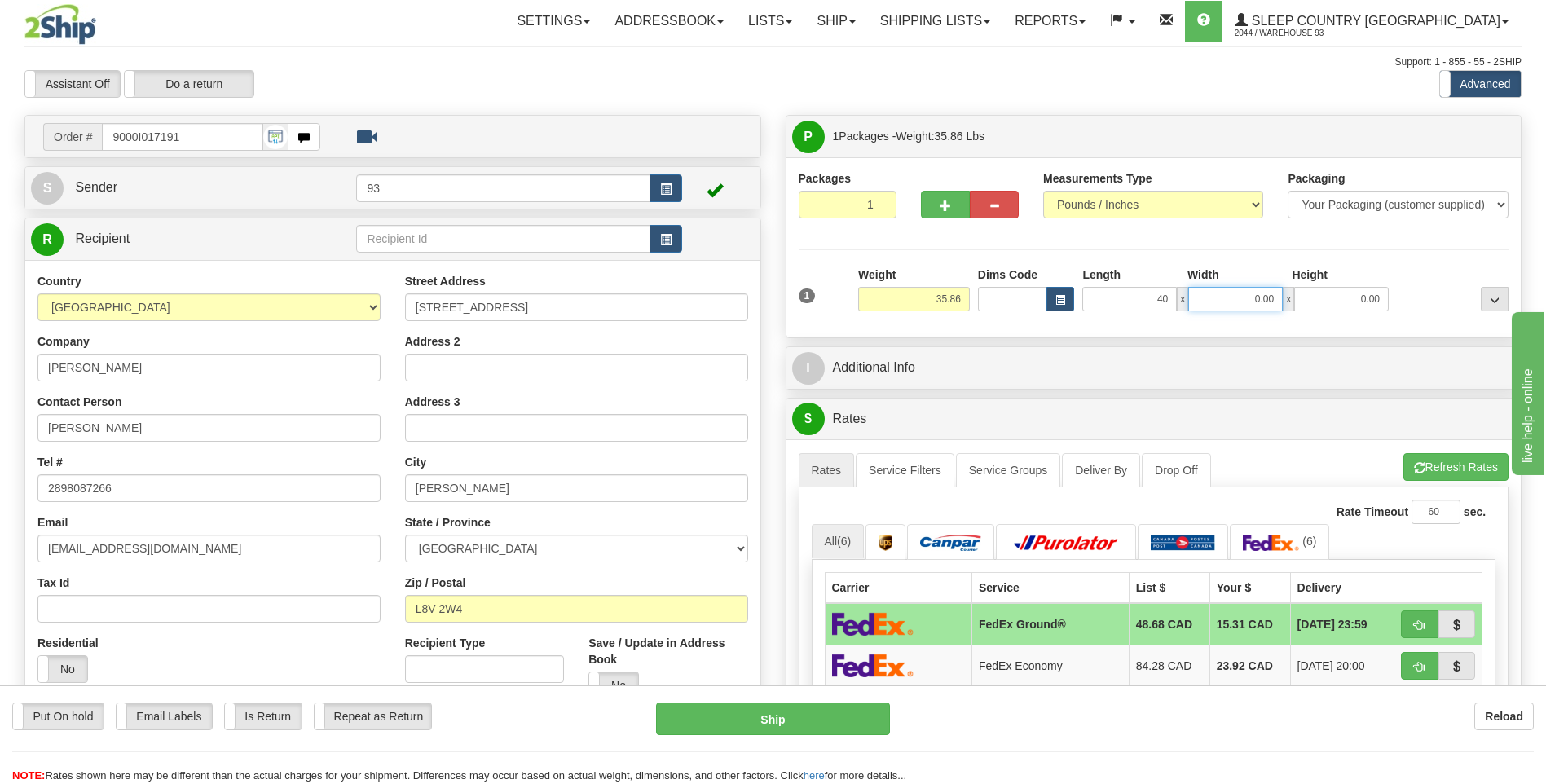
type input "40.00"
click at [1235, 290] on input "0.00" at bounding box center [1236, 298] width 94 height 24
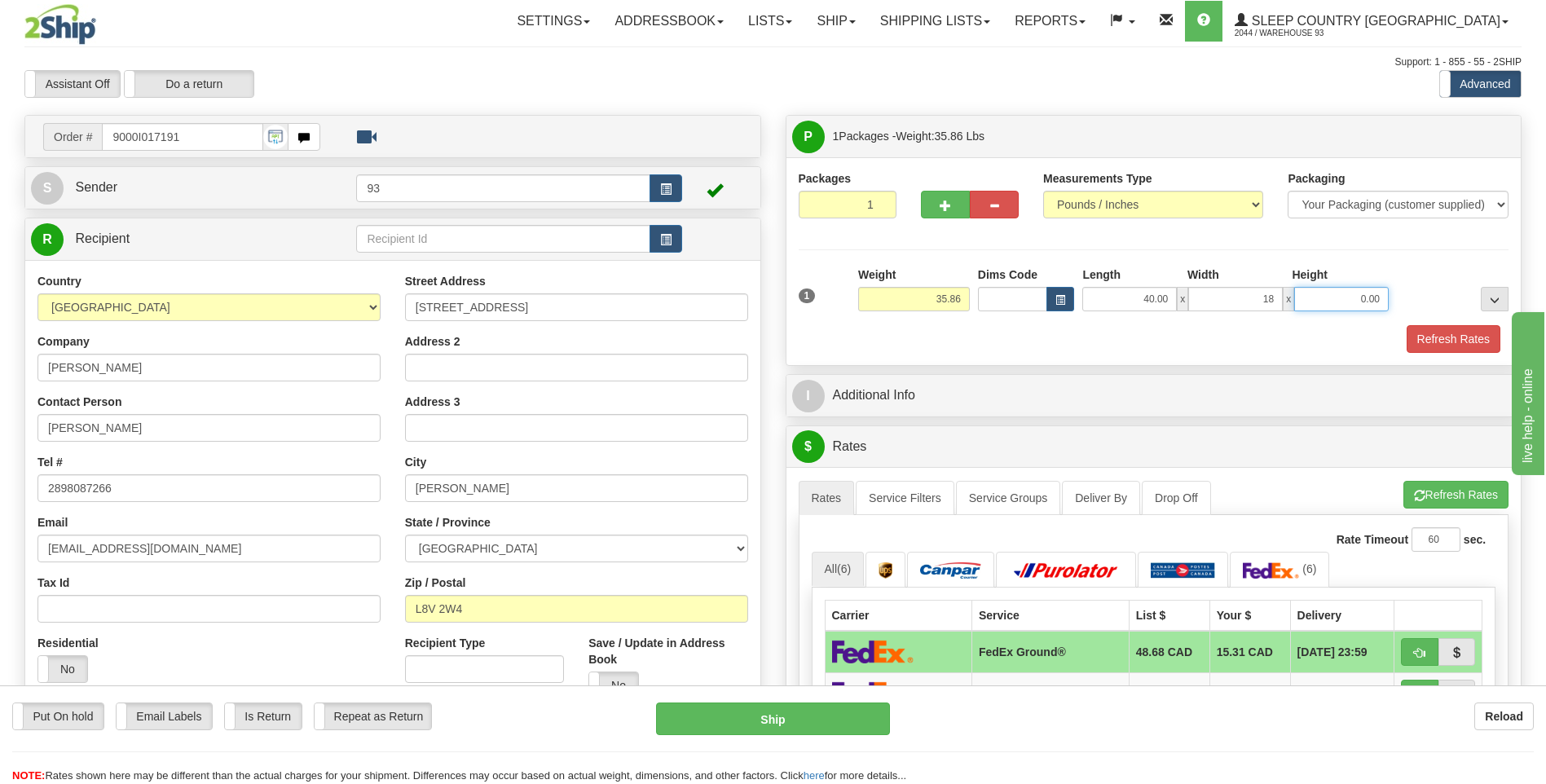
type input "18.00"
click at [1343, 302] on input "0.00" at bounding box center [1342, 298] width 94 height 24
type input "18.00"
click at [1466, 336] on button "Refresh Rates" at bounding box center [1453, 339] width 93 height 28
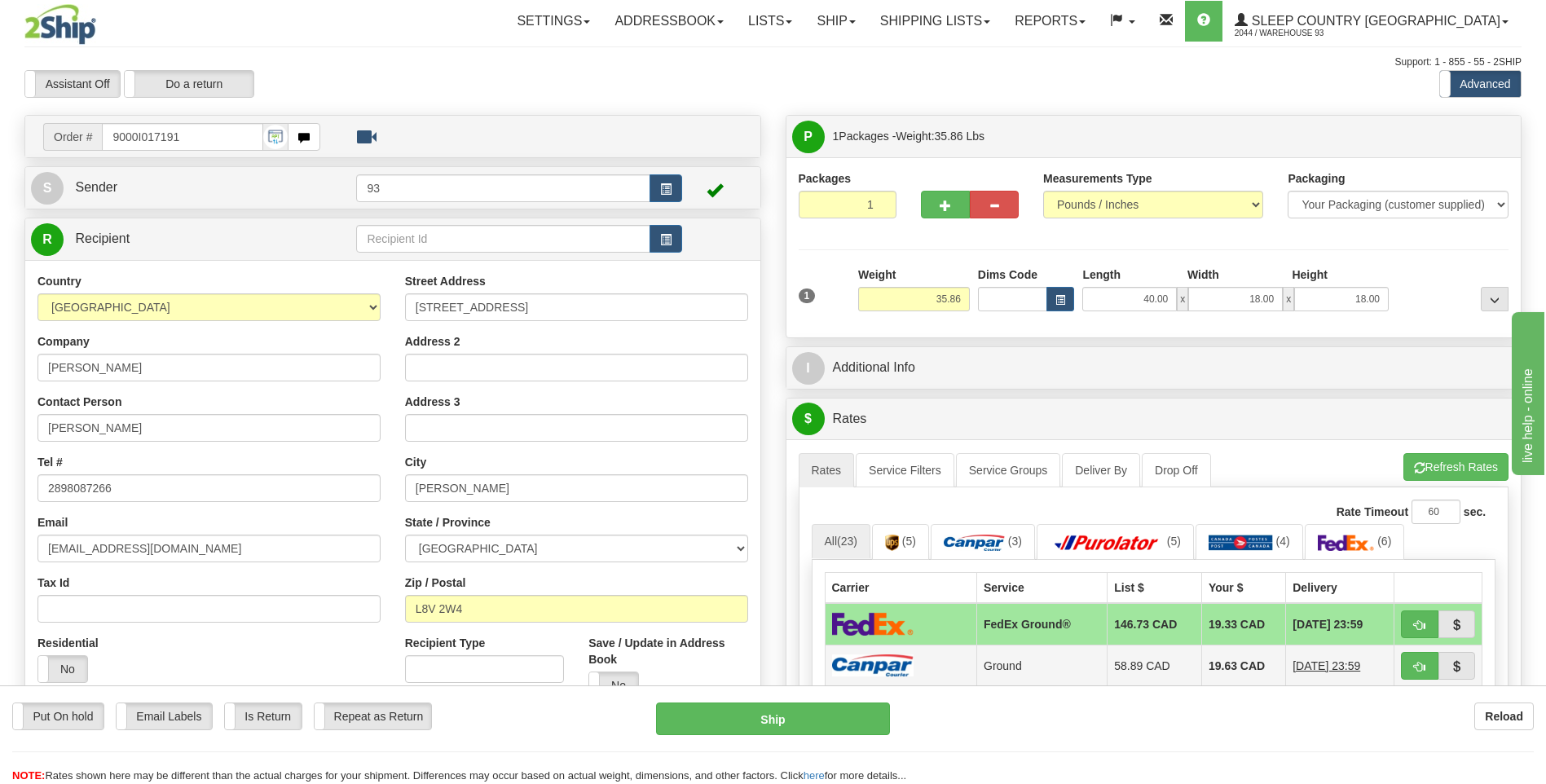
drag, startPoint x: 877, startPoint y: 677, endPoint x: 883, endPoint y: 660, distance: 18.0
click at [879, 662] on td at bounding box center [900, 665] width 152 height 41
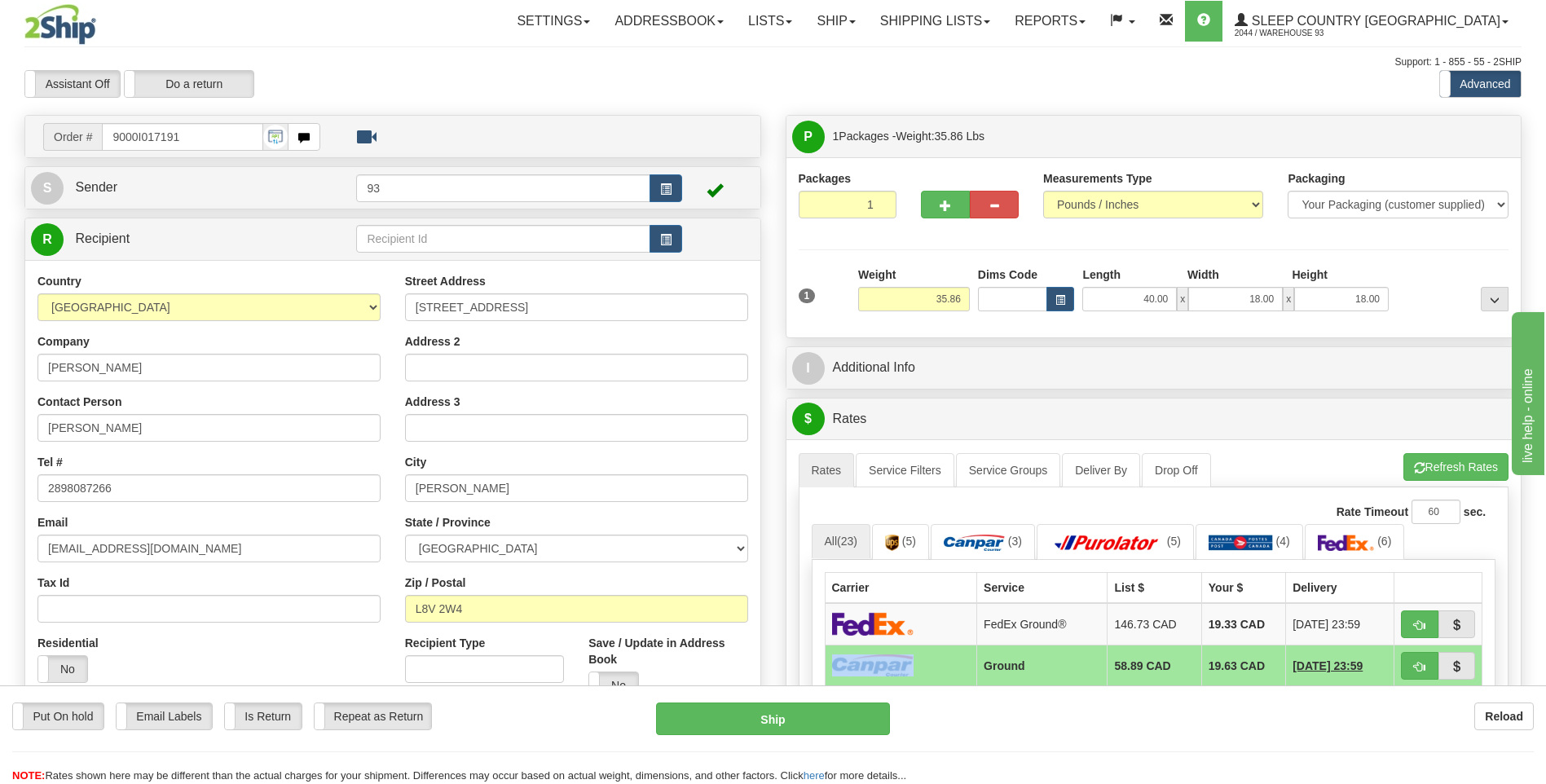
drag, startPoint x: 883, startPoint y: 660, endPoint x: 861, endPoint y: 668, distance: 23.4
click at [861, 668] on img at bounding box center [873, 665] width 82 height 22
click at [946, 625] on td at bounding box center [900, 624] width 152 height 42
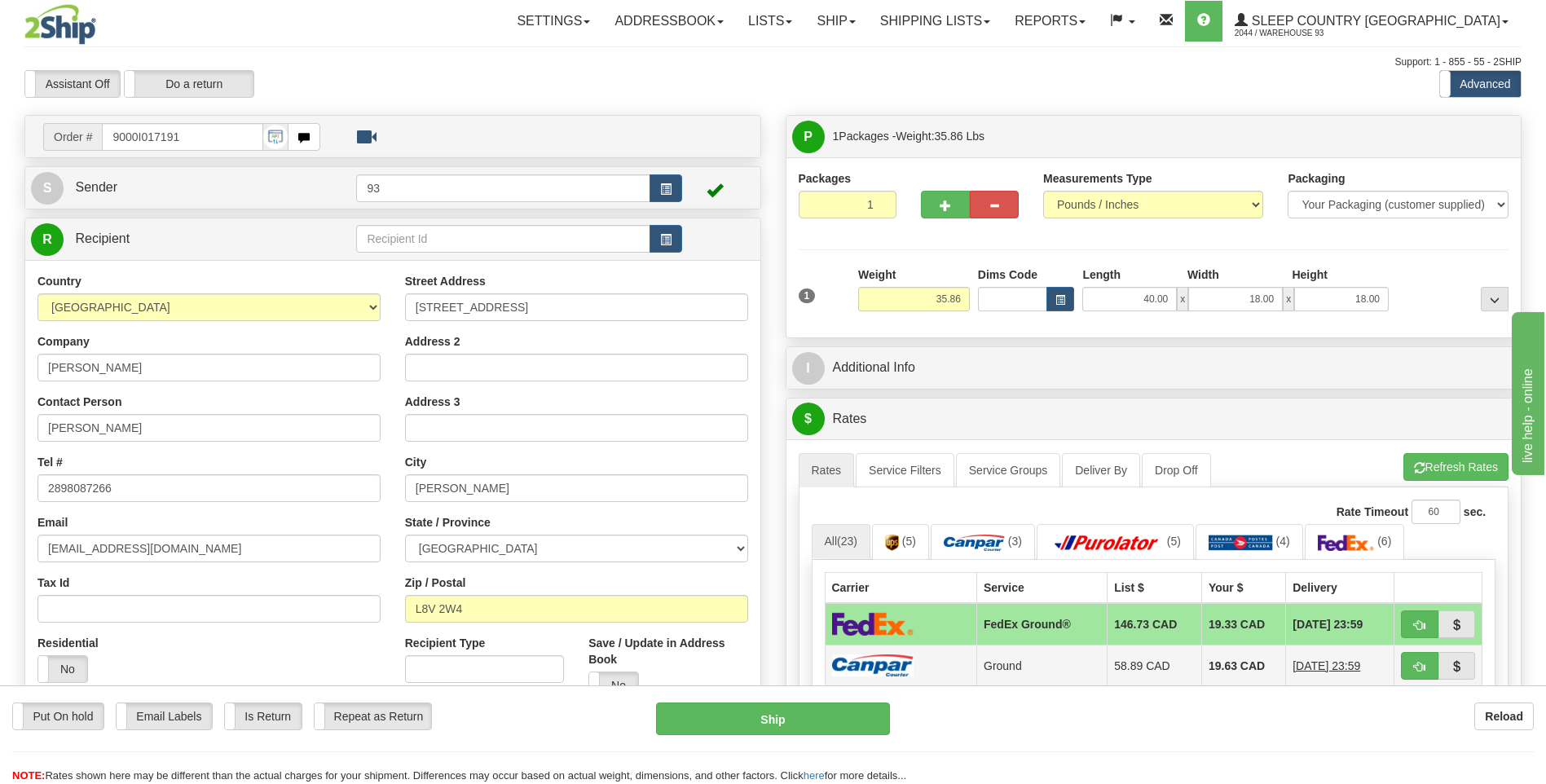
click at [894, 670] on img at bounding box center [873, 665] width 82 height 22
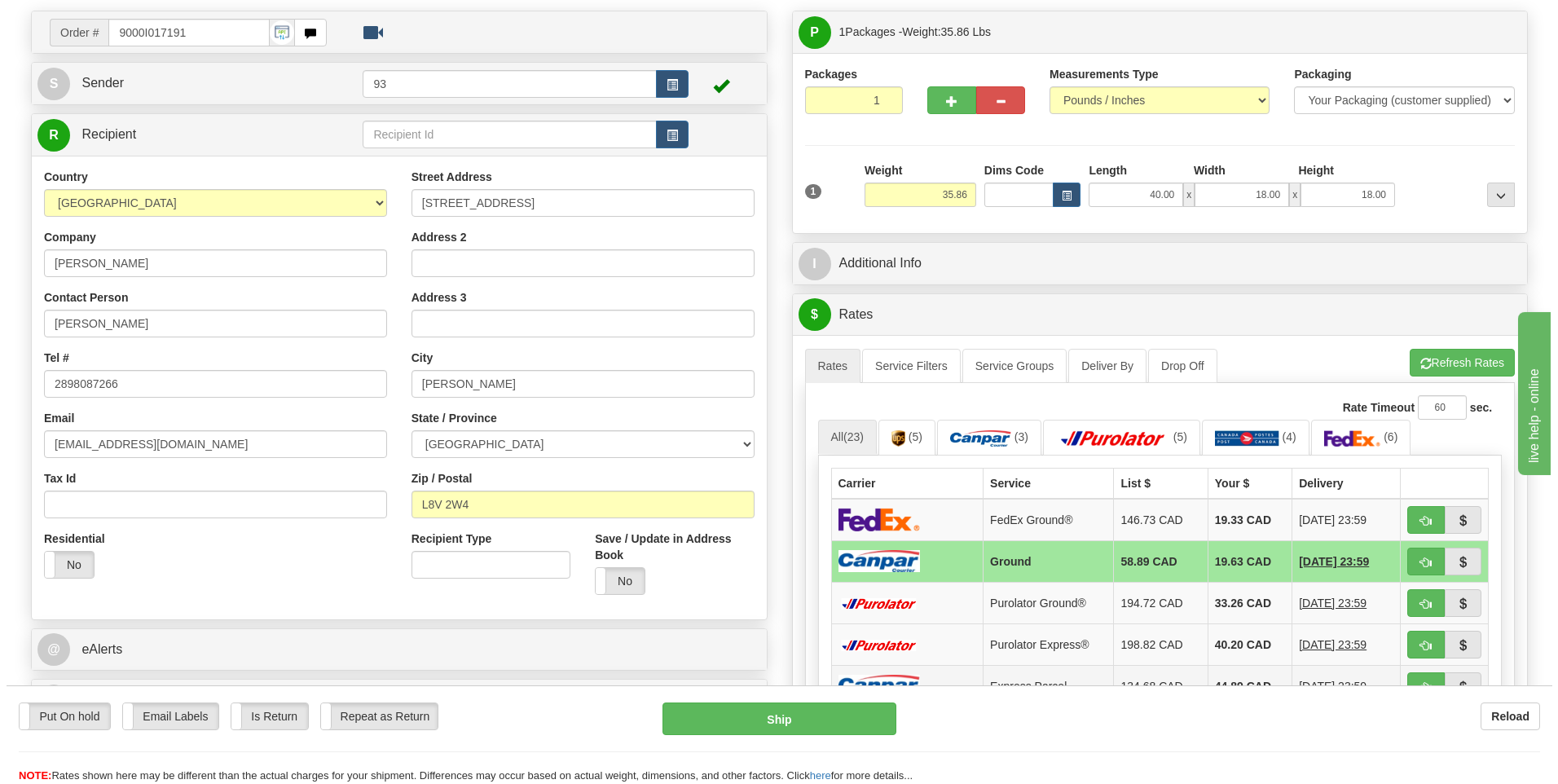
scroll to position [82, 0]
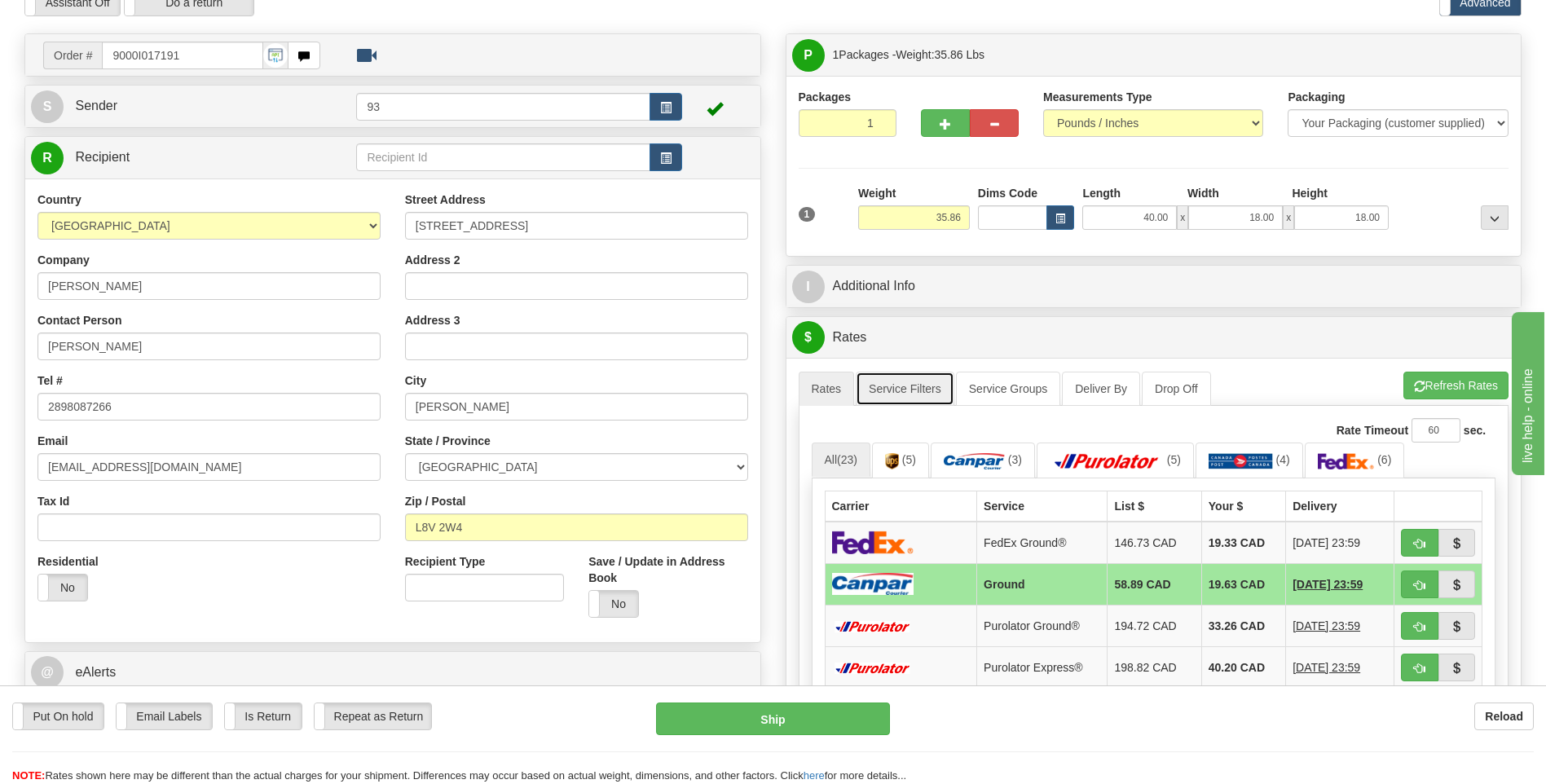
click at [919, 382] on link "Service Filters" at bounding box center [905, 388] width 98 height 34
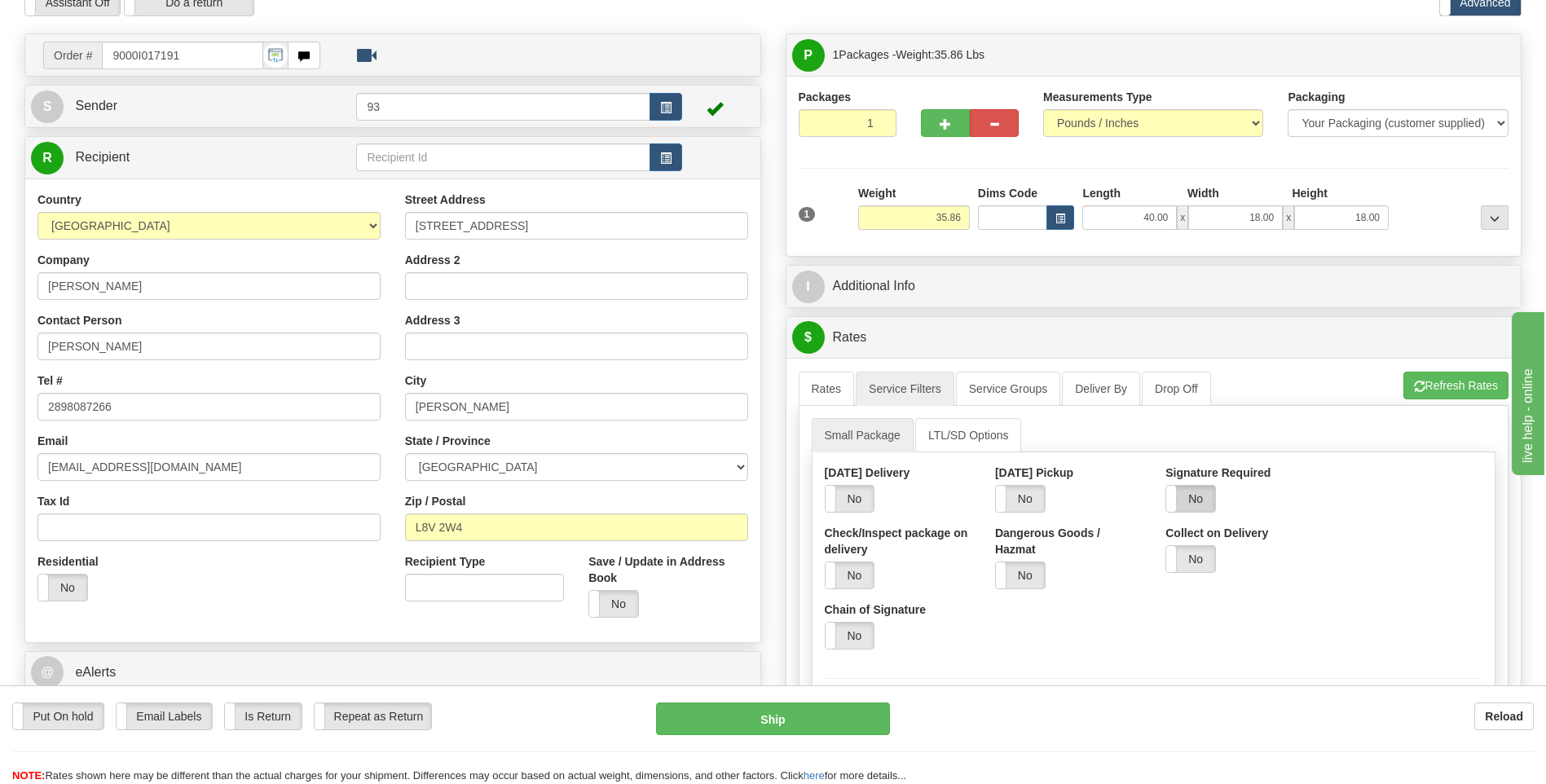
click at [1196, 496] on label "No" at bounding box center [1190, 498] width 49 height 26
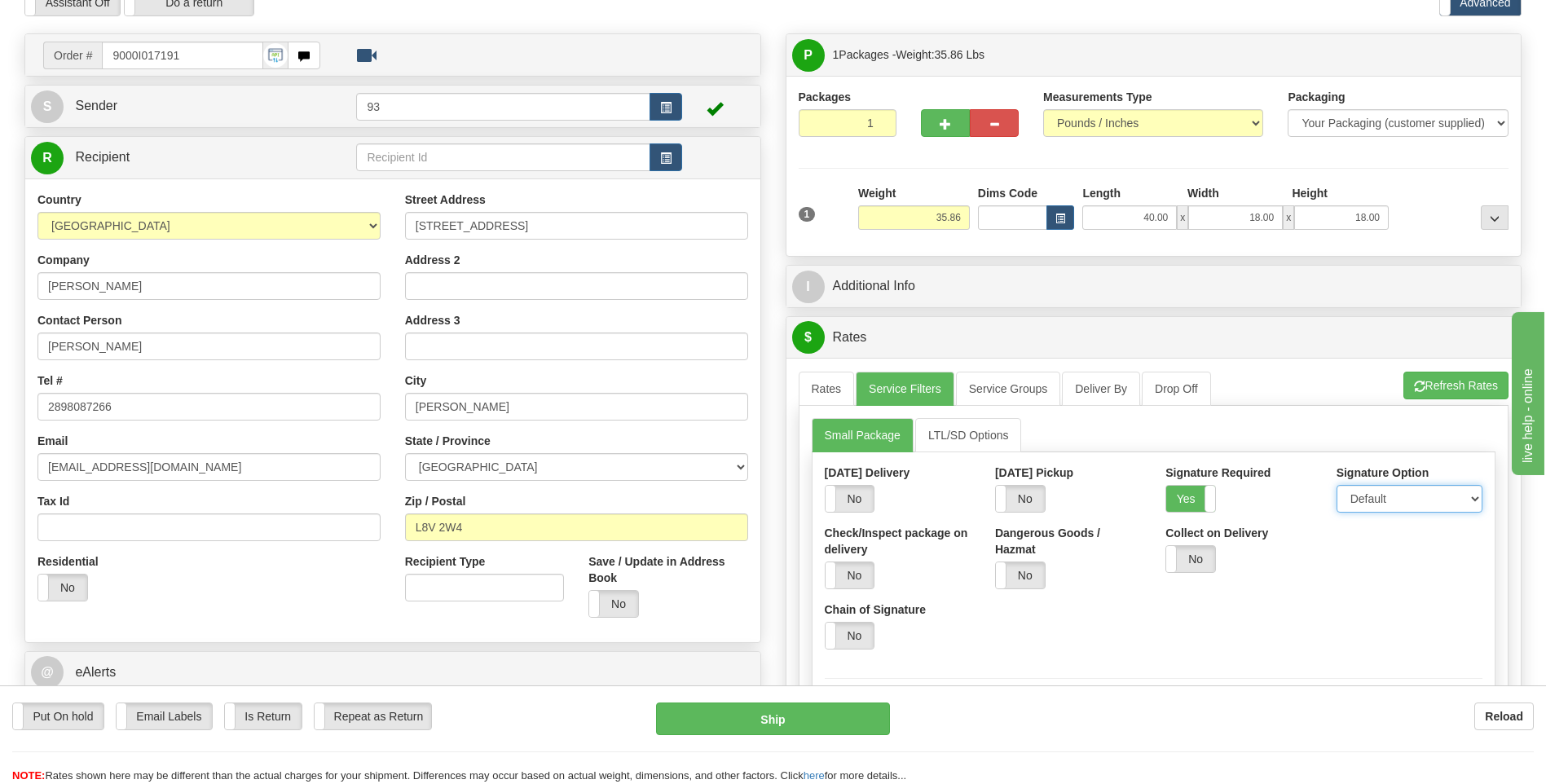
click at [1356, 500] on select "Default Adult Direct Indirect No Signature Required" at bounding box center [1410, 498] width 146 height 28
select select "1"
click at [1337, 485] on select "Default Adult Direct Indirect No Signature Required" at bounding box center [1410, 498] width 146 height 28
click at [844, 393] on link "Rates" at bounding box center [826, 388] width 56 height 34
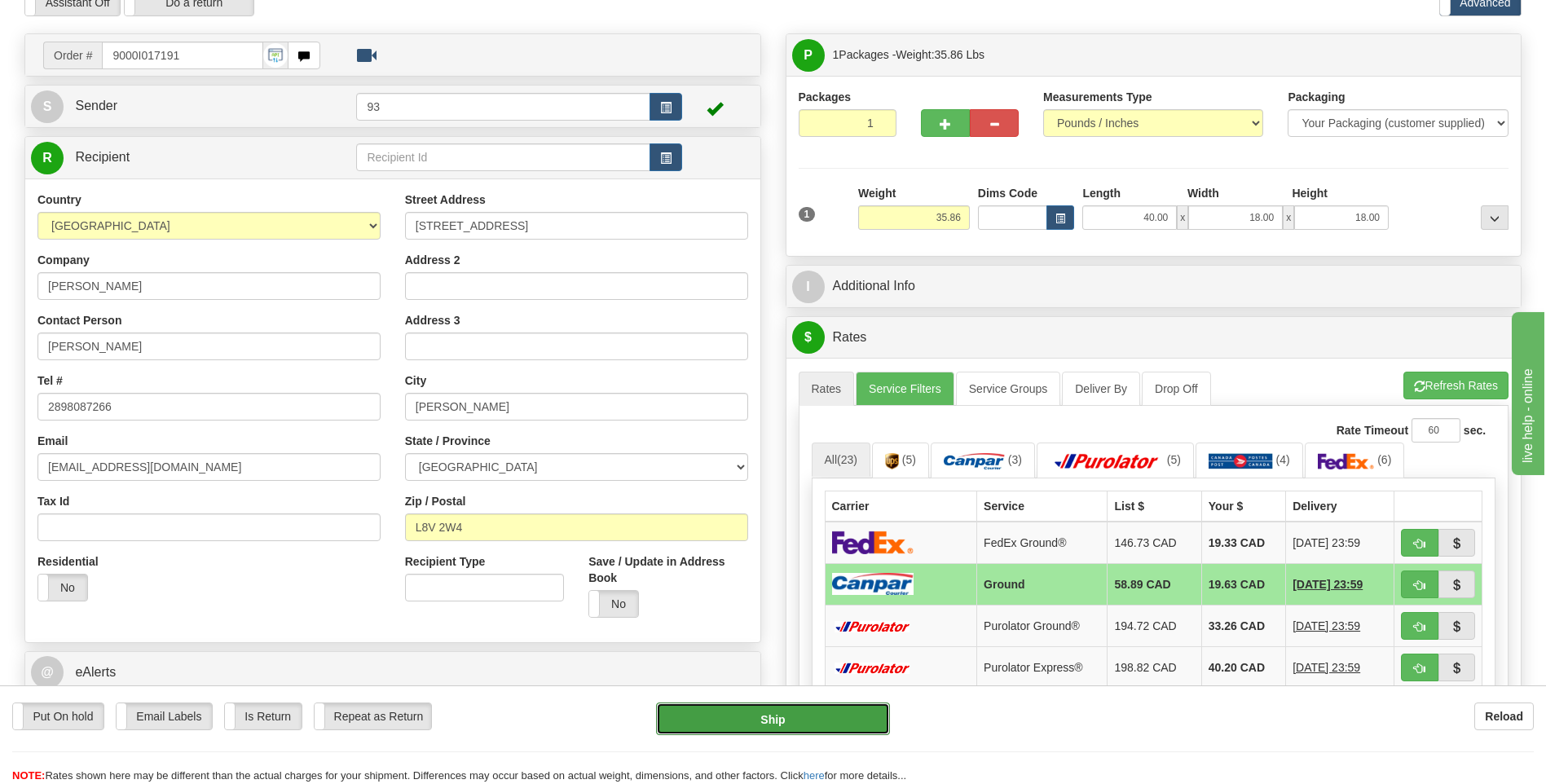
click at [853, 718] on button "Ship" at bounding box center [772, 718] width 233 height 33
type input "1"
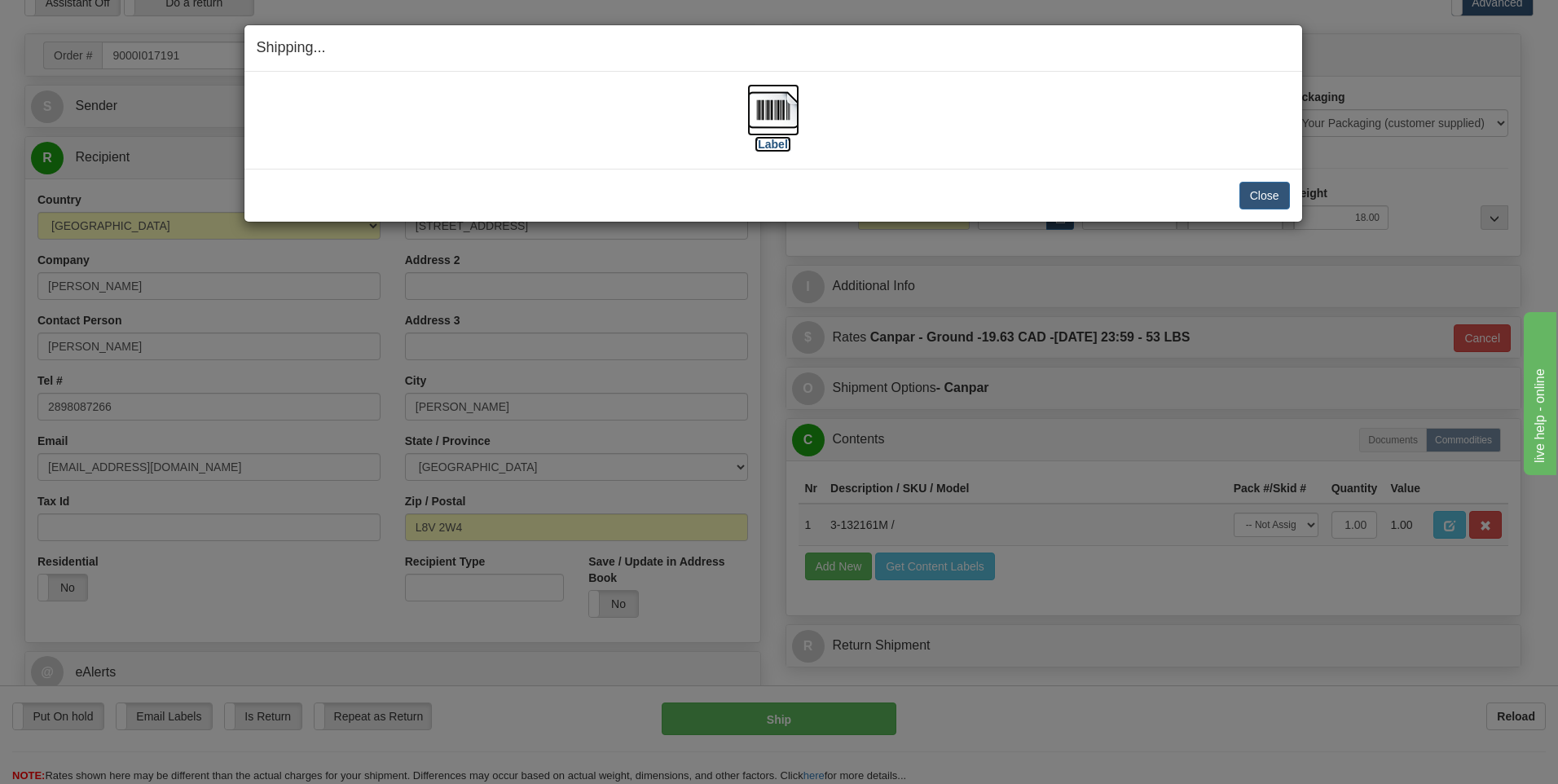
click at [773, 123] on img at bounding box center [773, 110] width 52 height 52
click at [1248, 200] on button "Close" at bounding box center [1265, 195] width 50 height 28
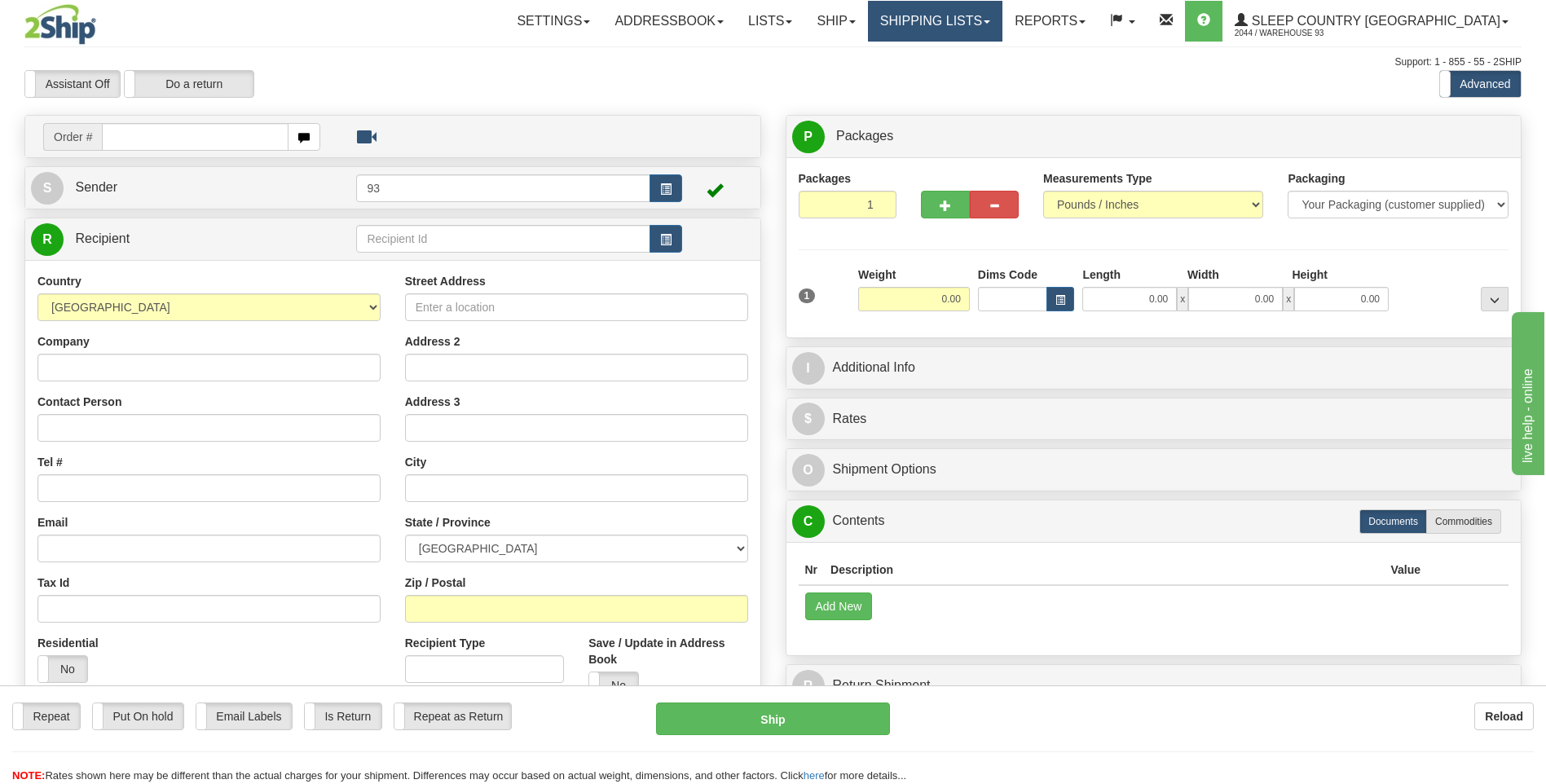
click at [986, 34] on link "Shipping lists" at bounding box center [935, 21] width 135 height 40
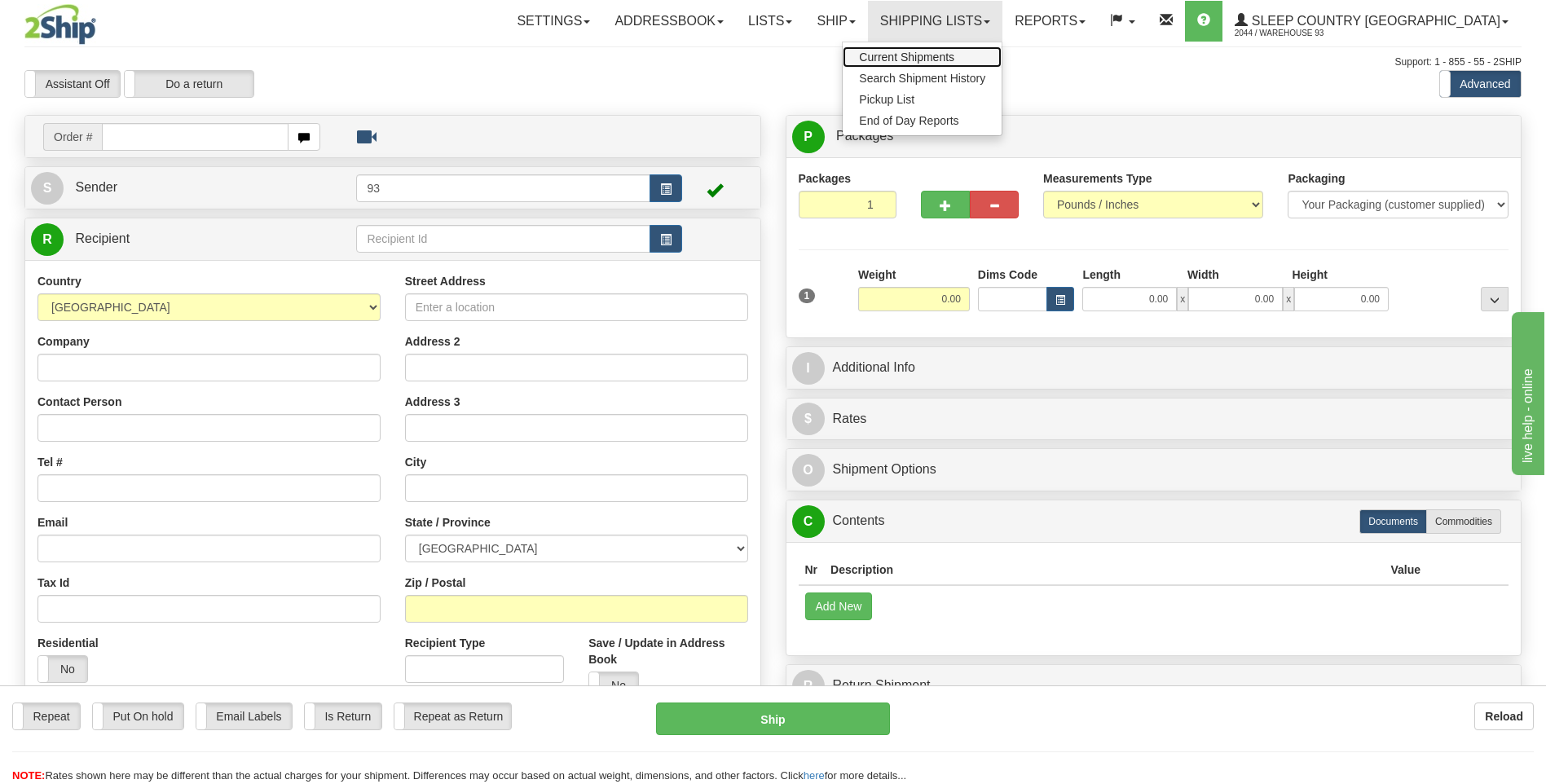
click at [954, 56] on span "Current Shipments" at bounding box center [906, 57] width 95 height 13
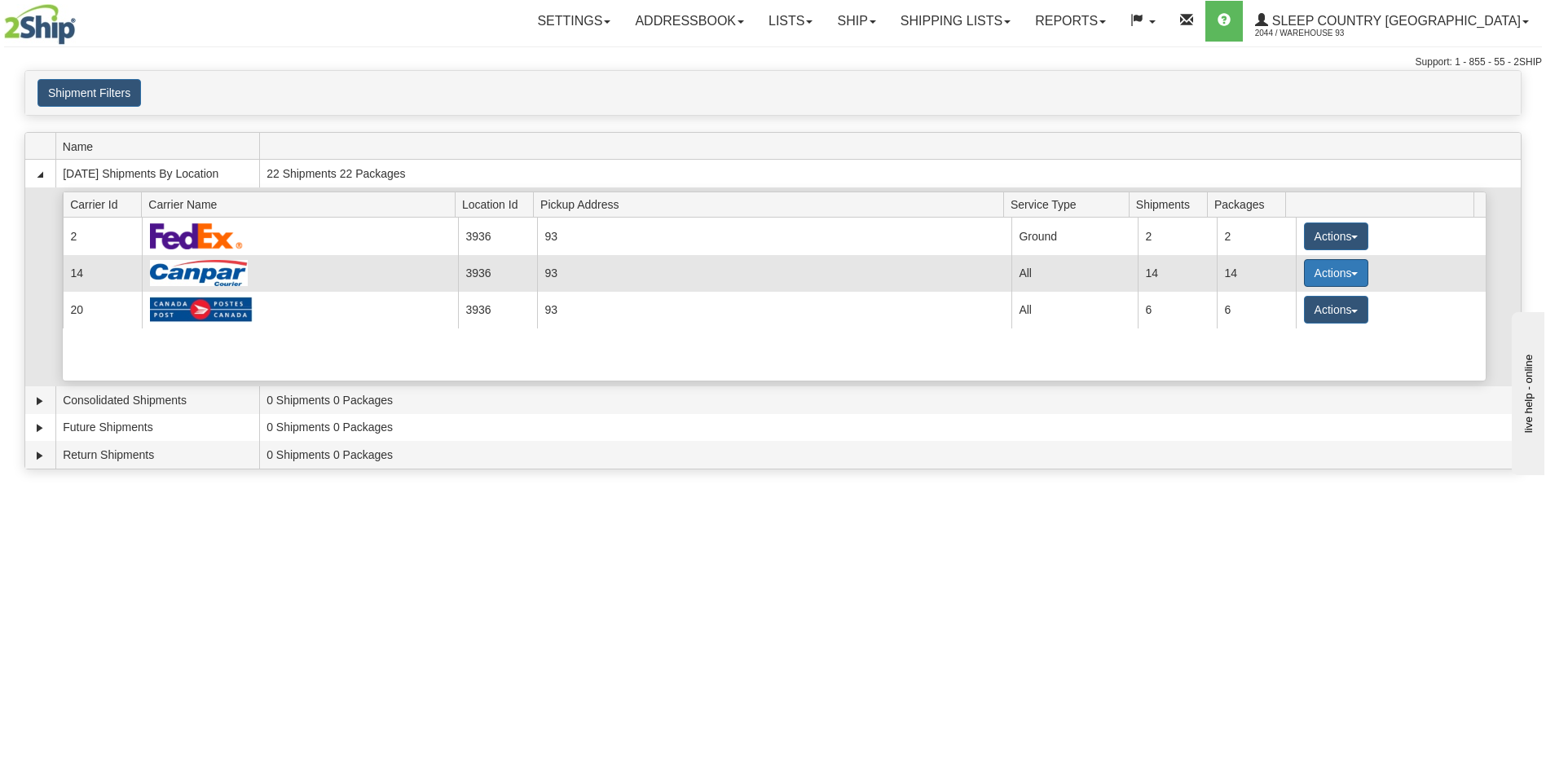
click at [1346, 271] on button "Actions" at bounding box center [1337, 272] width 66 height 28
click at [1310, 308] on link "Details" at bounding box center [1302, 303] width 130 height 21
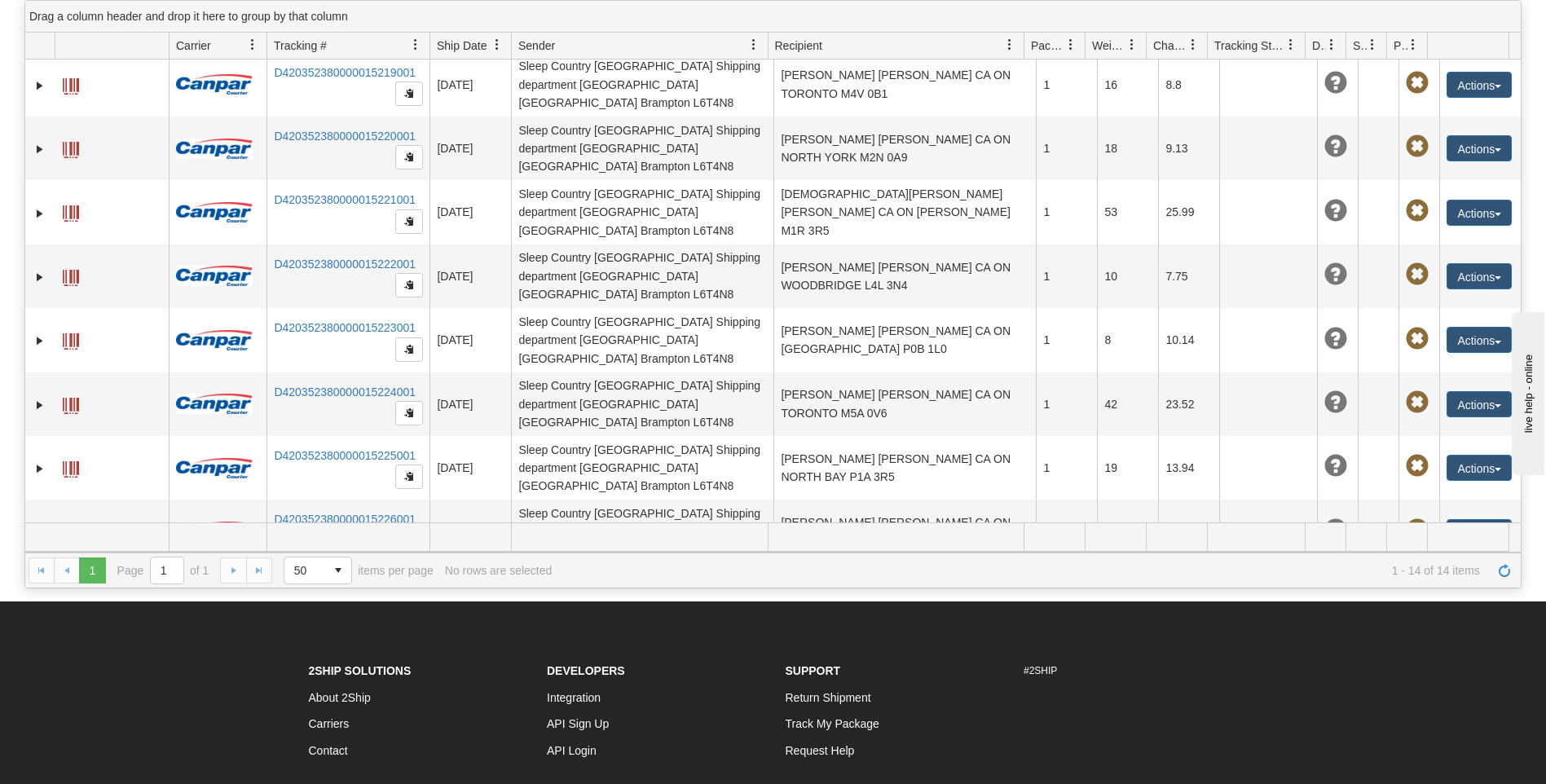
scroll to position [337, 0]
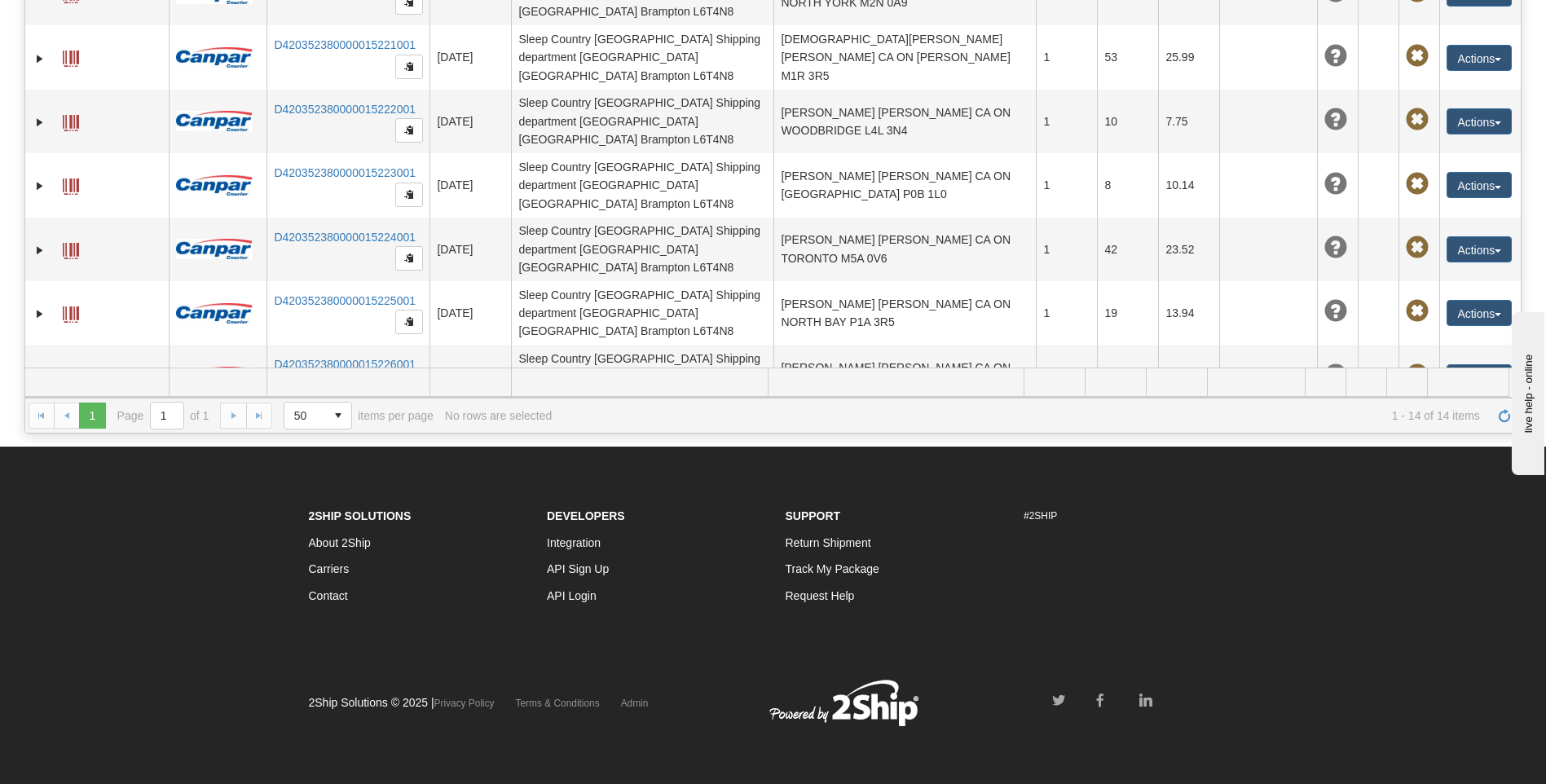
click at [298, 486] on link "D420352380000015228001" at bounding box center [345, 492] width 142 height 13
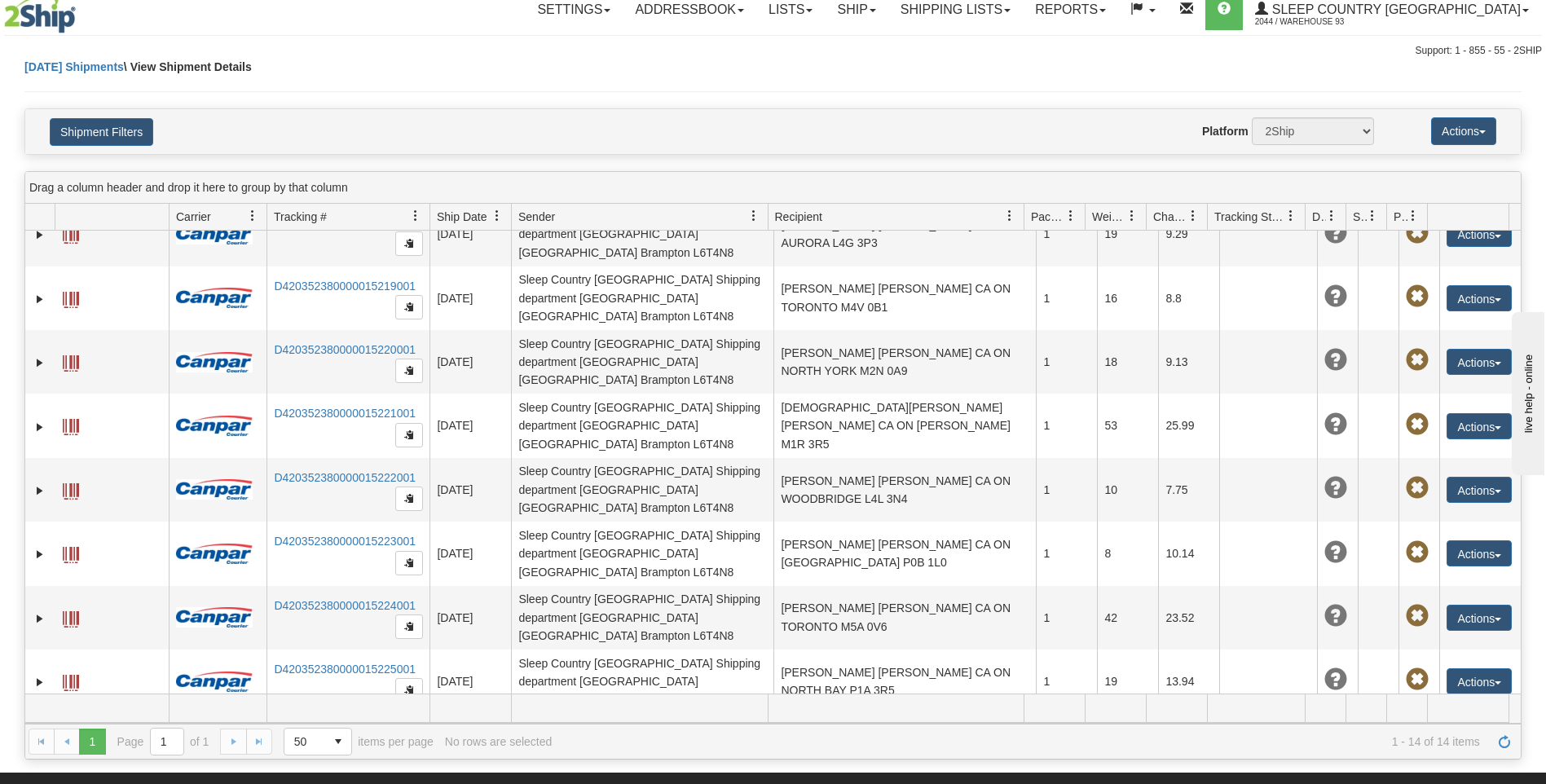
scroll to position [181, 0]
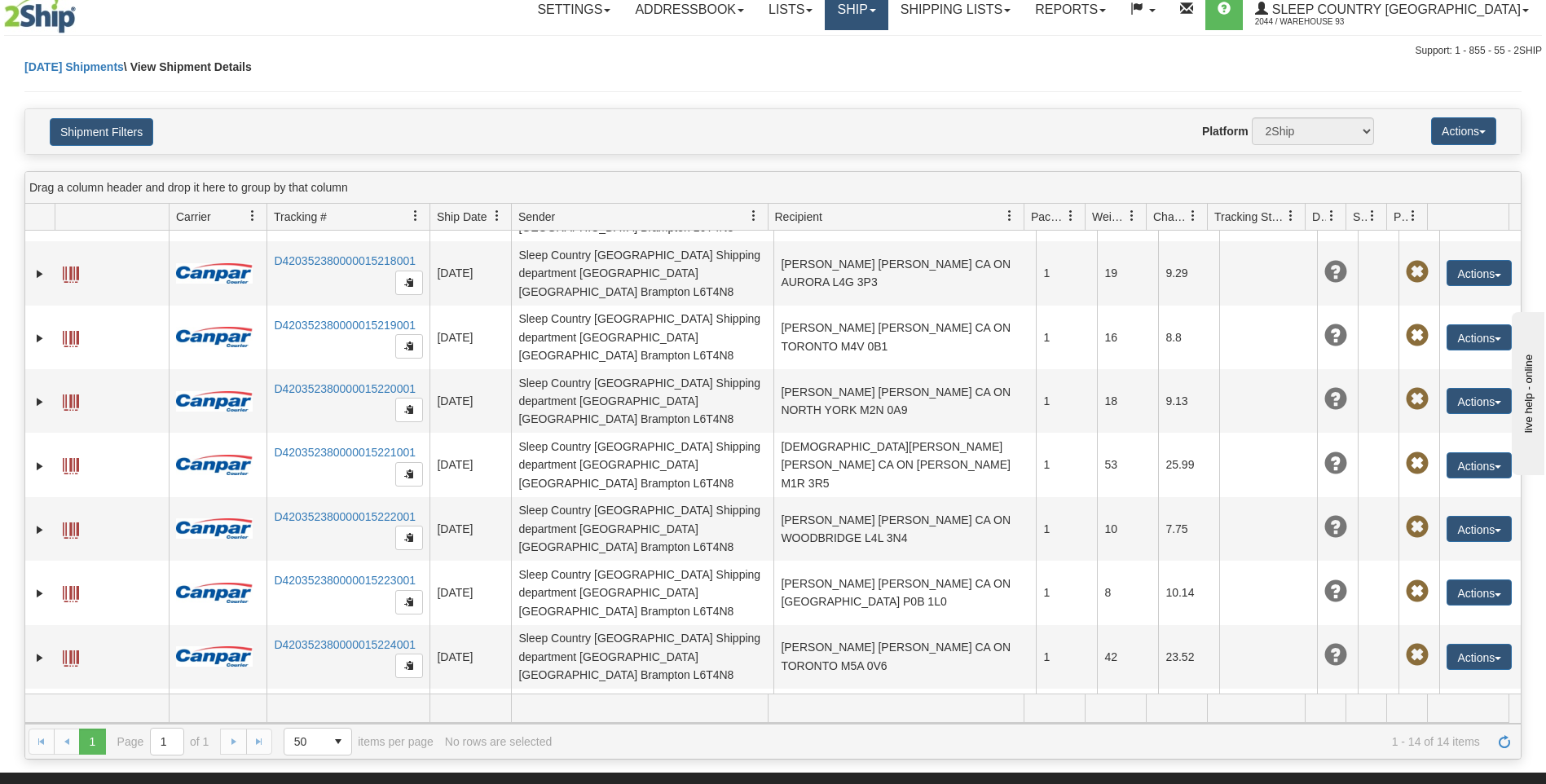
click at [888, 14] on link "Ship" at bounding box center [856, 9] width 63 height 40
click at [888, 47] on link "Ship Screen" at bounding box center [813, 45] width 147 height 21
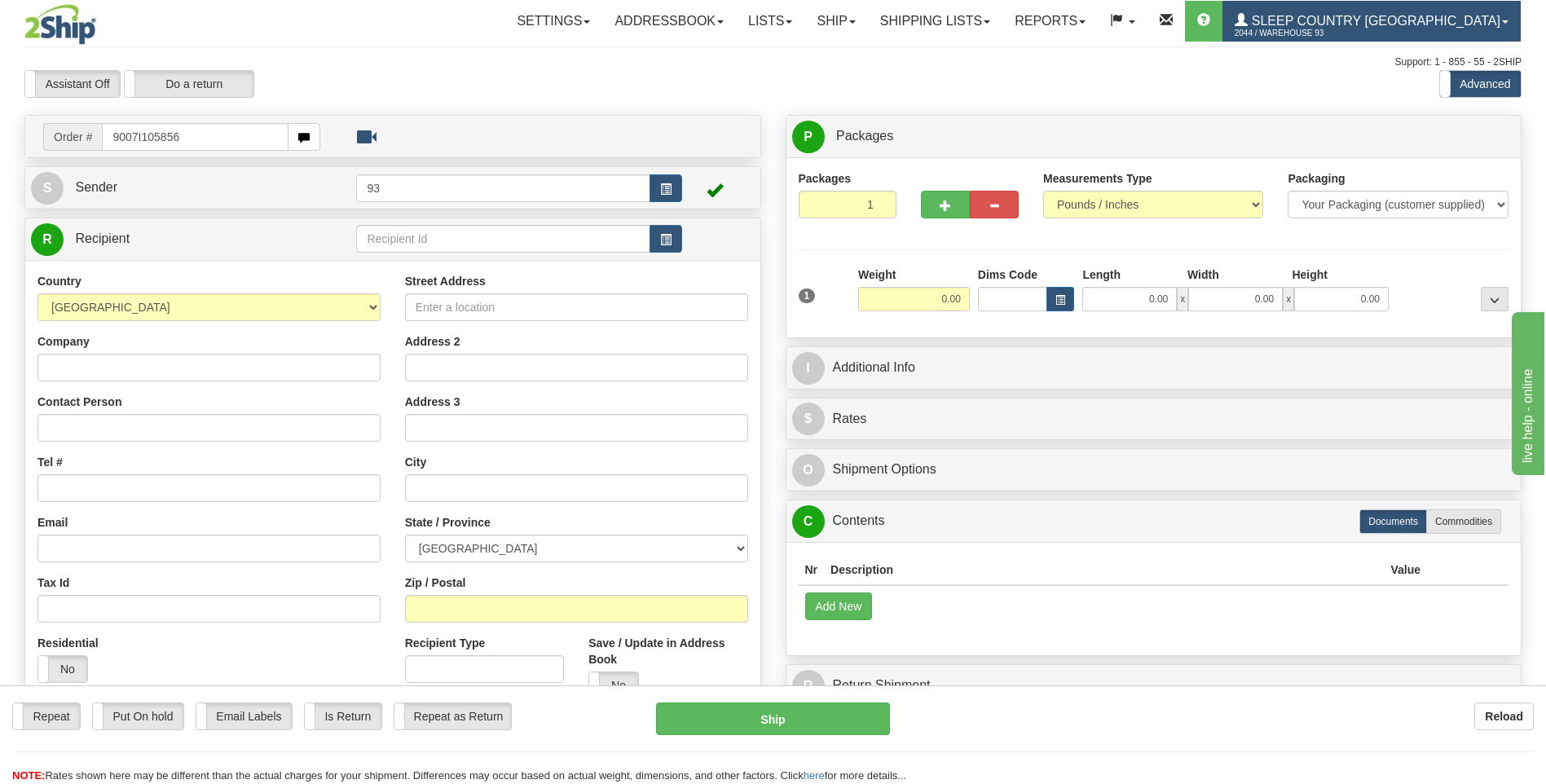
type input "9007I105856"
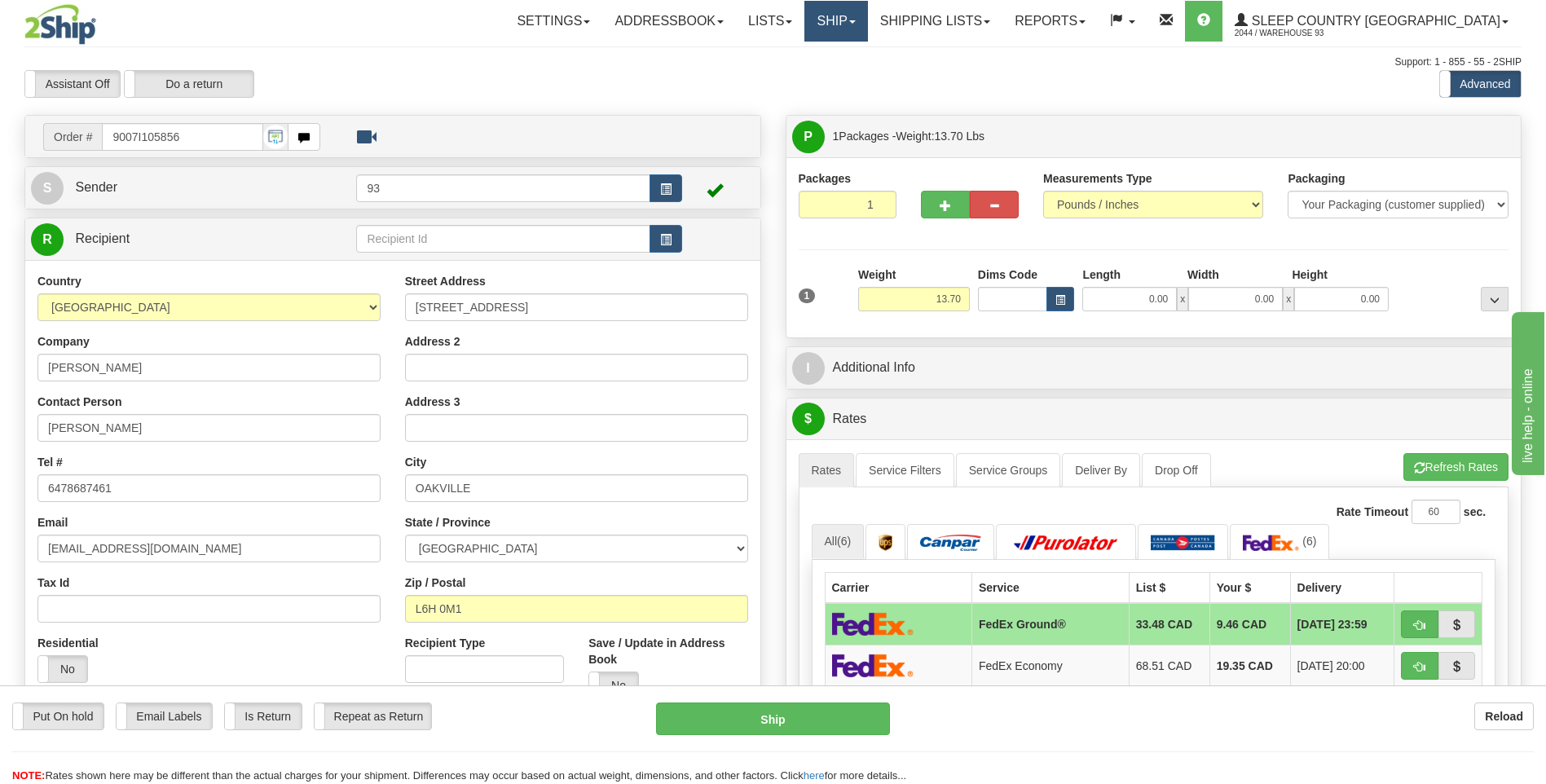
click at [868, 31] on link "Ship" at bounding box center [836, 21] width 63 height 40
click at [868, 60] on link "Ship Screen" at bounding box center [793, 56] width 147 height 21
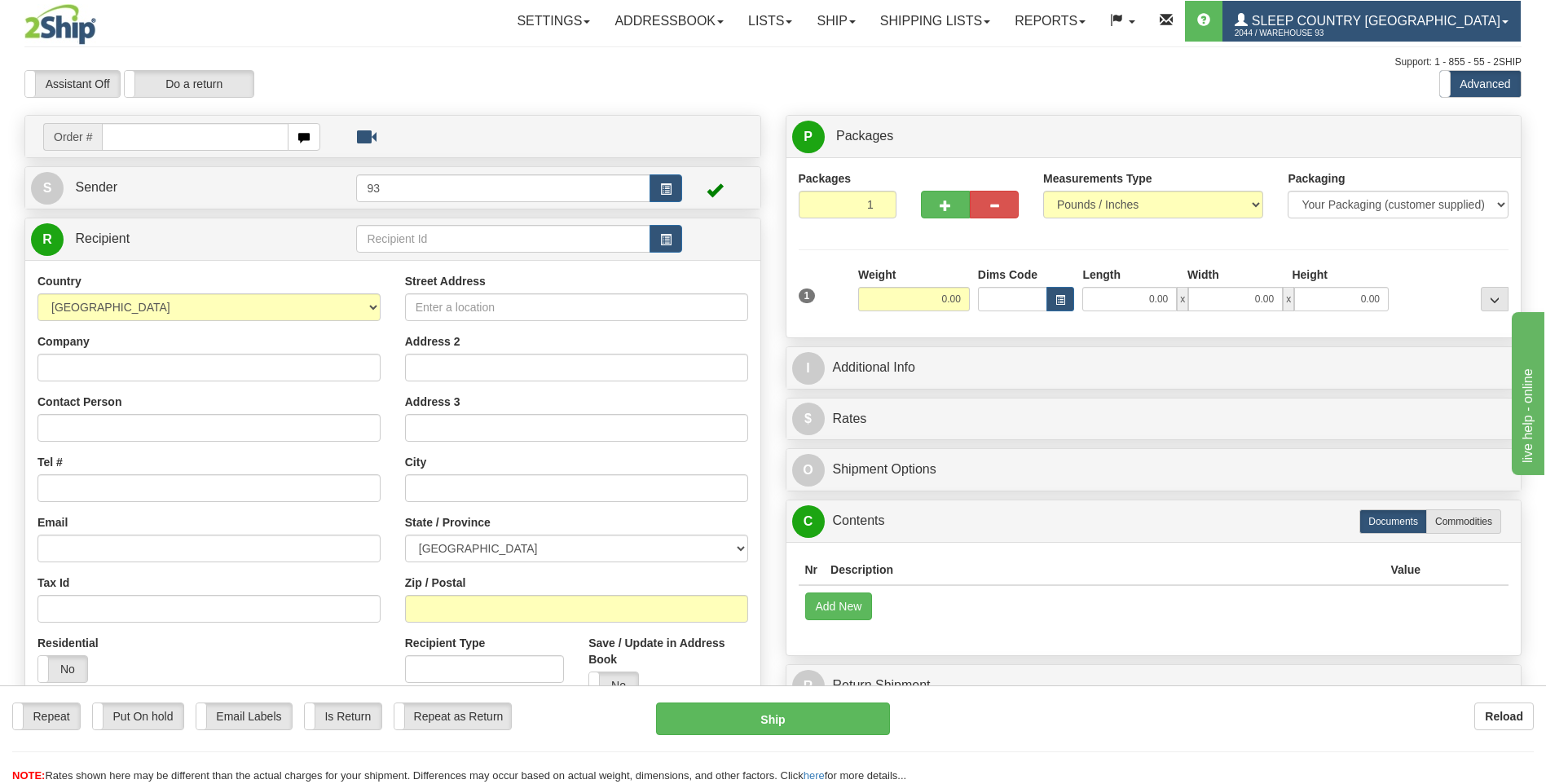
click at [1426, 24] on span "Sleep Country [GEOGRAPHIC_DATA]" at bounding box center [1374, 20] width 253 height 13
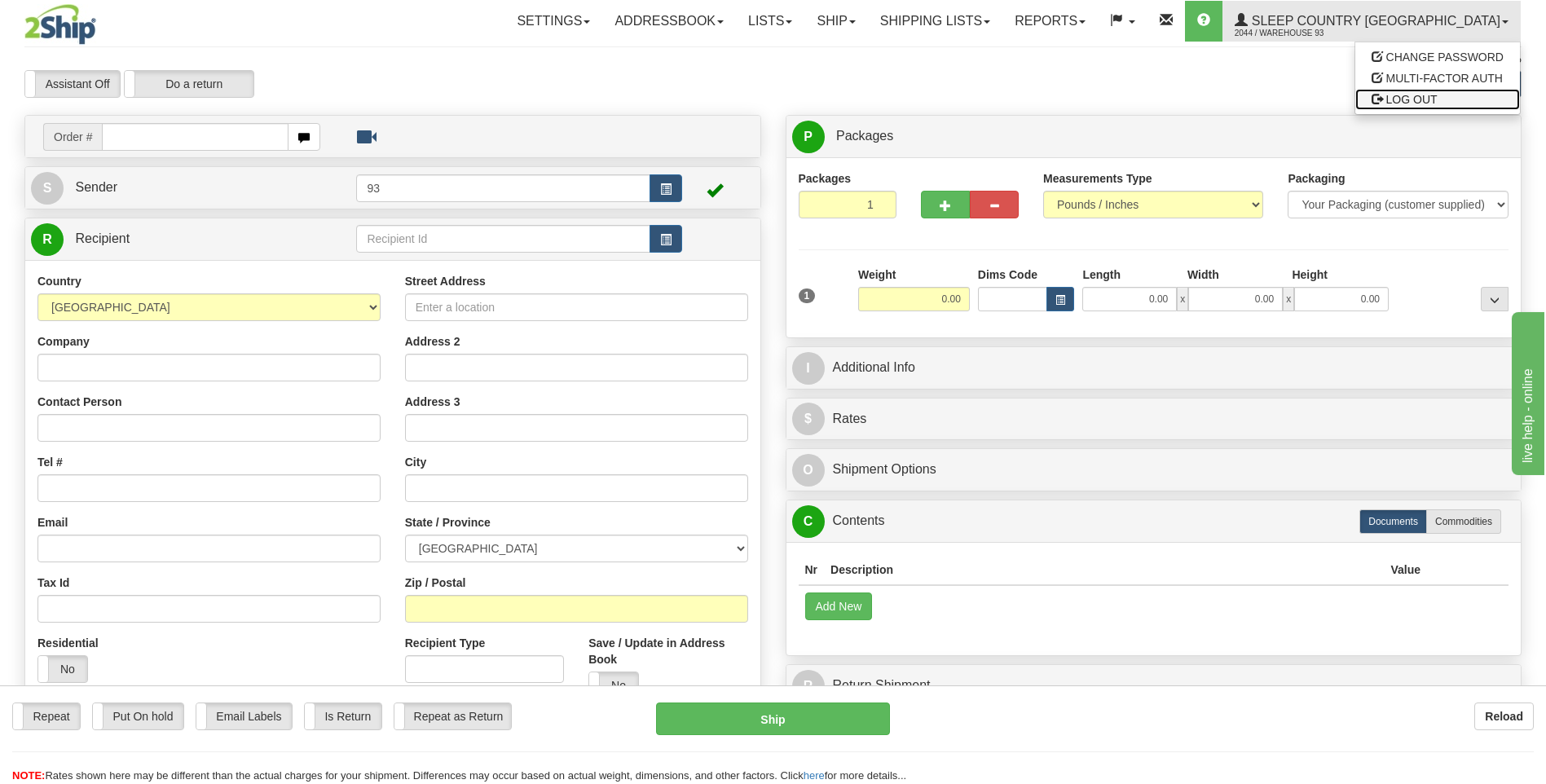
click at [1390, 92] on link "LOG OUT" at bounding box center [1438, 99] width 165 height 21
